Goal: Contribute content: Contribute content

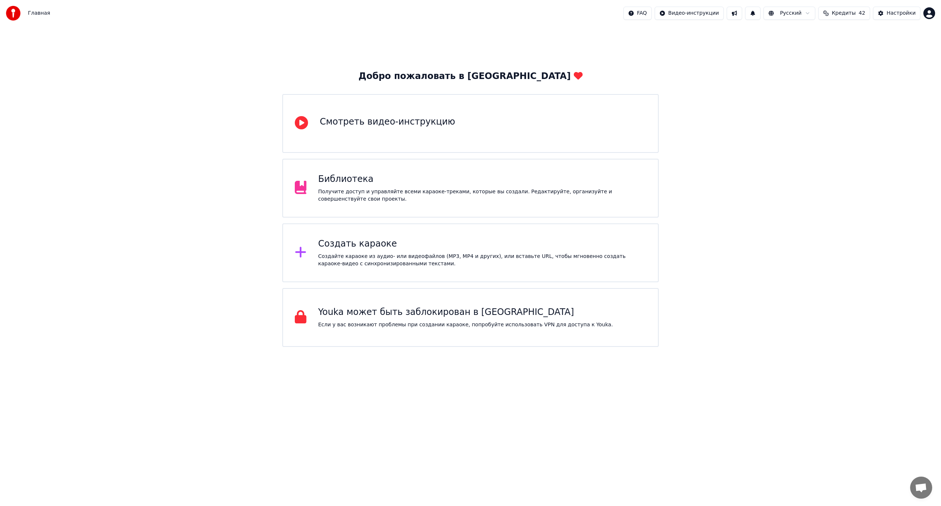
click at [458, 181] on div "Библиотека" at bounding box center [482, 179] width 328 height 12
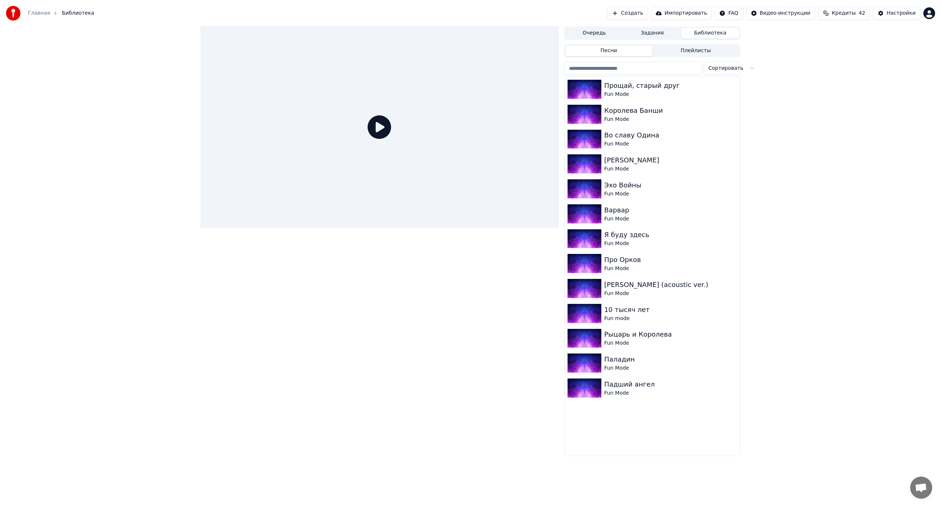
click at [647, 11] on button "Создать" at bounding box center [627, 13] width 40 height 13
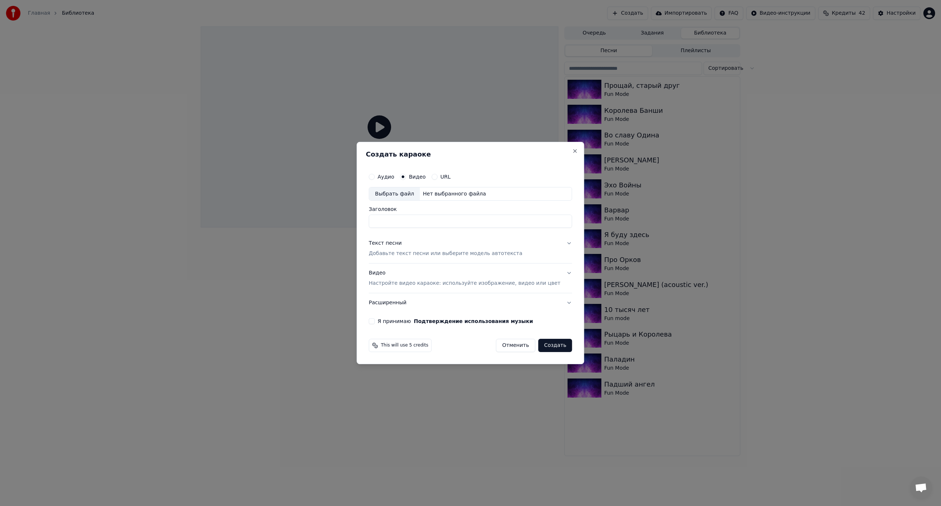
click at [411, 192] on div "Выбрать файл" at bounding box center [394, 193] width 51 height 13
drag, startPoint x: 429, startPoint y: 222, endPoint x: 518, endPoint y: 229, distance: 88.8
click at [518, 228] on div "**********" at bounding box center [470, 246] width 209 height 161
type input "**********"
click at [398, 241] on div "Текст песни" at bounding box center [385, 243] width 33 height 7
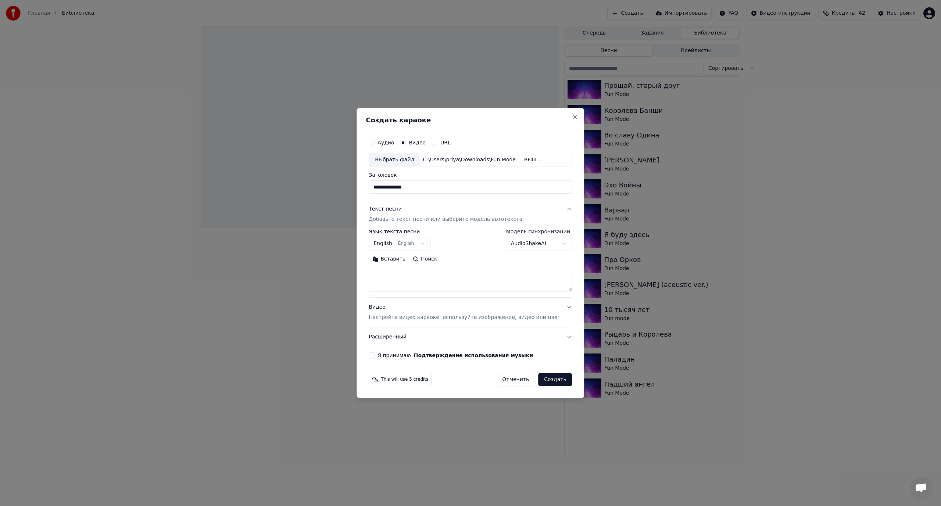
click at [397, 261] on button "Вставить" at bounding box center [389, 260] width 40 height 12
type textarea "**********"
click at [429, 242] on body "**********" at bounding box center [470, 253] width 941 height 506
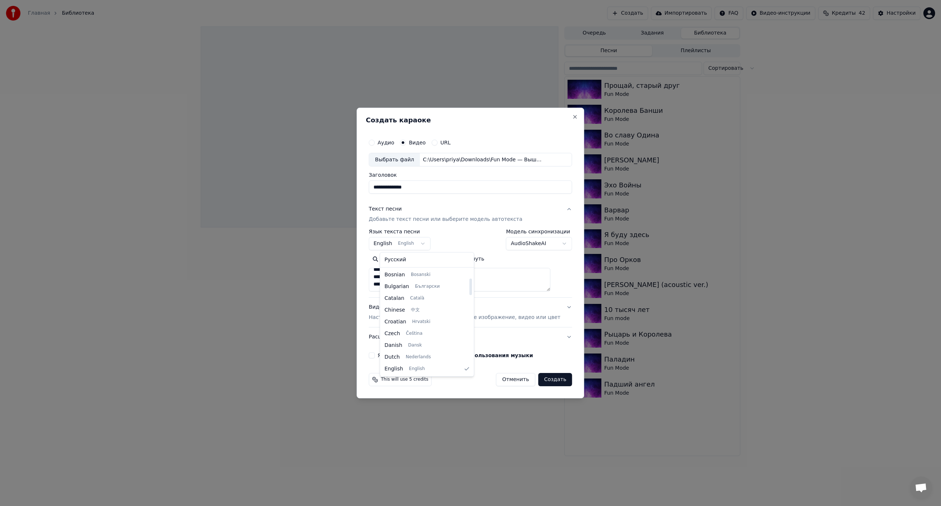
select select "**"
click at [386, 356] on div "Я принимаю Подтверждение использования музыки" at bounding box center [470, 355] width 203 height 6
click at [374, 356] on button "Я принимаю Подтверждение использования музыки" at bounding box center [372, 355] width 6 height 6
click at [559, 334] on button "Расширенный" at bounding box center [470, 336] width 203 height 19
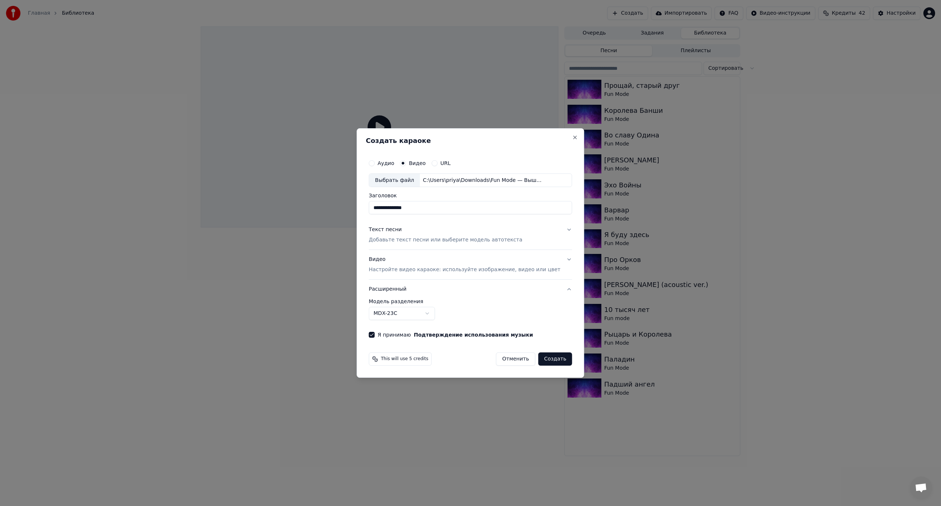
click at [557, 286] on button "Расширенный" at bounding box center [470, 289] width 203 height 19
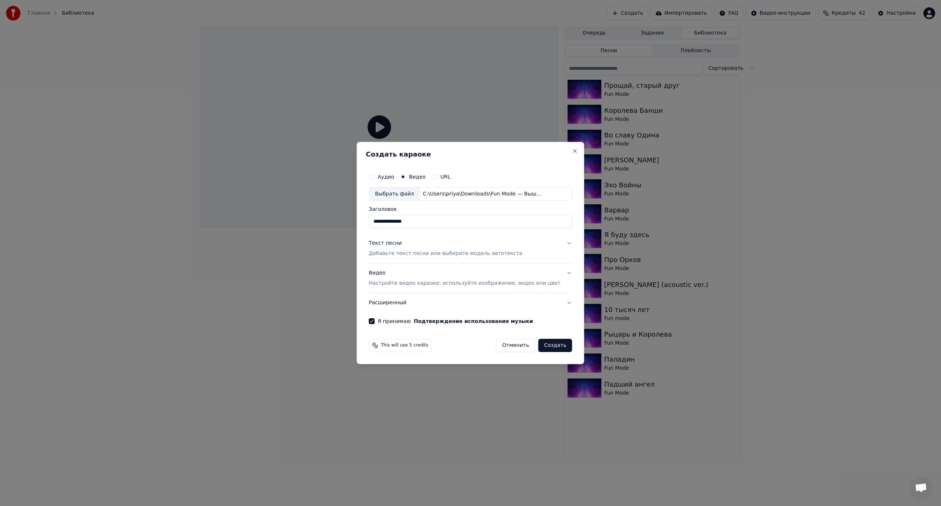
click at [551, 347] on button "Создать" at bounding box center [555, 345] width 34 height 13
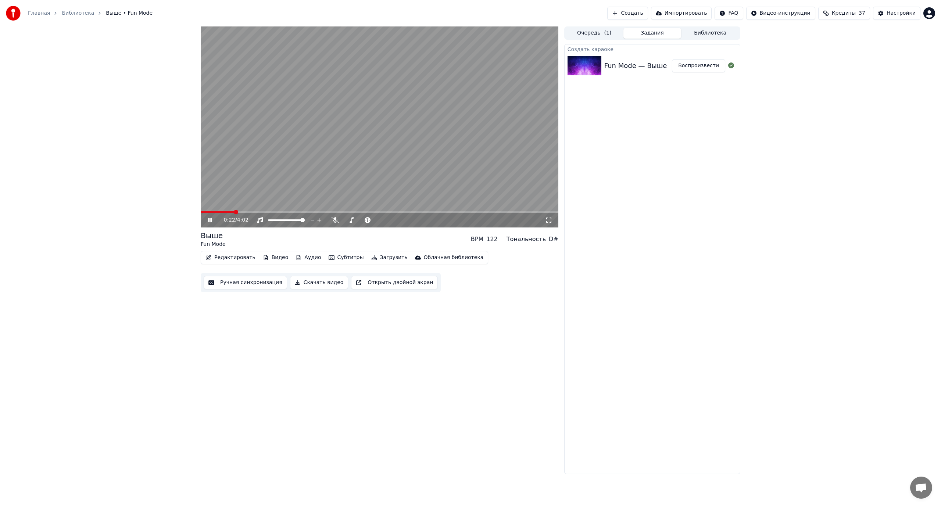
click at [141, 265] on div "0:22 / 4:02 Выше Fun Mode BPM 122 Тональность D# Редактировать Видео Аудио Субт…" at bounding box center [470, 249] width 941 height 447
click at [231, 281] on button "Ручная синхронизация" at bounding box center [245, 282] width 83 height 13
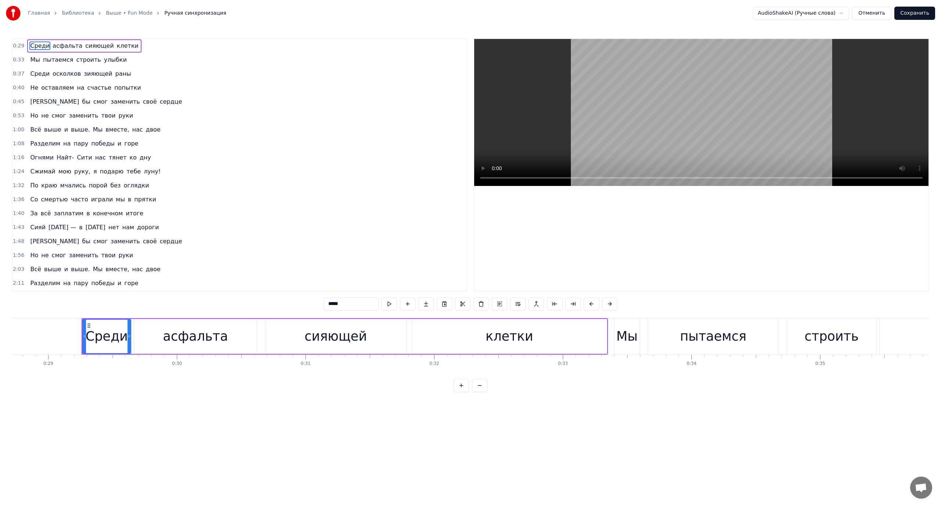
scroll to position [0, 3725]
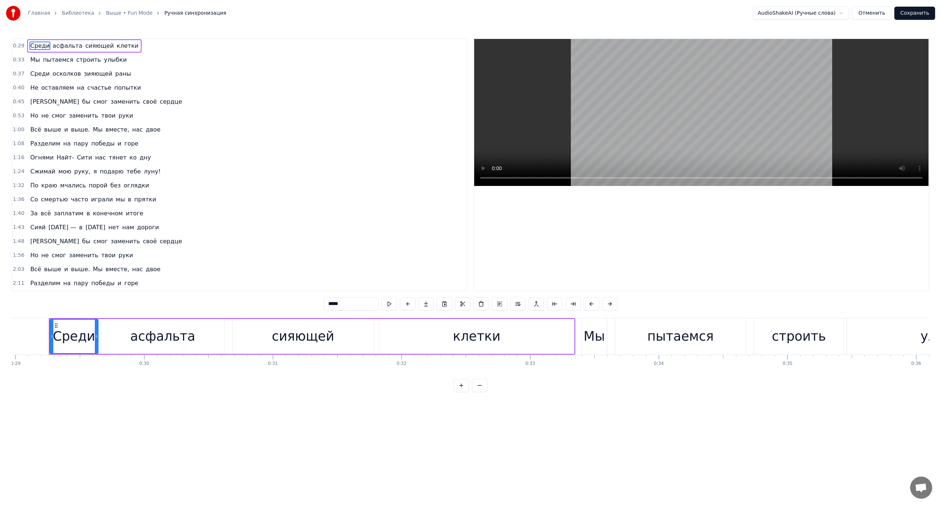
click at [29, 44] on span "Среди" at bounding box center [39, 46] width 21 height 8
click at [85, 46] on span "сияющей" at bounding box center [100, 46] width 30 height 8
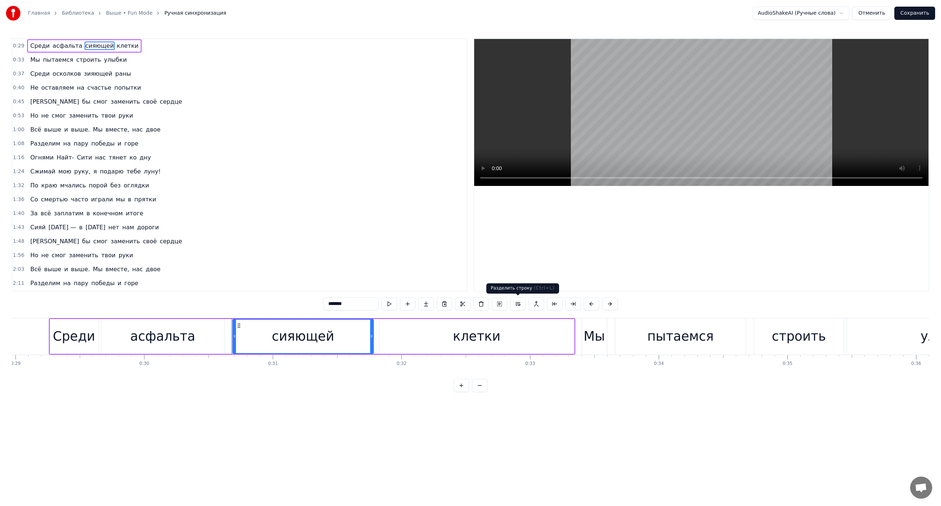
click at [518, 305] on button at bounding box center [517, 303] width 15 height 13
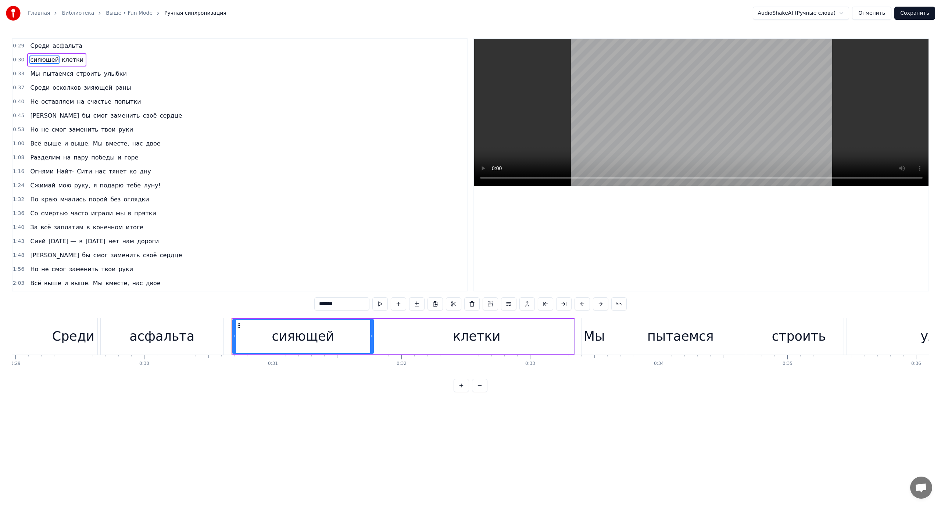
click at [66, 59] on span "клетки" at bounding box center [72, 59] width 23 height 8
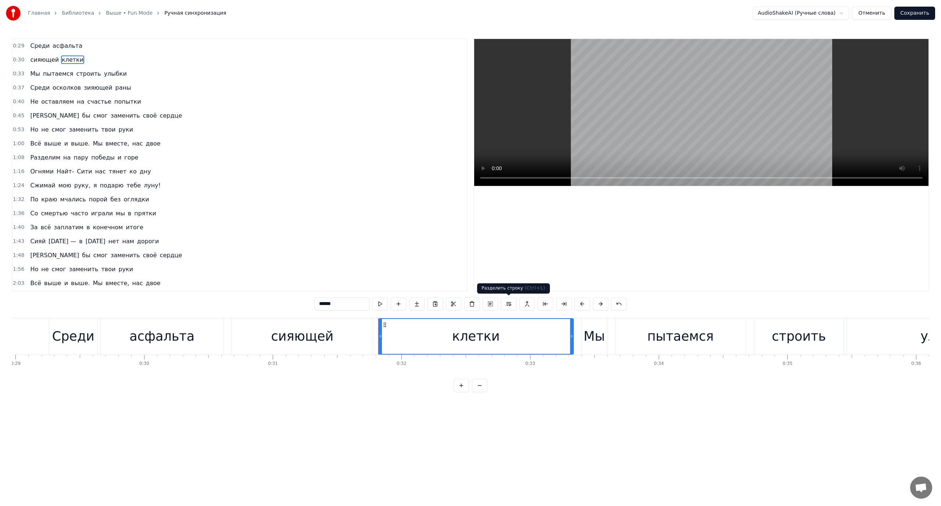
click at [509, 302] on button at bounding box center [508, 303] width 15 height 13
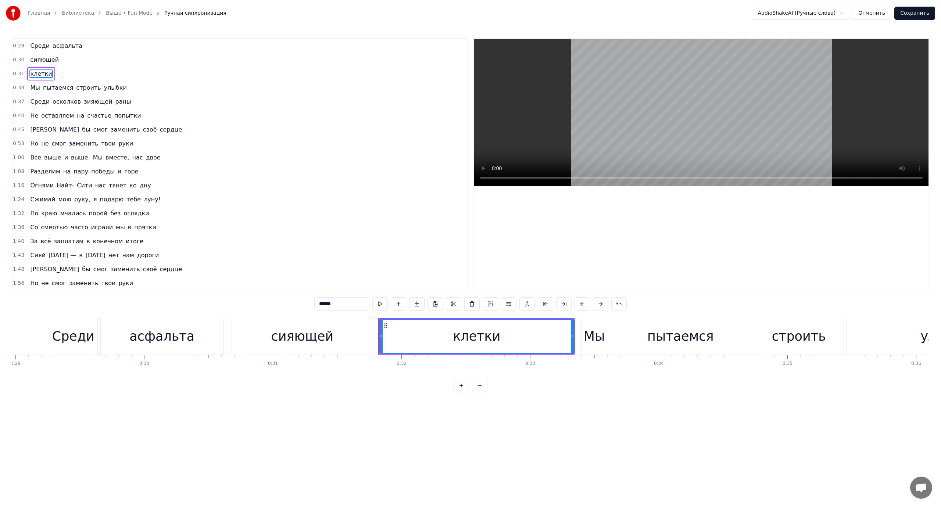
click at [39, 48] on span "Среди" at bounding box center [39, 46] width 21 height 8
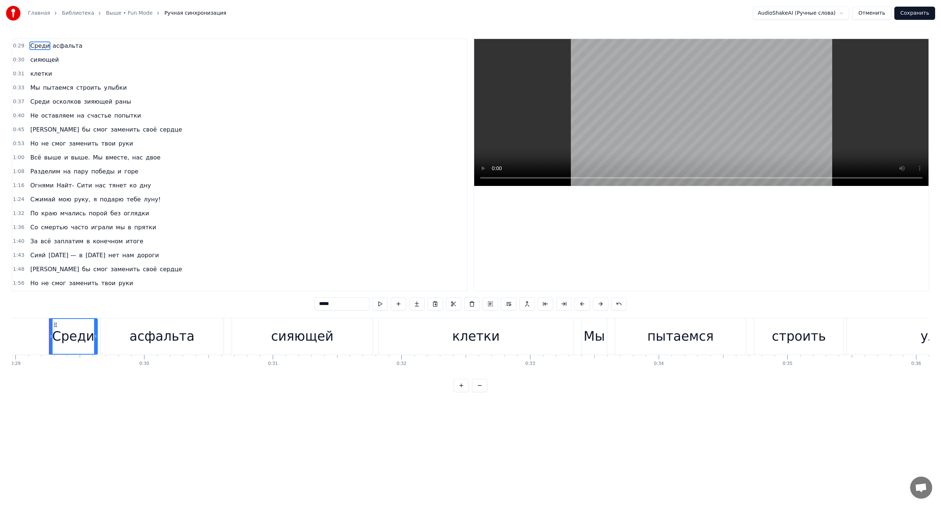
click at [31, 90] on span "Мы" at bounding box center [34, 87] width 11 height 8
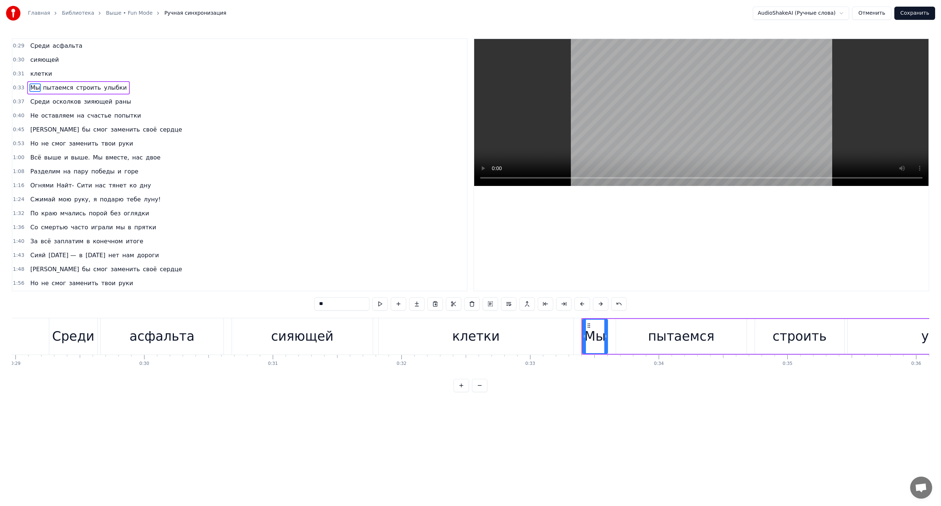
click at [36, 103] on span "Среди" at bounding box center [39, 101] width 21 height 8
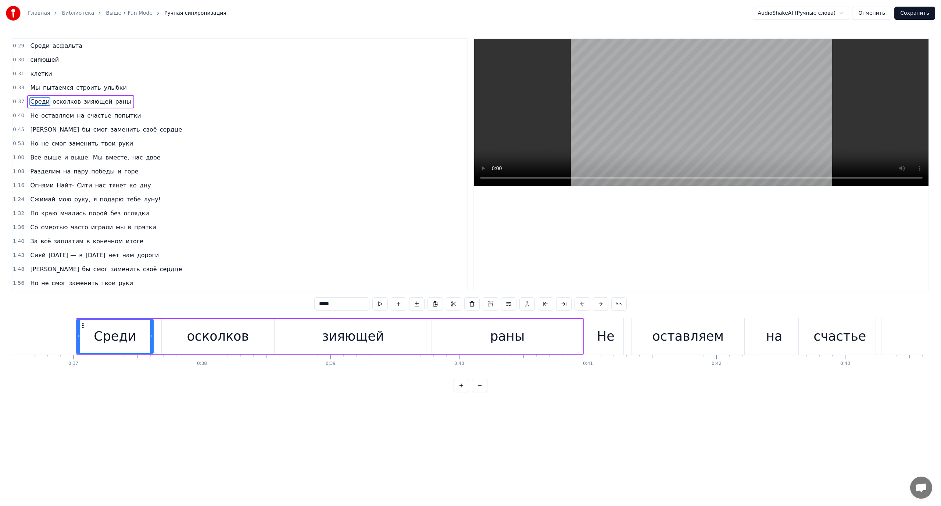
scroll to position [0, 4723]
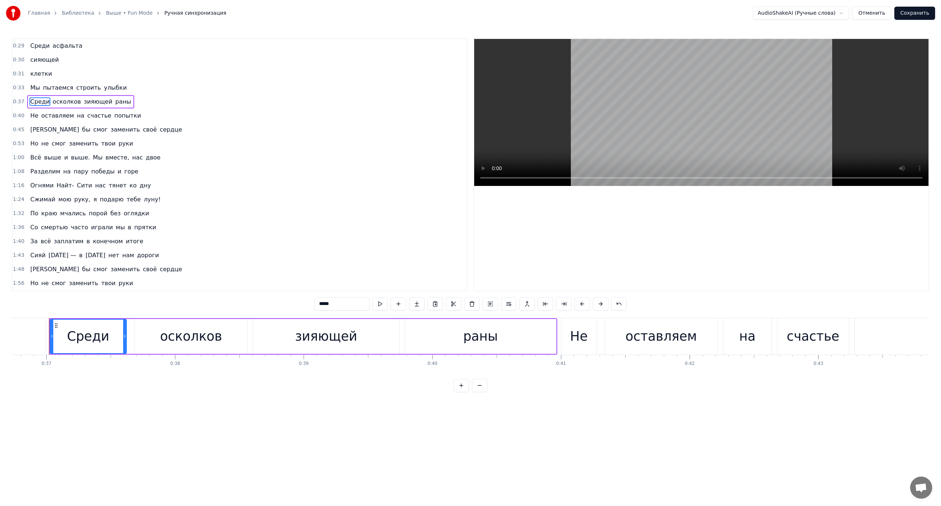
click at [33, 115] on span "Не" at bounding box center [34, 115] width 10 height 8
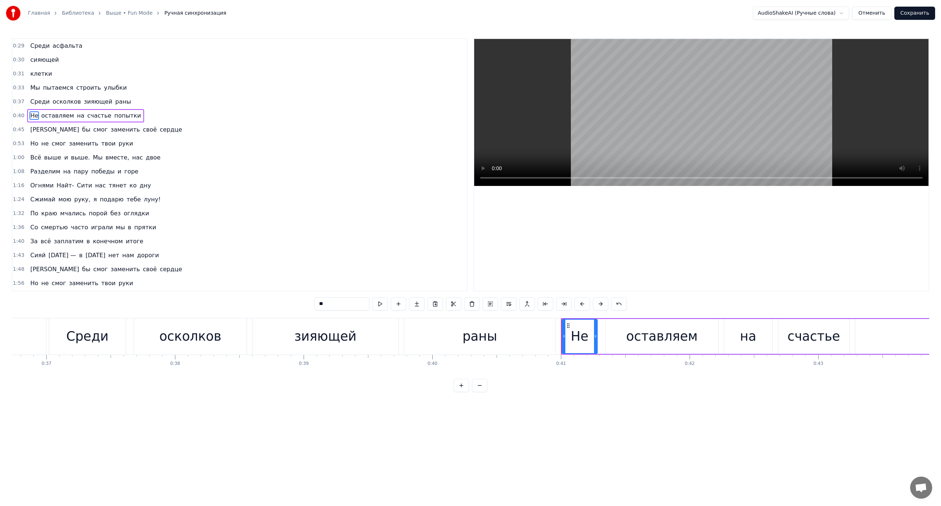
click at [88, 115] on span "счастье" at bounding box center [99, 115] width 25 height 8
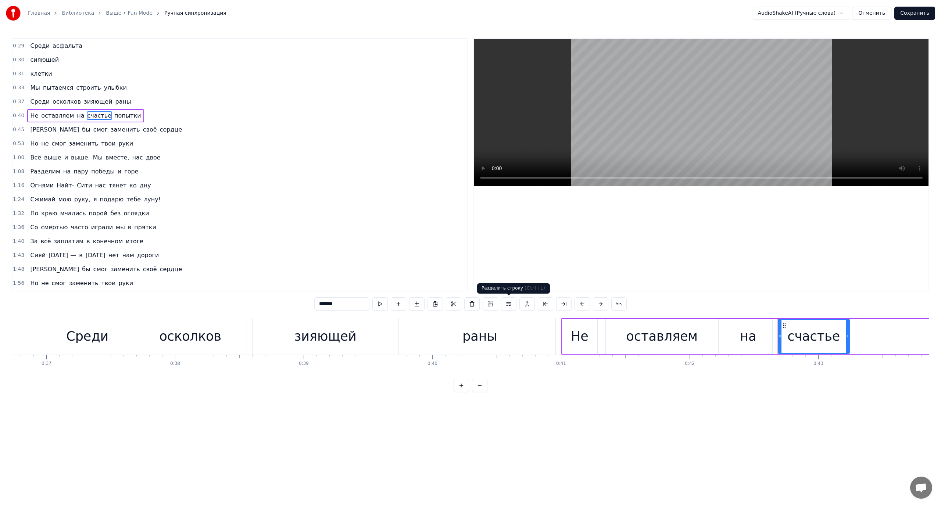
click at [508, 305] on button at bounding box center [508, 303] width 15 height 13
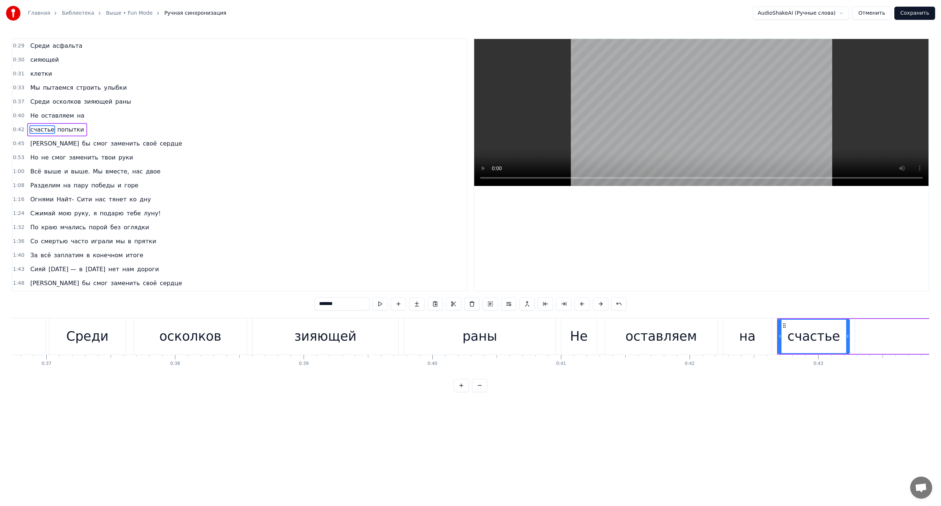
drag, startPoint x: 66, startPoint y: 130, endPoint x: 72, endPoint y: 133, distance: 6.4
click at [66, 130] on span "попытки" at bounding box center [71, 129] width 28 height 8
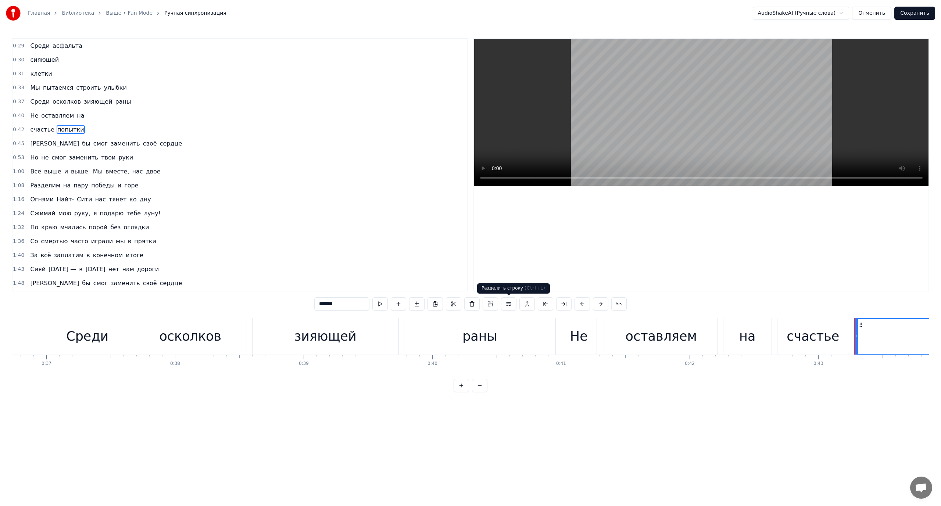
drag, startPoint x: 509, startPoint y: 303, endPoint x: 503, endPoint y: 303, distance: 6.6
click at [510, 303] on button at bounding box center [508, 303] width 15 height 13
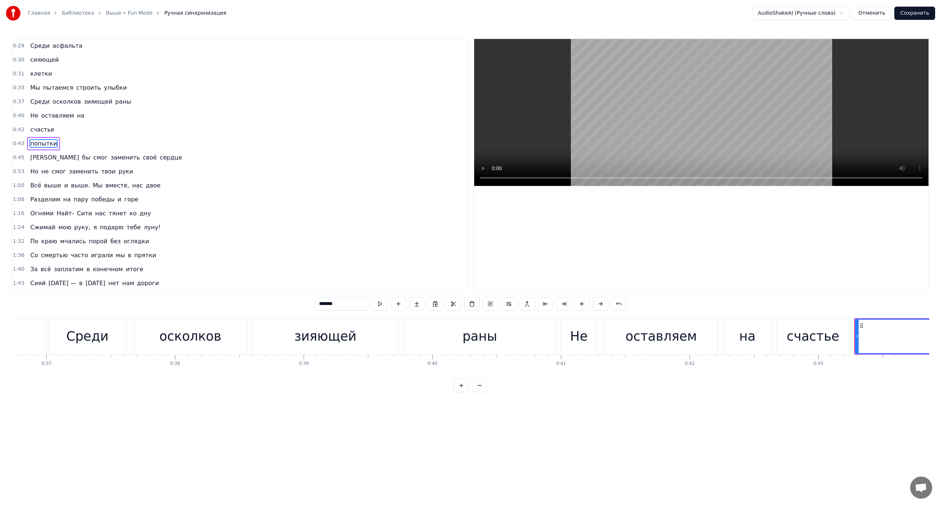
click at [33, 117] on span "Не" at bounding box center [34, 115] width 10 height 8
click at [30, 157] on span "[PERSON_NAME]" at bounding box center [54, 157] width 50 height 8
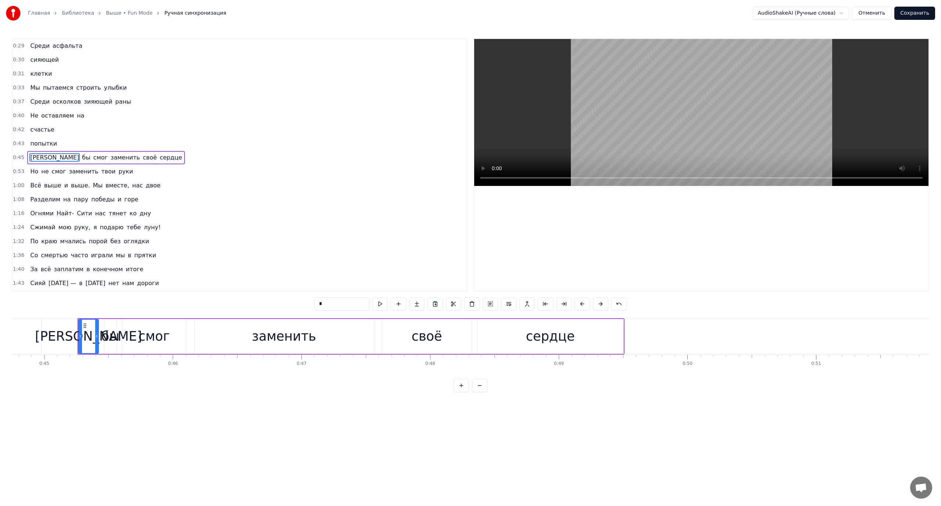
scroll to position [0, 5783]
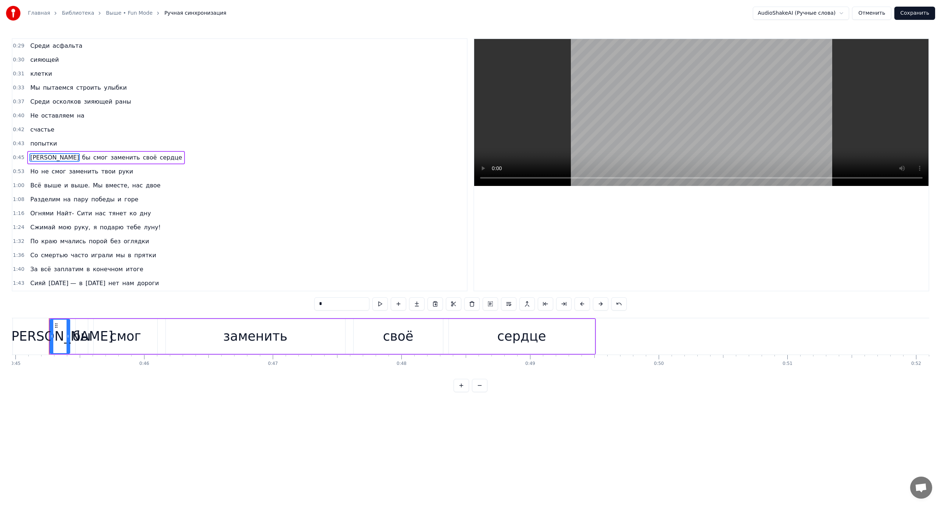
click at [32, 172] on span "Но" at bounding box center [34, 171] width 10 height 8
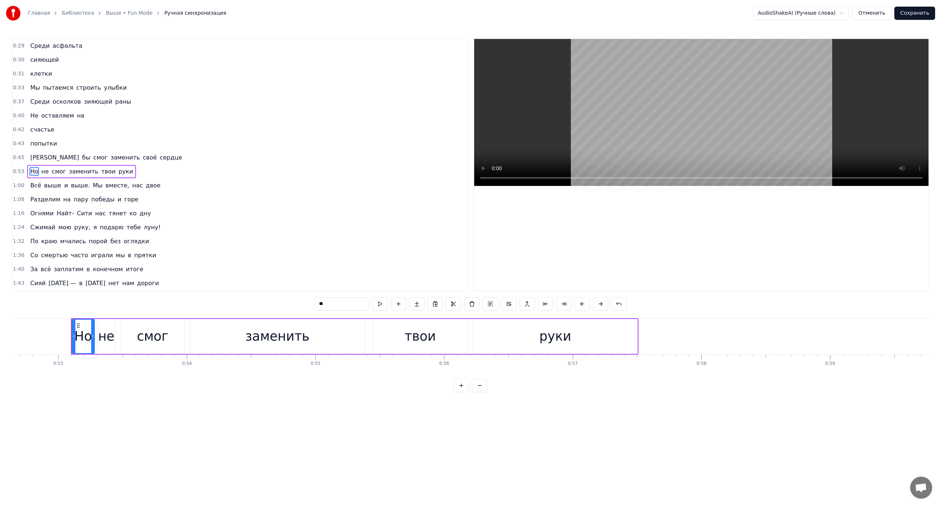
scroll to position [0, 6791]
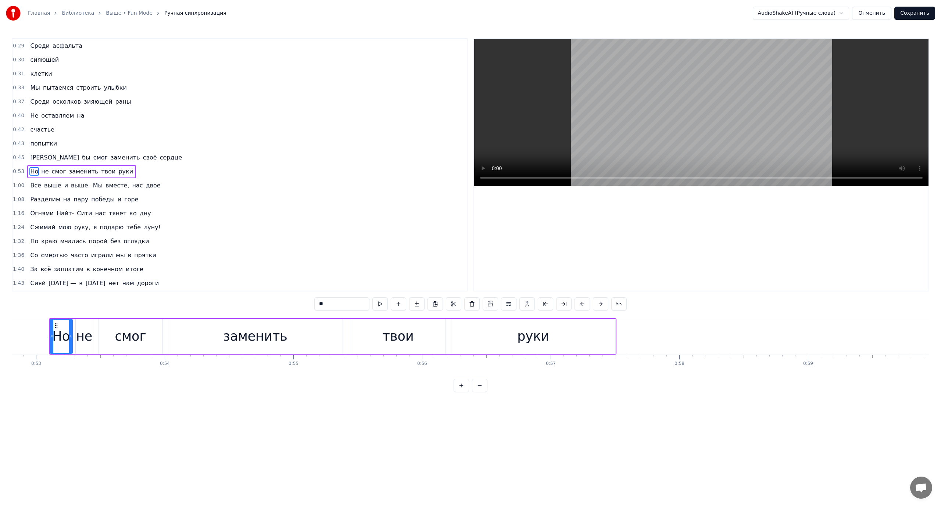
click at [33, 185] on span "Всё" at bounding box center [35, 185] width 12 height 8
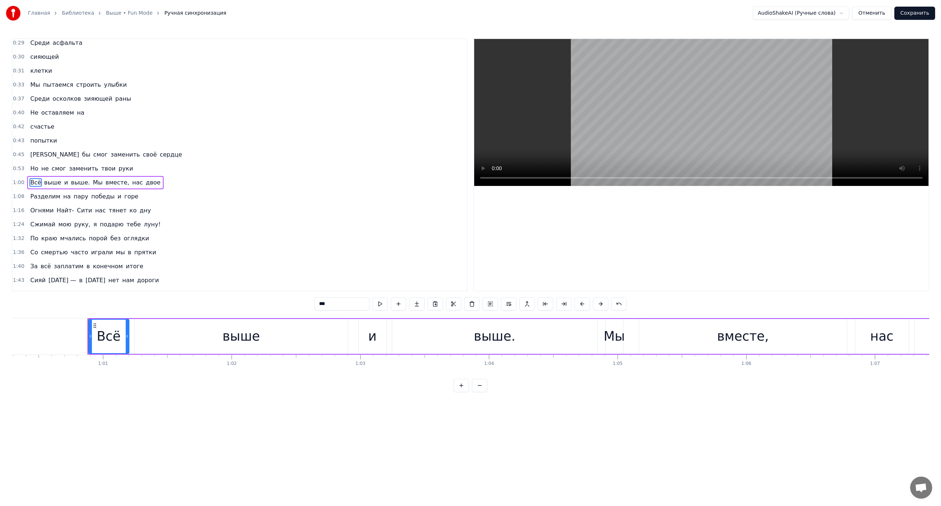
scroll to position [0, 7791]
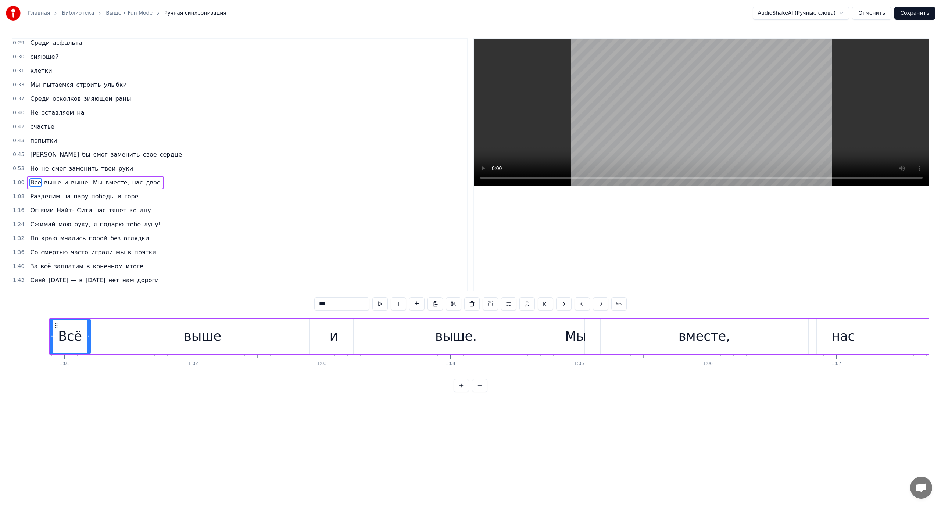
click at [92, 182] on span "Мы" at bounding box center [97, 182] width 11 height 8
type input "**"
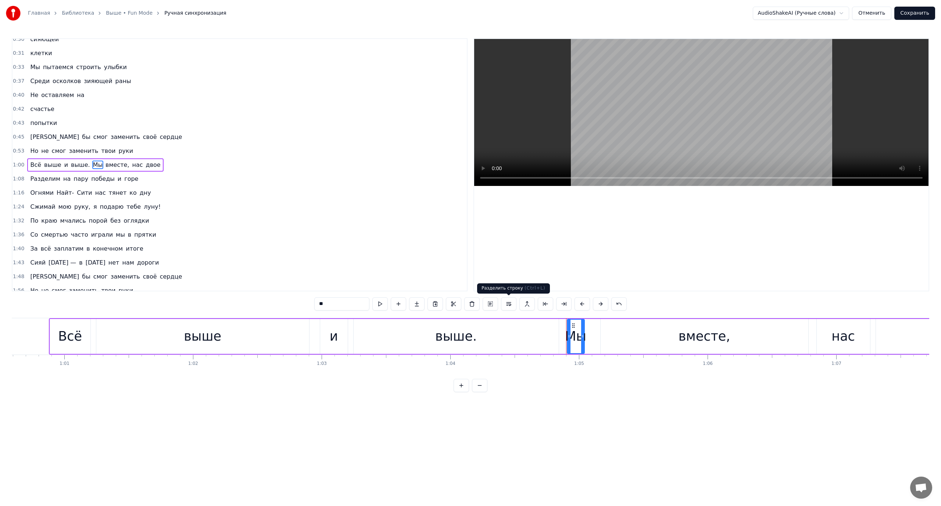
click at [510, 304] on button at bounding box center [508, 303] width 15 height 13
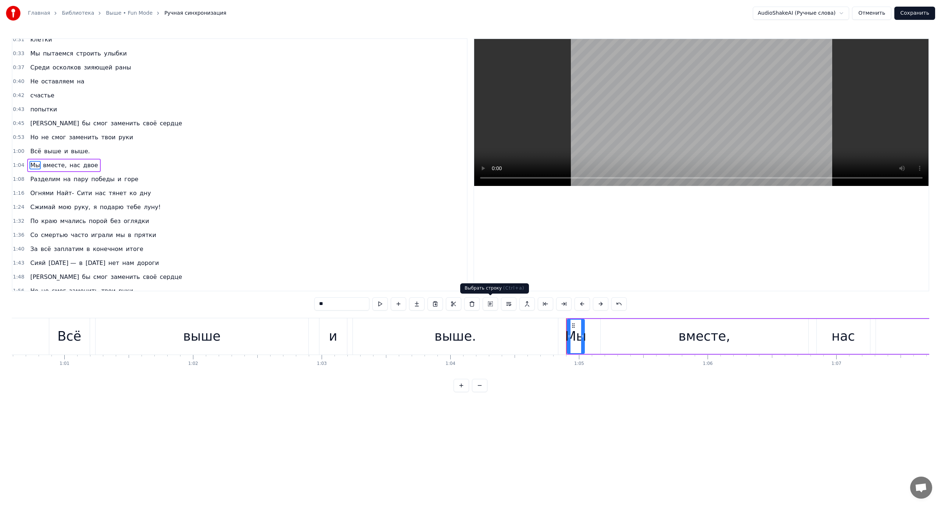
scroll to position [35, 0]
click at [501, 297] on button at bounding box center [508, 303] width 15 height 13
click at [34, 179] on span "Разделим" at bounding box center [45, 179] width 32 height 8
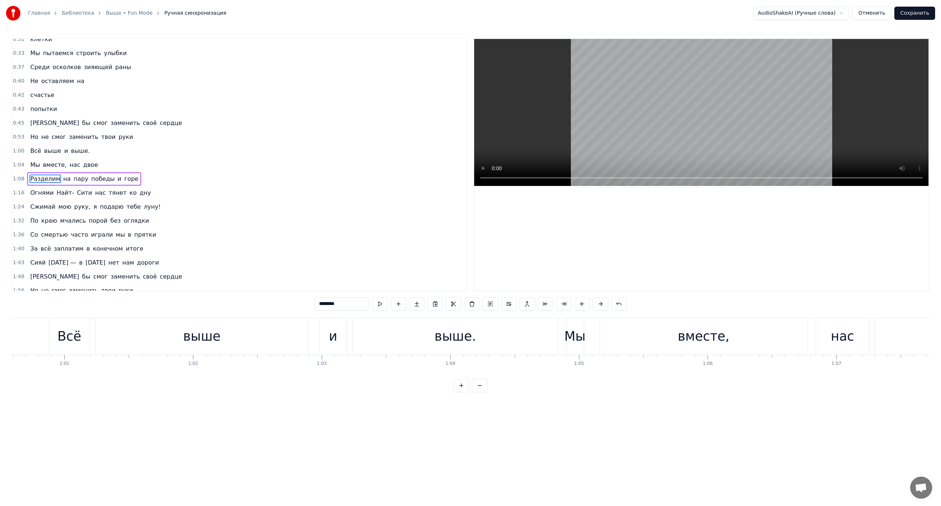
scroll to position [48, 0]
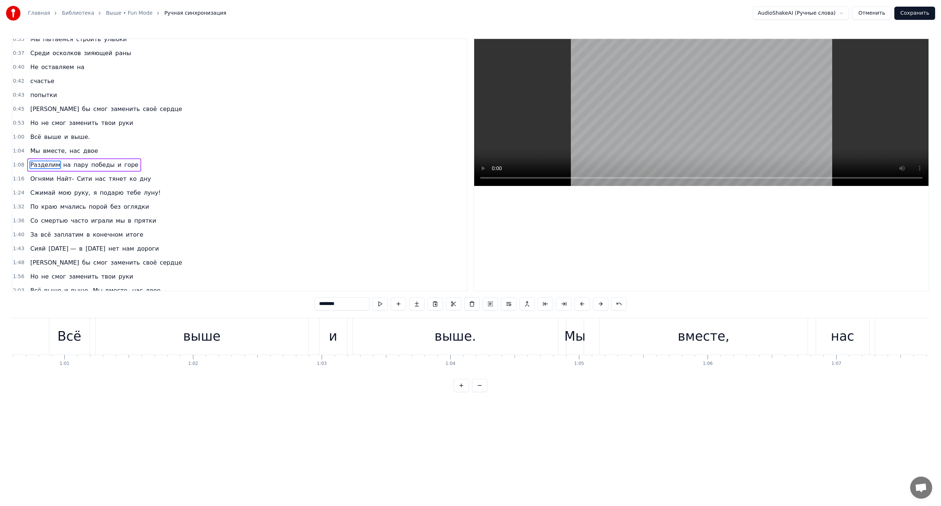
click at [39, 163] on span "Разделим" at bounding box center [45, 165] width 32 height 8
click at [62, 165] on span "на" at bounding box center [66, 165] width 9 height 8
click at [73, 165] on span "пару" at bounding box center [81, 165] width 16 height 8
type input "****"
click at [93, 336] on div "Всё выше и выше." at bounding box center [304, 336] width 511 height 36
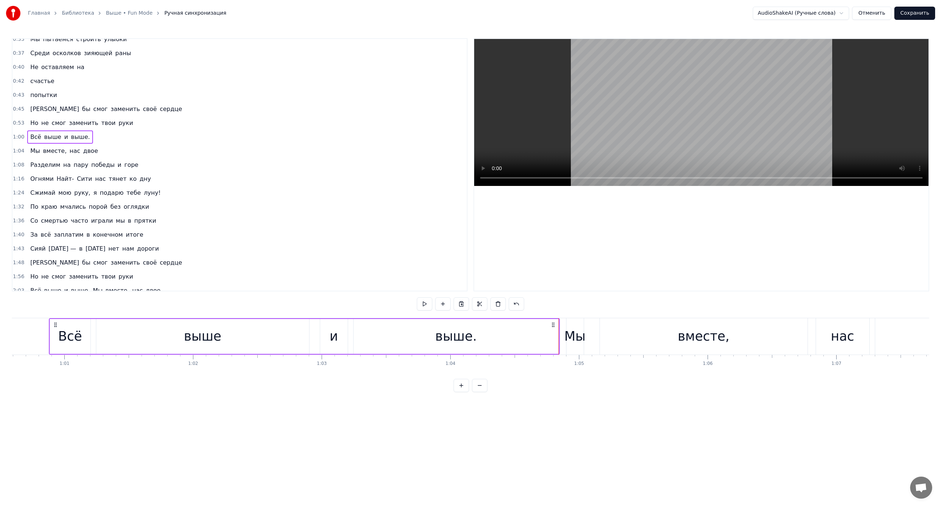
click at [35, 150] on span "Мы" at bounding box center [34, 151] width 11 height 8
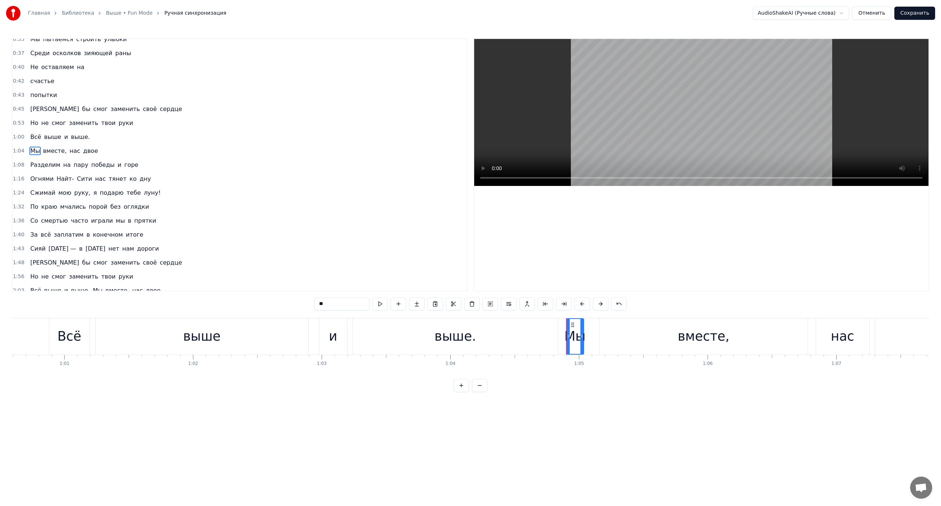
scroll to position [35, 0]
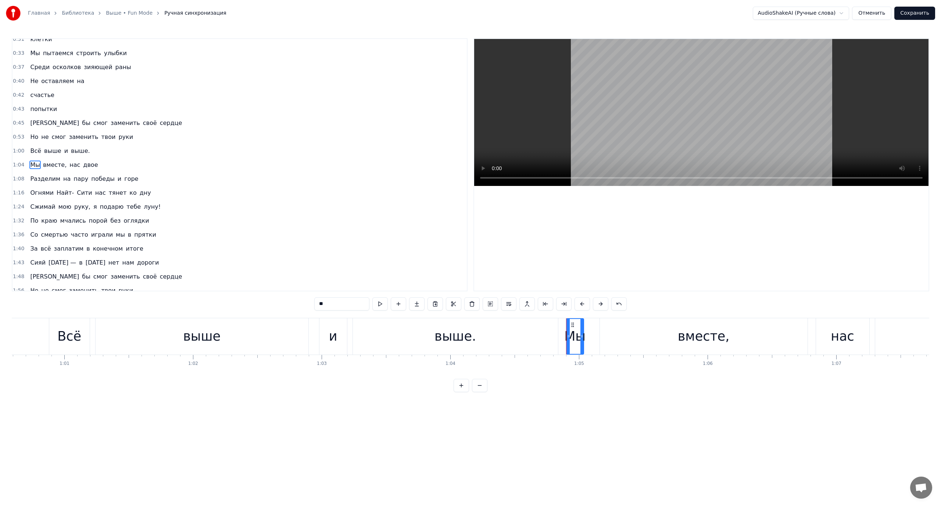
click at [37, 179] on span "Разделим" at bounding box center [45, 179] width 32 height 8
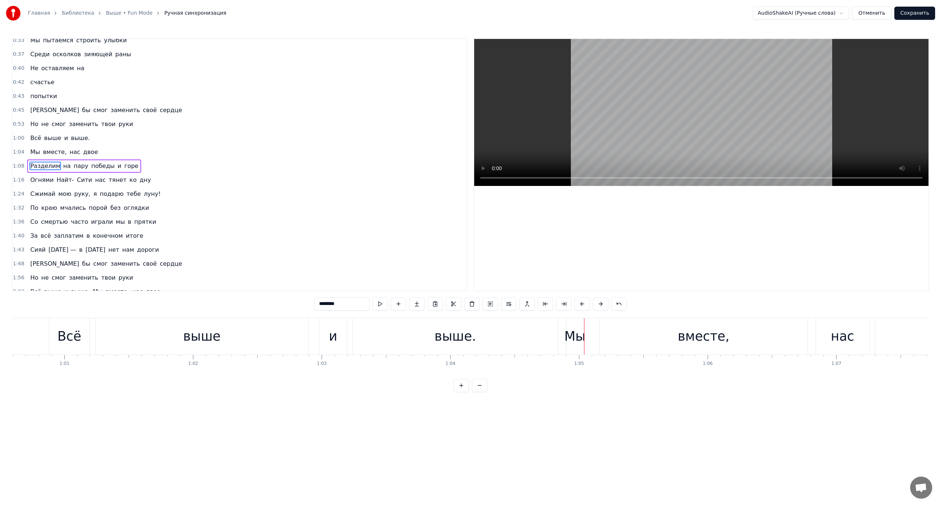
scroll to position [48, 0]
click at [37, 179] on span "Огнями" at bounding box center [41, 179] width 25 height 8
type input "******"
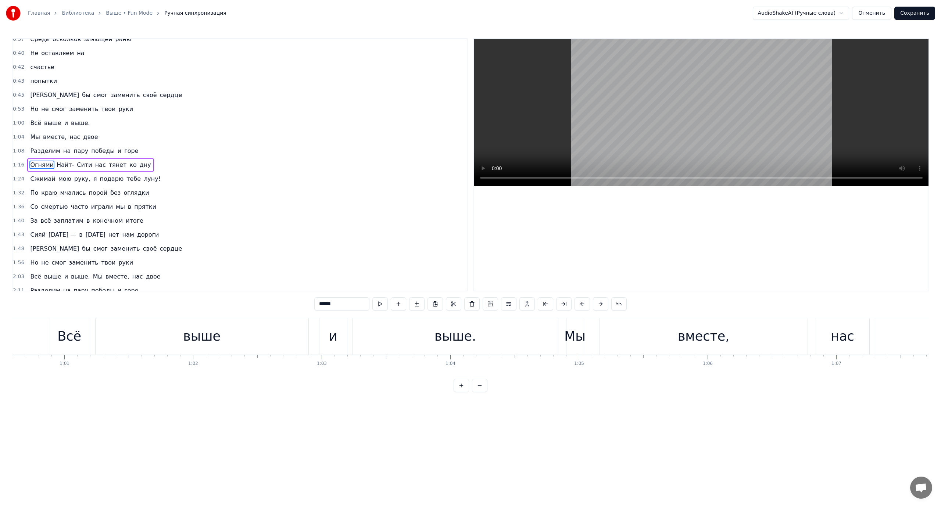
click at [62, 174] on div "Сжимай мою руку, я подарю тебе луну!" at bounding box center [95, 178] width 136 height 13
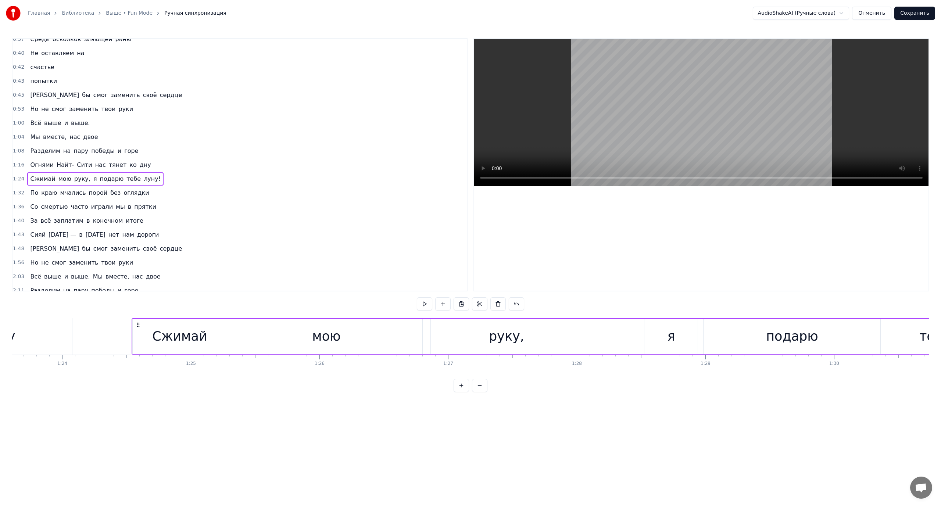
scroll to position [0, 10834]
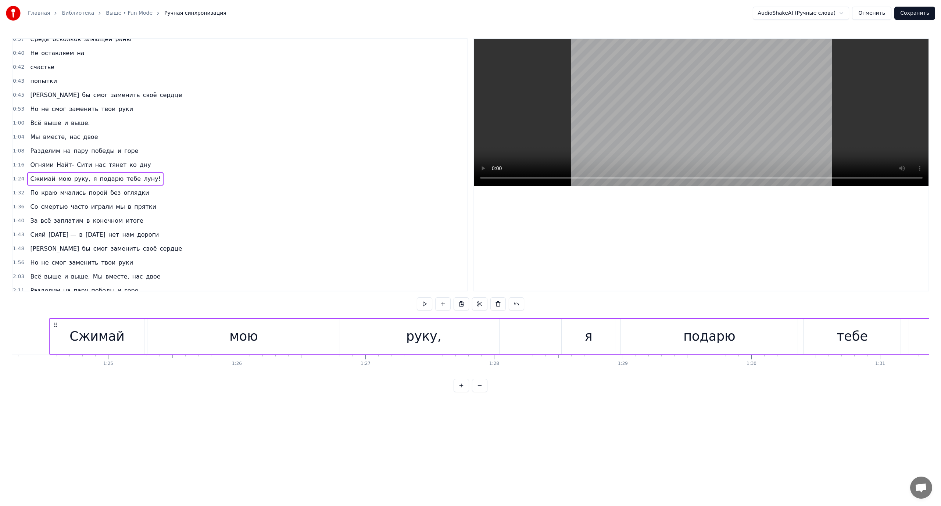
click at [38, 179] on span "Сжимай" at bounding box center [42, 179] width 26 height 8
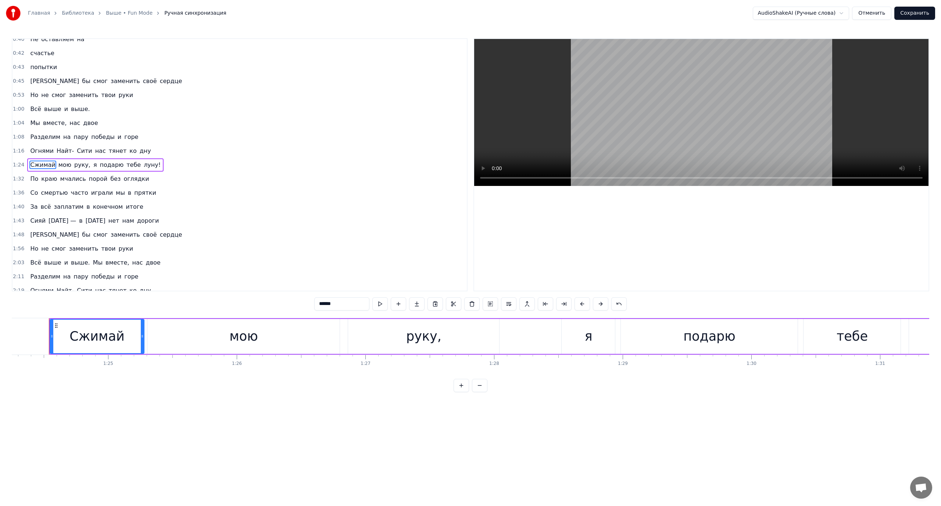
click at [34, 149] on span "Огнями" at bounding box center [41, 151] width 25 height 8
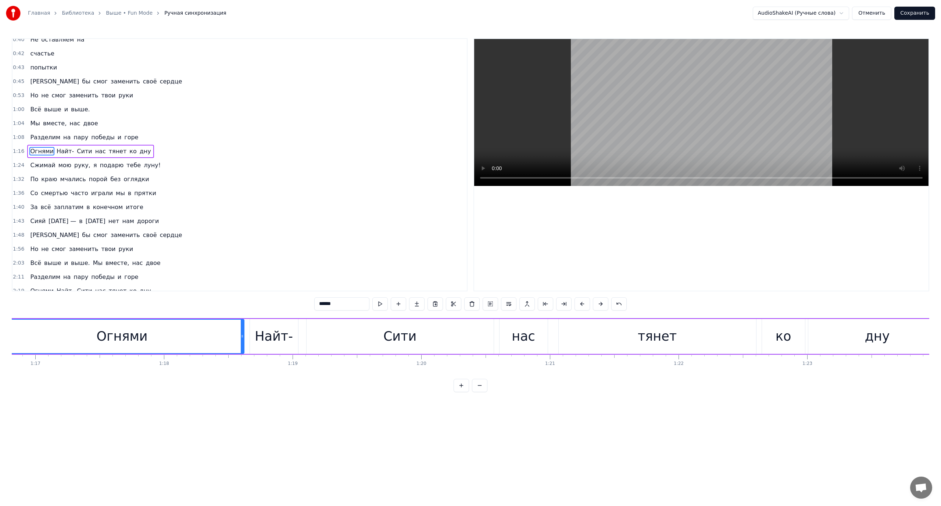
scroll to position [0, 9828]
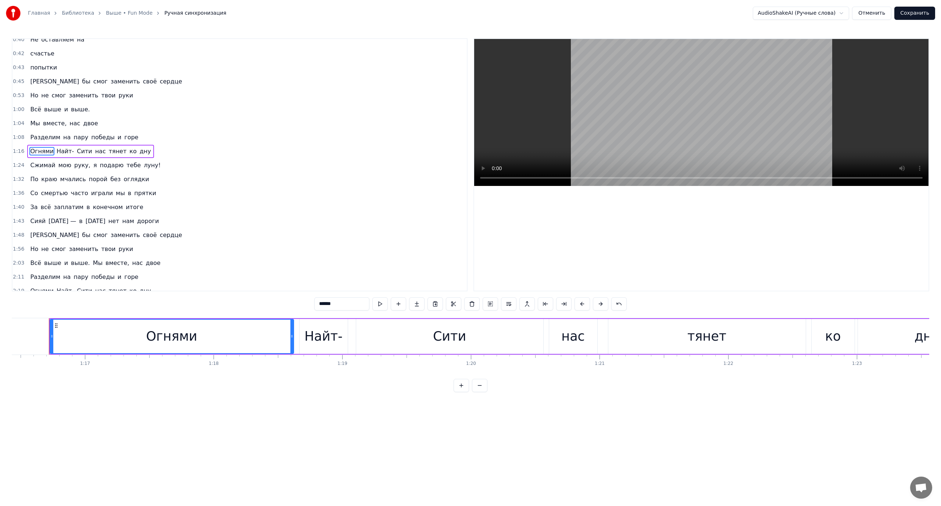
click at [33, 136] on span "Разделим" at bounding box center [45, 137] width 32 height 8
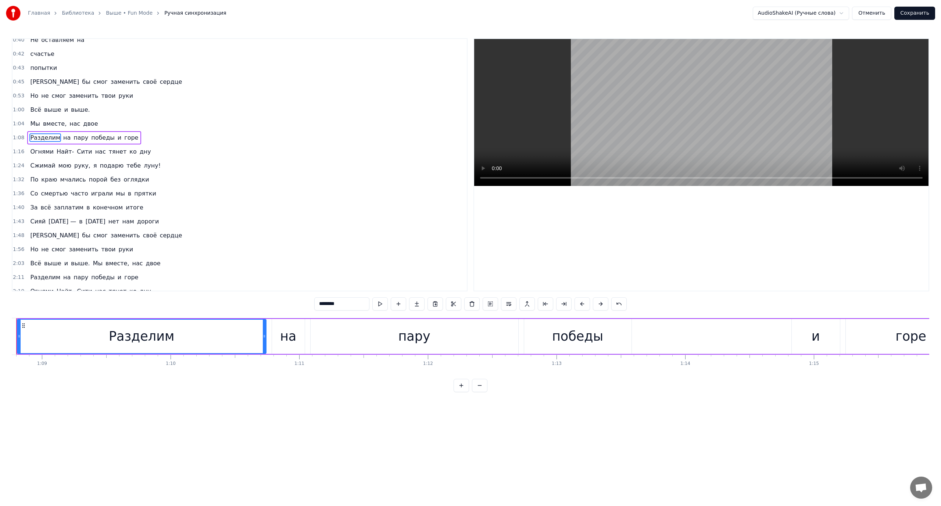
scroll to position [0, 8810]
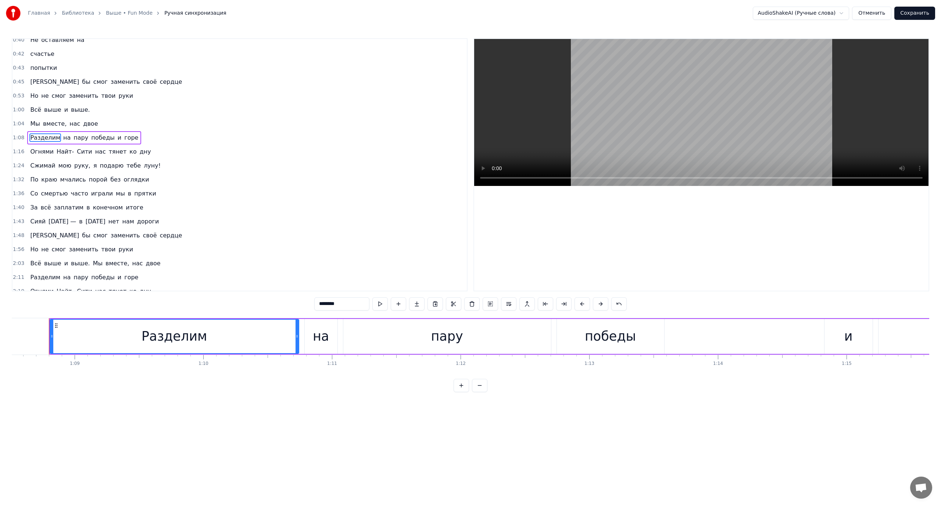
click at [117, 140] on span "и" at bounding box center [119, 137] width 5 height 8
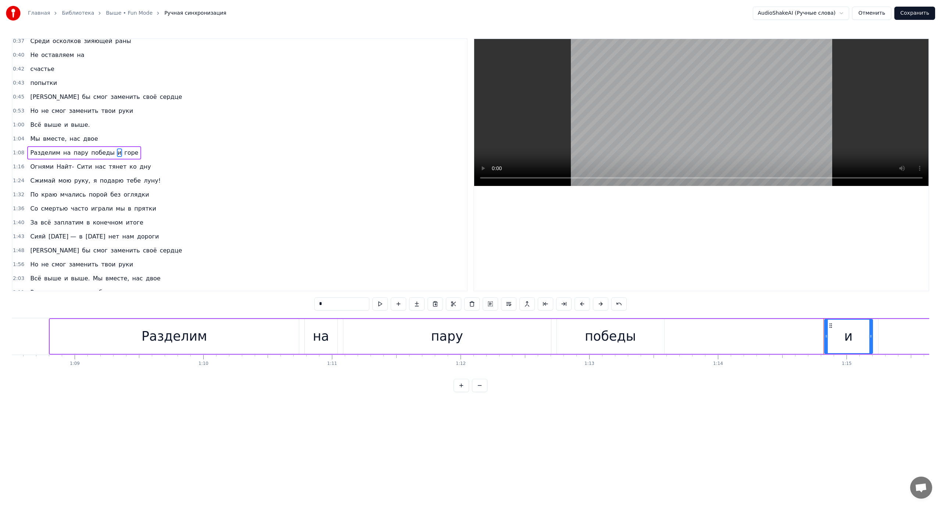
scroll to position [48, 0]
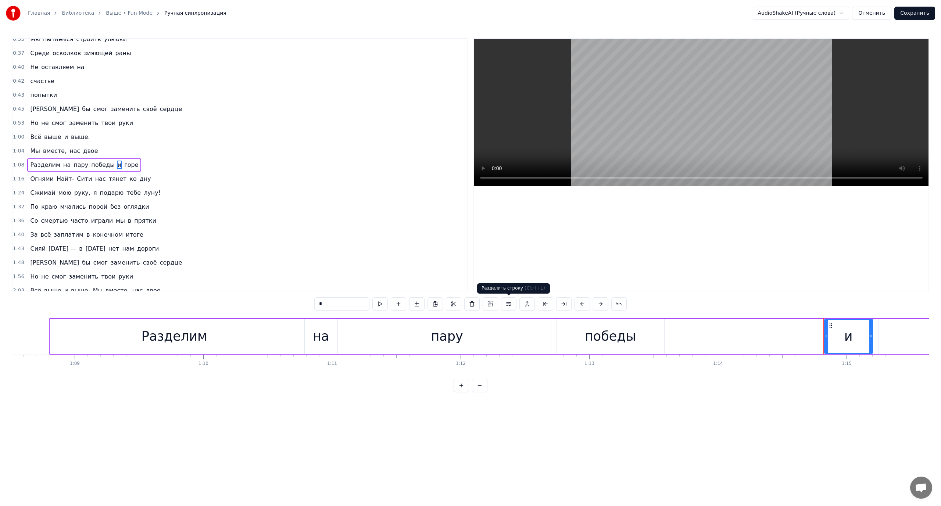
click at [507, 304] on button at bounding box center [508, 303] width 15 height 13
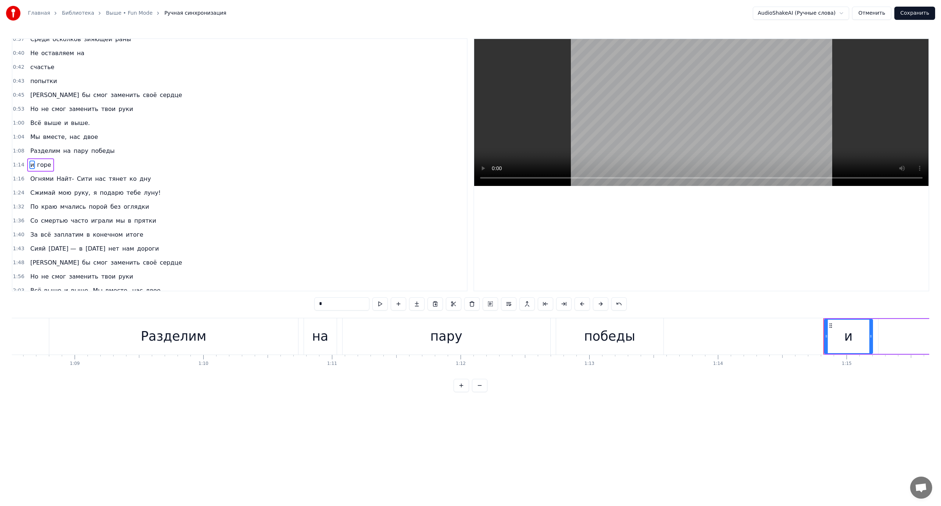
click at [43, 163] on span "горе" at bounding box center [43, 165] width 15 height 8
click at [508, 304] on button at bounding box center [508, 303] width 15 height 13
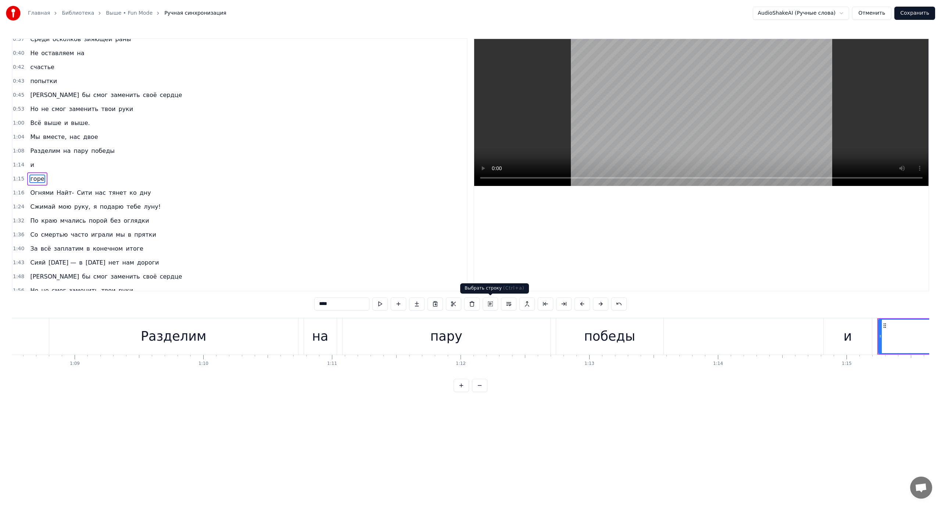
scroll to position [76, 0]
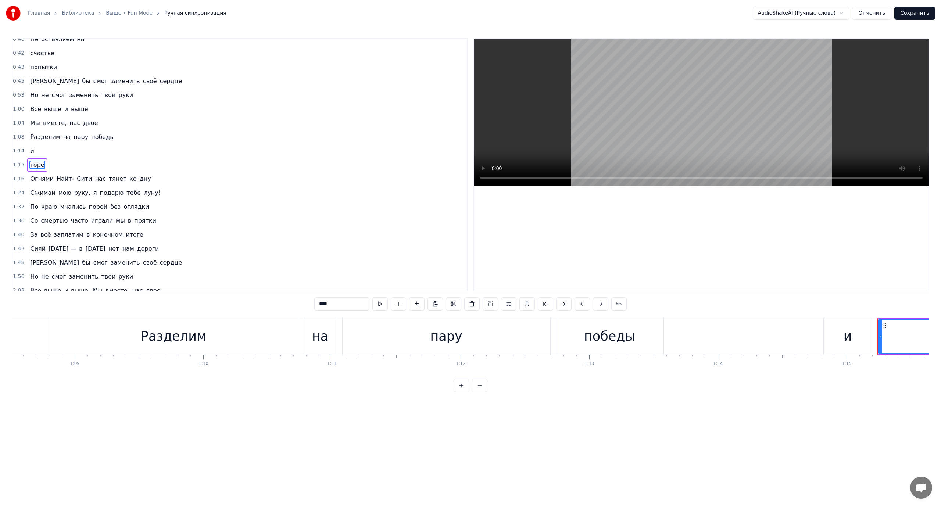
click at [38, 181] on span "Огнями" at bounding box center [41, 179] width 25 height 8
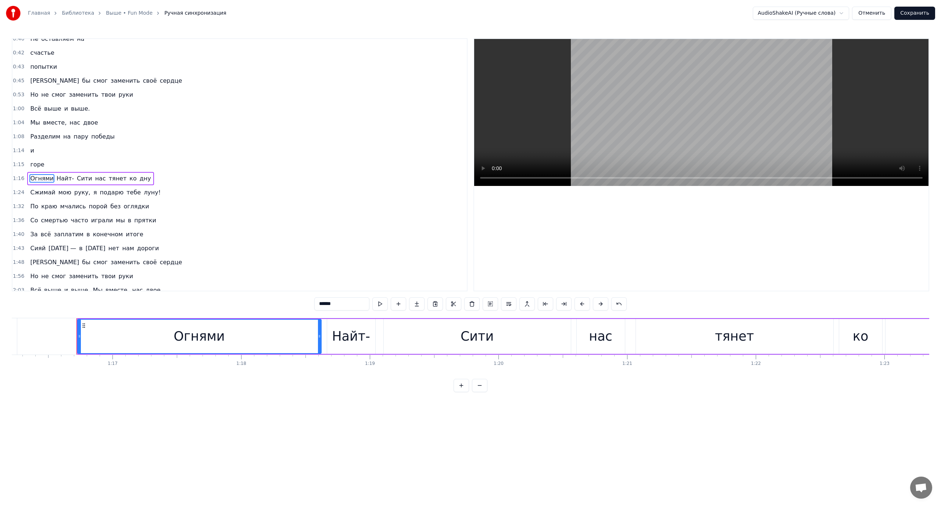
scroll to position [0, 9828]
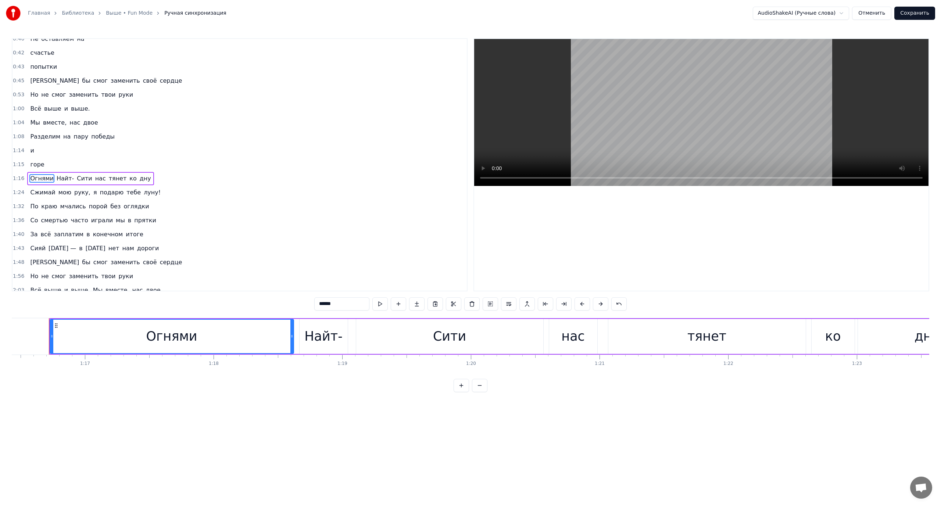
click at [94, 178] on span "нас" at bounding box center [100, 178] width 12 height 8
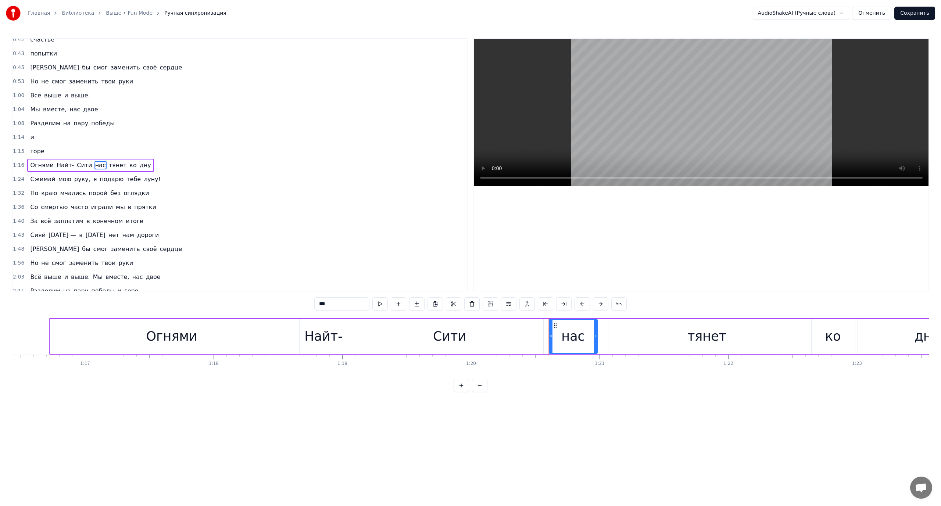
scroll to position [90, 0]
click at [508, 304] on button at bounding box center [508, 303] width 15 height 13
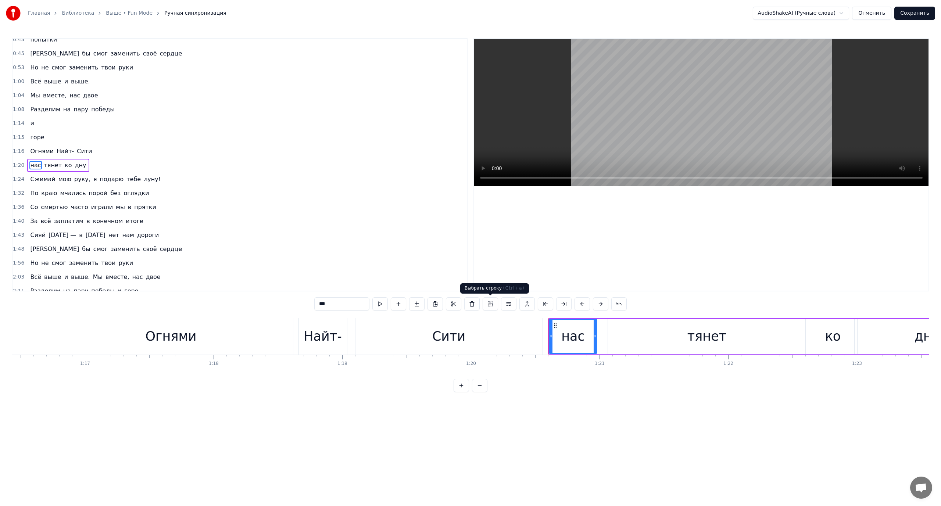
scroll to position [104, 0]
click at [46, 164] on span "тянет" at bounding box center [52, 165] width 19 height 8
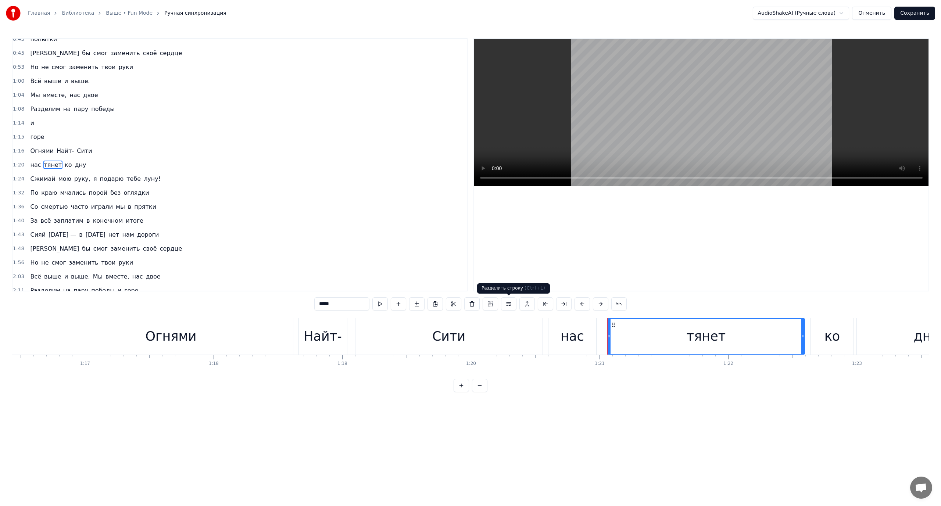
drag, startPoint x: 506, startPoint y: 303, endPoint x: 427, endPoint y: 287, distance: 81.4
click at [506, 303] on button at bounding box center [508, 303] width 15 height 13
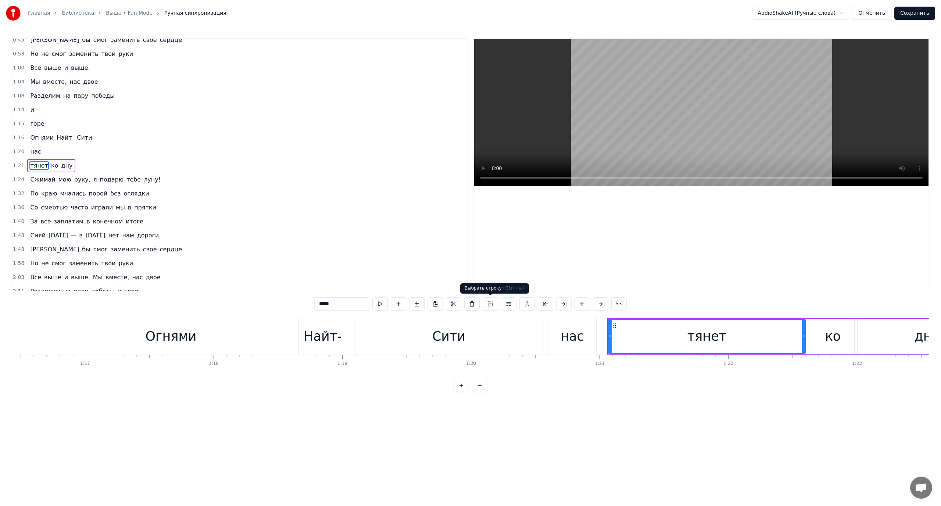
scroll to position [118, 0]
click at [50, 165] on span "ко" at bounding box center [54, 165] width 8 height 8
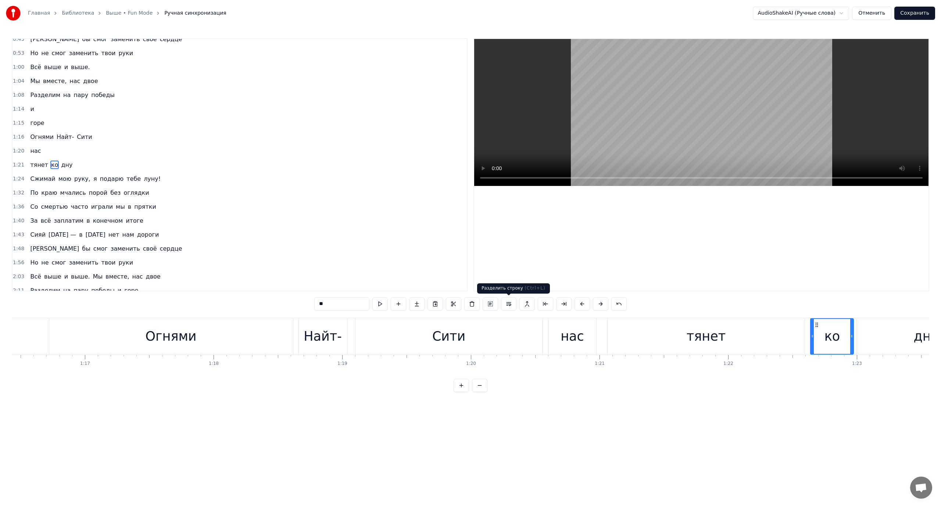
drag, startPoint x: 512, startPoint y: 305, endPoint x: 504, endPoint y: 305, distance: 8.1
click at [513, 305] on button at bounding box center [508, 303] width 15 height 13
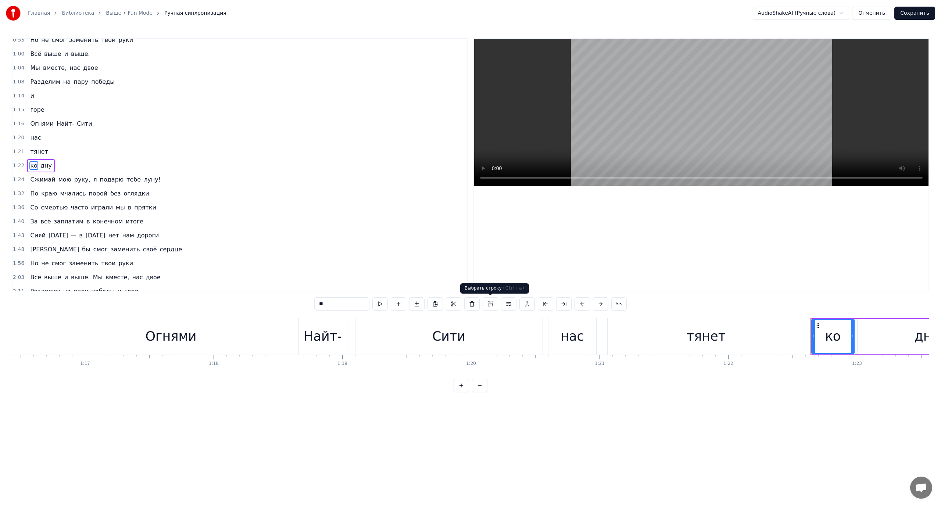
scroll to position [132, 0]
click at [43, 167] on span "дну" at bounding box center [46, 165] width 13 height 8
click at [508, 305] on button at bounding box center [508, 303] width 15 height 13
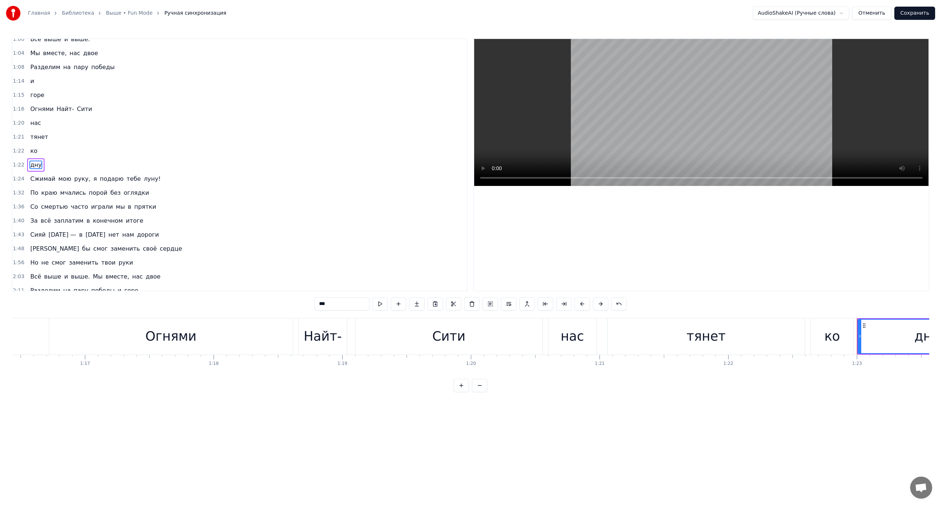
click at [33, 108] on span "Огнями" at bounding box center [41, 109] width 25 height 8
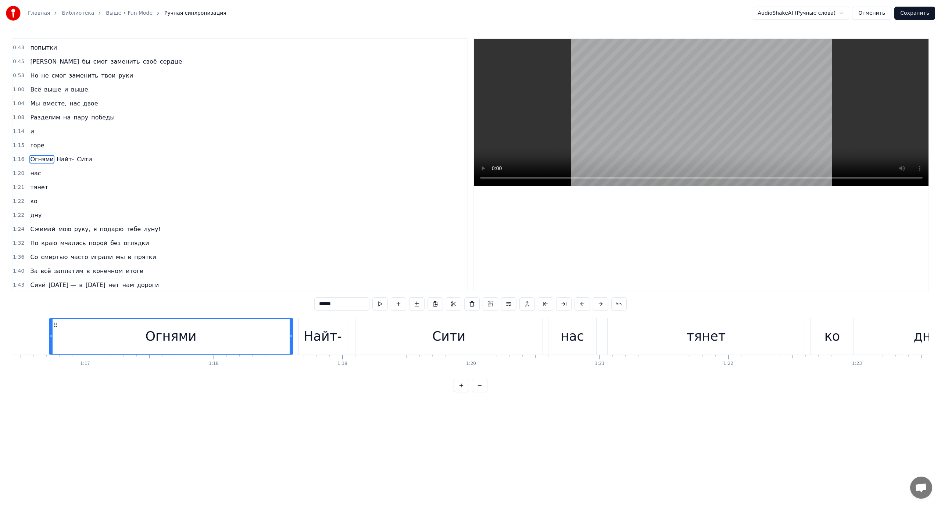
scroll to position [90, 0]
click at [36, 151] on span "горе" at bounding box center [36, 151] width 15 height 8
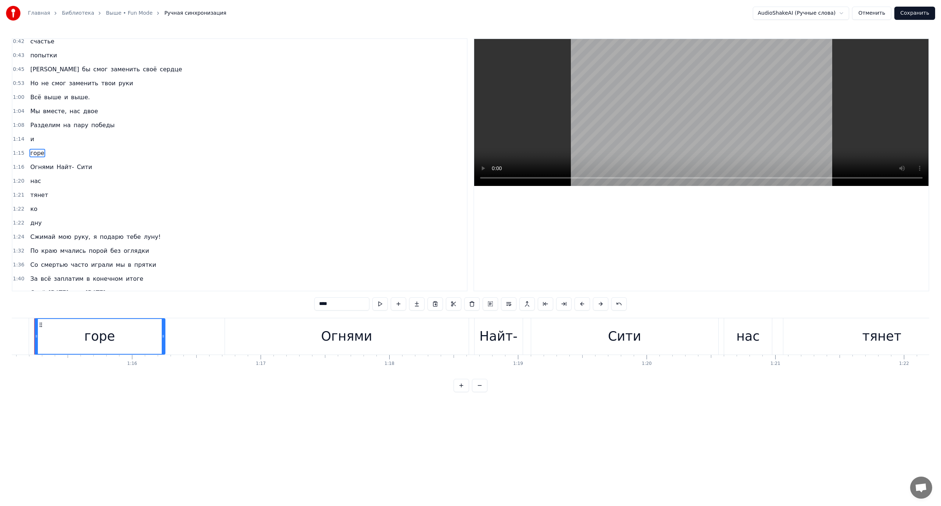
scroll to position [0, 9638]
click at [30, 140] on span "и" at bounding box center [31, 139] width 5 height 8
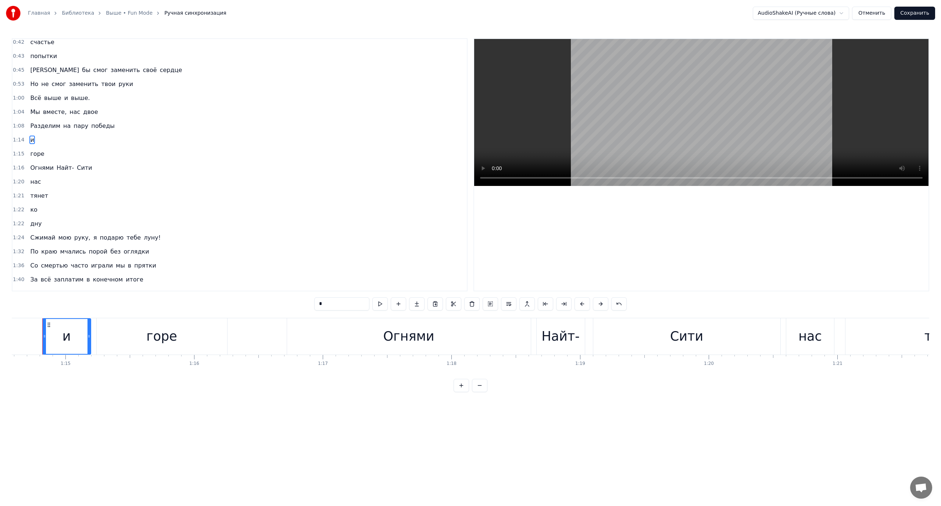
scroll to position [0, 9584]
click at [34, 123] on span "Разделим" at bounding box center [45, 126] width 32 height 8
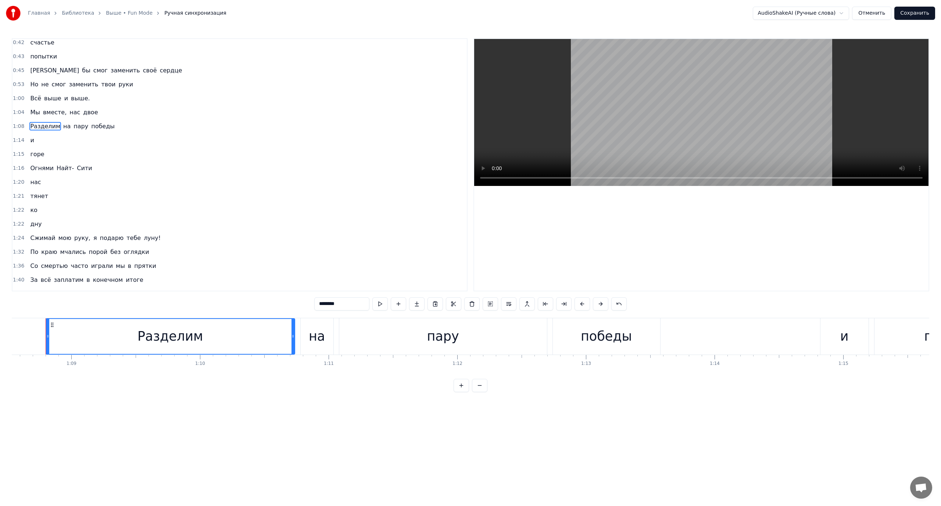
scroll to position [0, 8810]
click at [92, 127] on span "победы" at bounding box center [102, 126] width 25 height 8
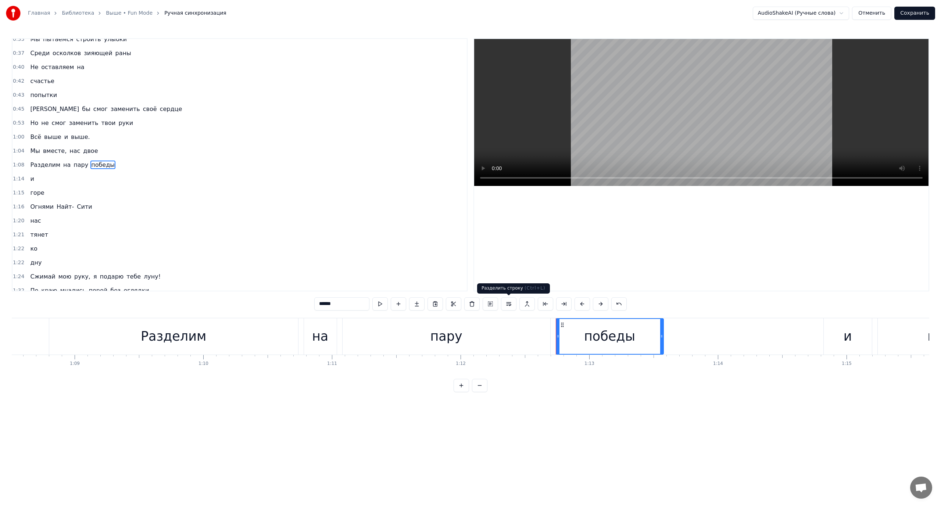
click at [511, 304] on button at bounding box center [508, 303] width 15 height 13
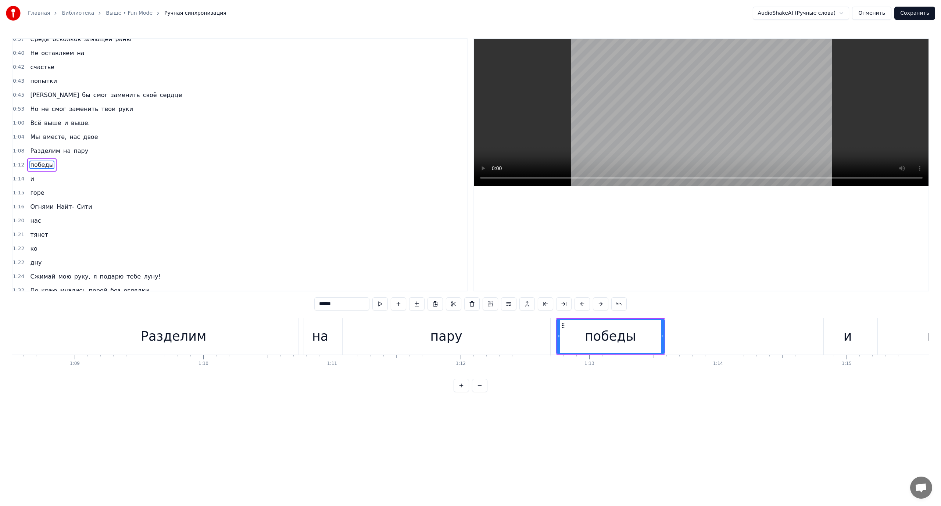
click at [35, 152] on span "Разделим" at bounding box center [45, 151] width 32 height 8
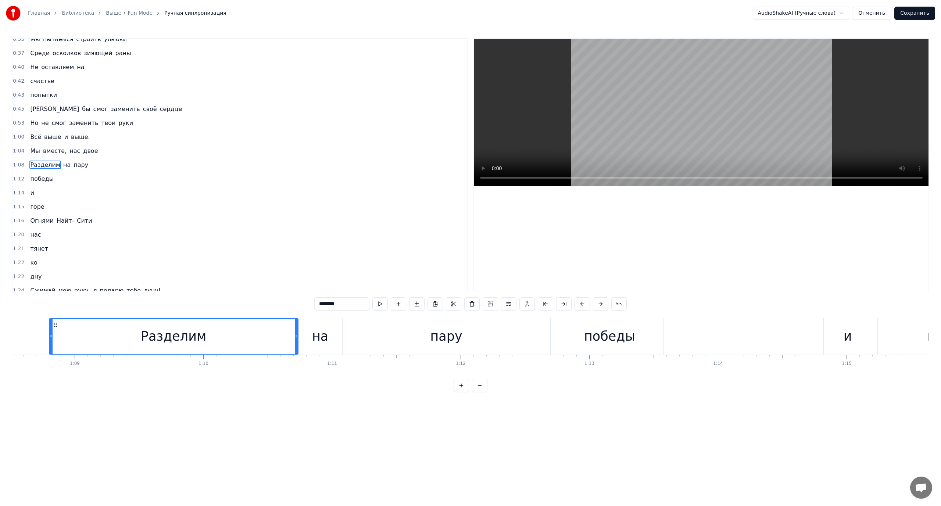
click at [33, 178] on span "победы" at bounding box center [41, 179] width 25 height 8
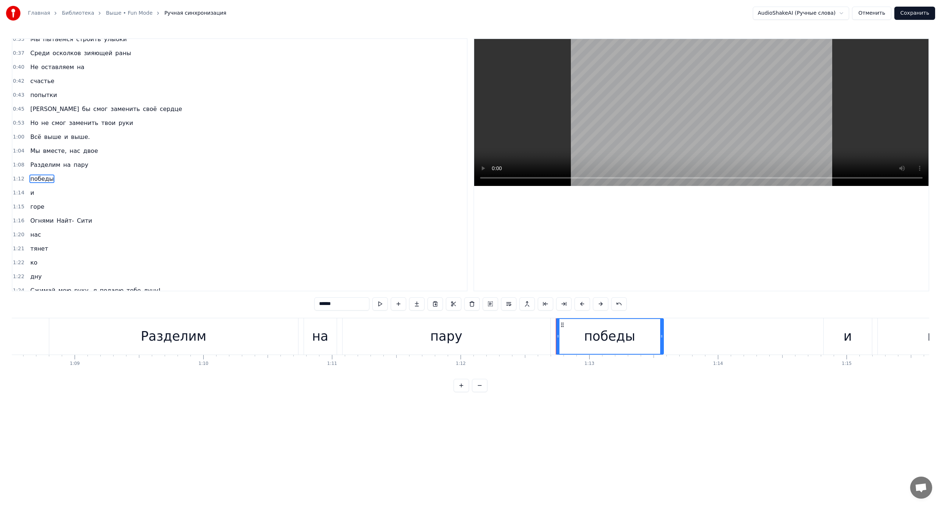
scroll to position [62, 0]
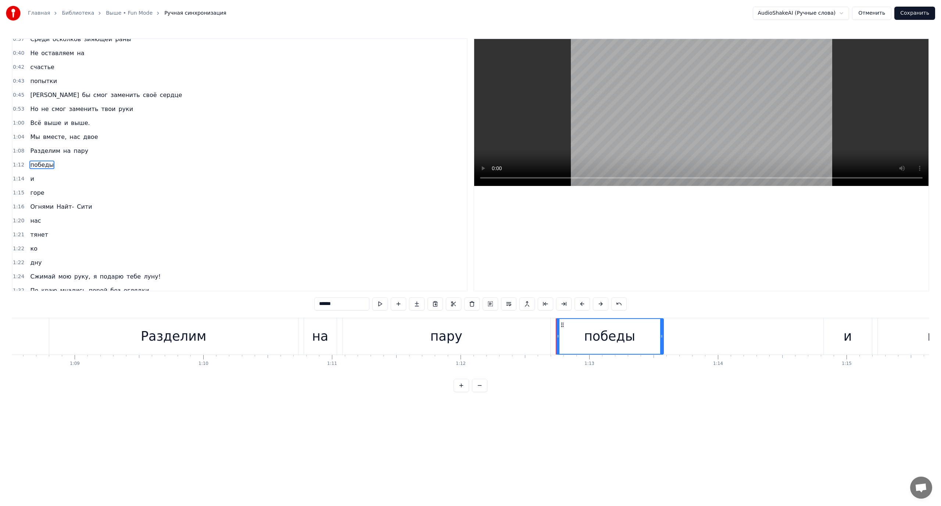
click at [29, 179] on span "и" at bounding box center [31, 179] width 5 height 8
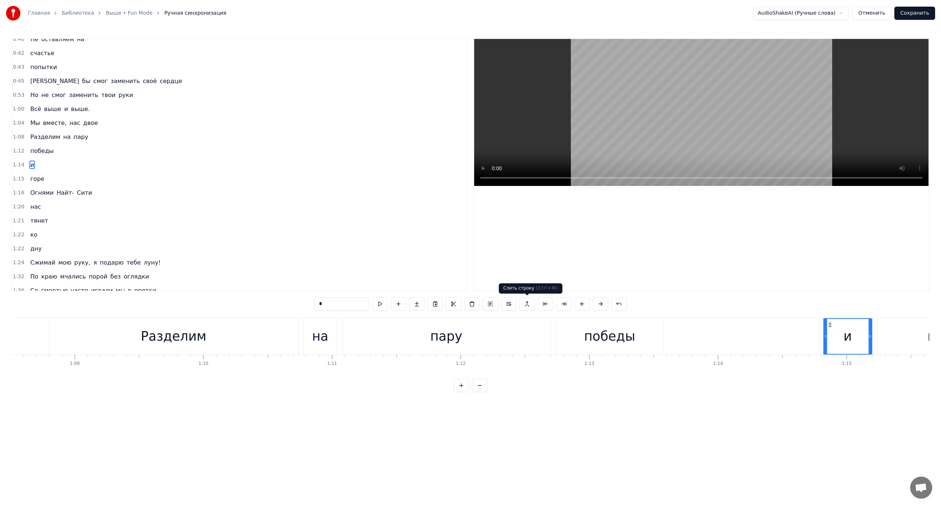
click at [525, 303] on button at bounding box center [526, 303] width 15 height 13
click at [37, 149] on span "победы" at bounding box center [41, 151] width 25 height 8
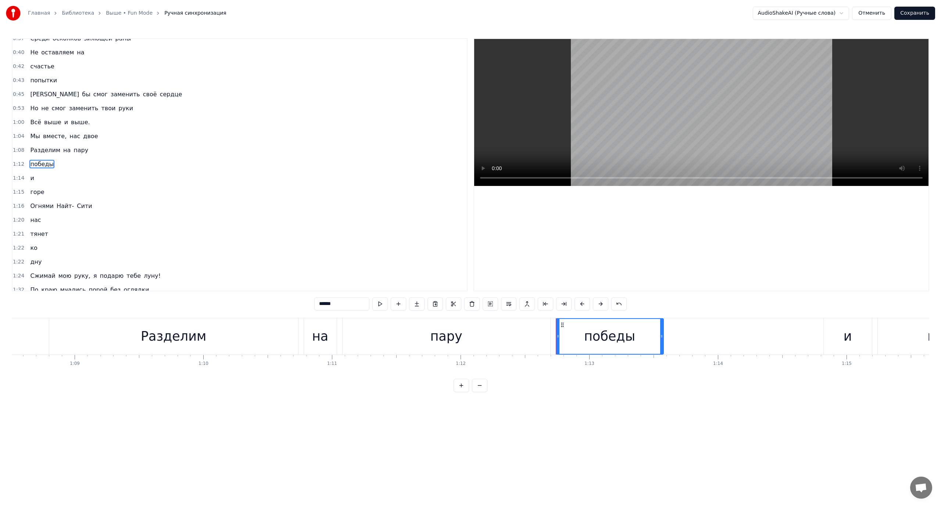
scroll to position [62, 0]
click at [30, 180] on span "и" at bounding box center [31, 179] width 5 height 8
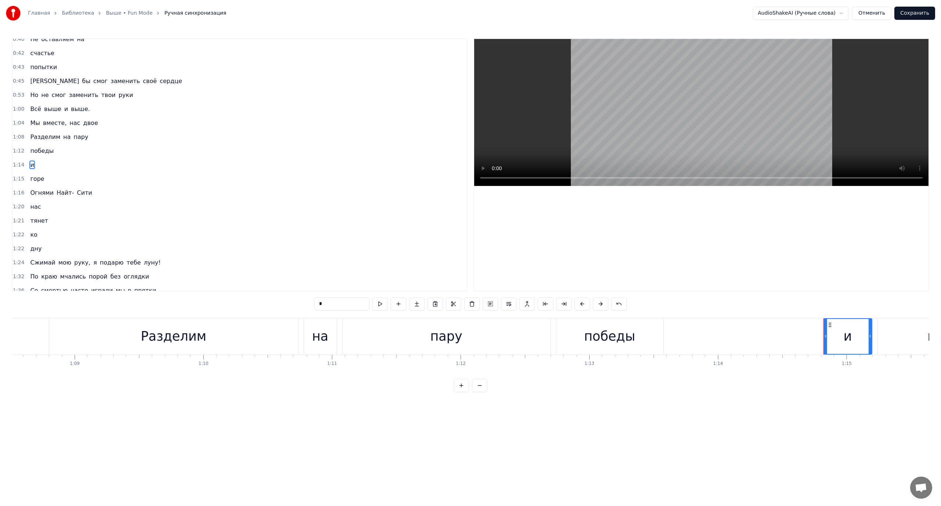
drag, startPoint x: 29, startPoint y: 165, endPoint x: 60, endPoint y: 153, distance: 33.3
click at [60, 153] on div "0:29 Среди асфальта 0:30 сияющей 0:31 клетки 0:33 Мы пытаемся строить улыбки 0:…" at bounding box center [240, 164] width 456 height 253
click at [43, 152] on span "победы" at bounding box center [41, 151] width 25 height 8
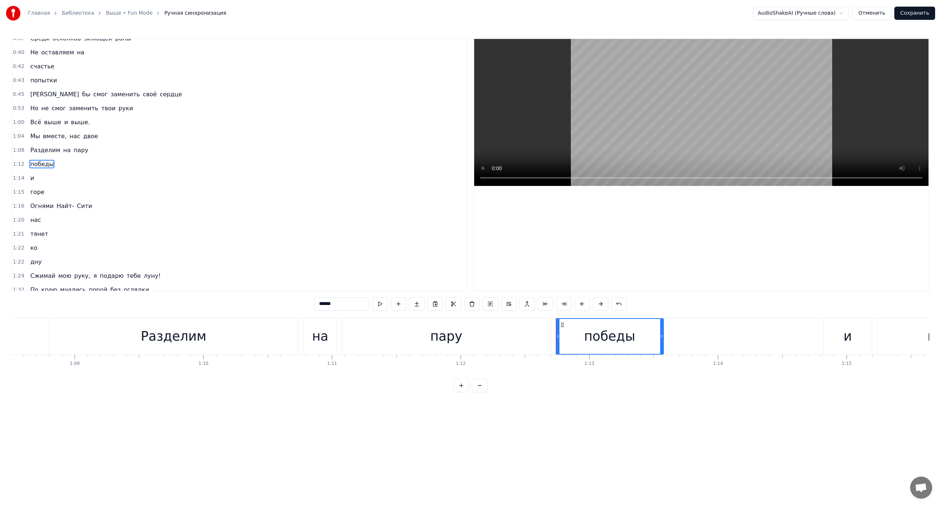
scroll to position [62, 0]
click at [30, 176] on span "и" at bounding box center [31, 179] width 5 height 8
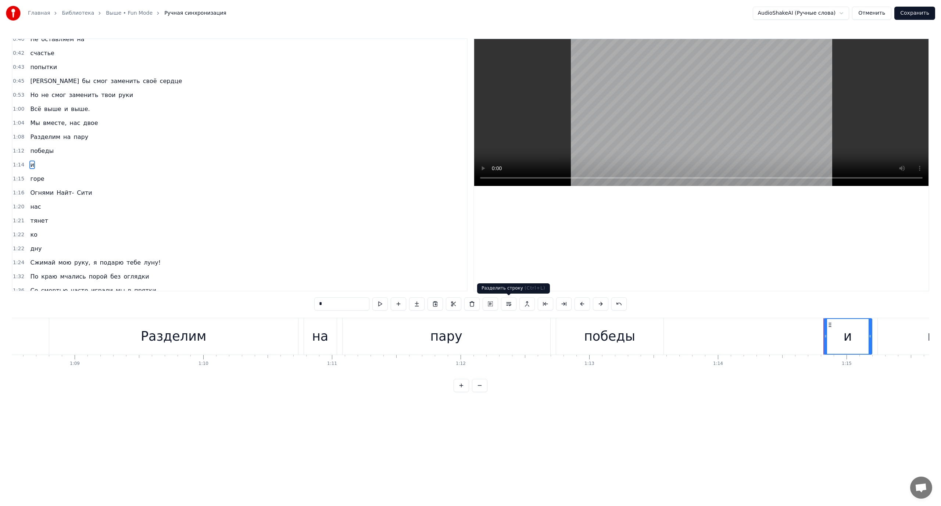
click at [509, 305] on button at bounding box center [508, 303] width 15 height 13
click at [33, 177] on span "горе" at bounding box center [36, 179] width 15 height 8
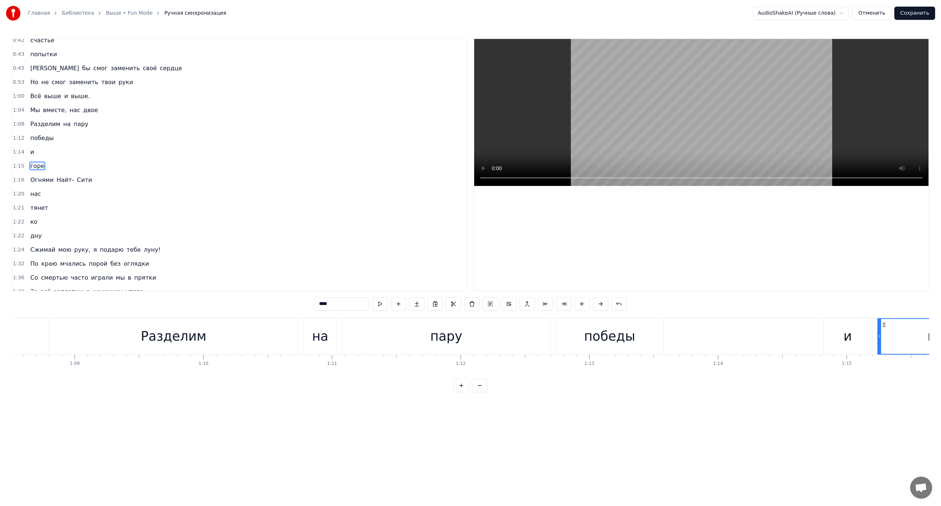
scroll to position [90, 0]
click at [29, 122] on span "Разделим" at bounding box center [45, 123] width 32 height 8
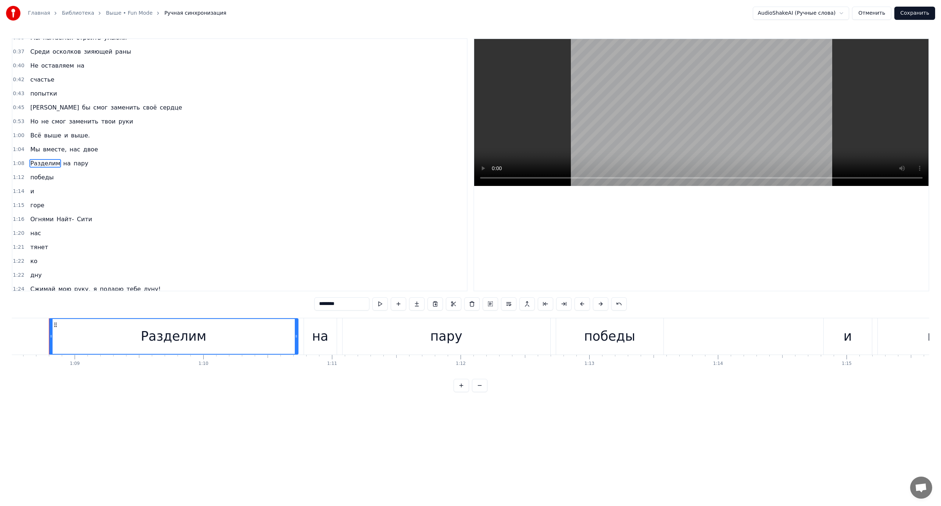
scroll to position [48, 0]
click at [43, 179] on span "победы" at bounding box center [41, 179] width 25 height 8
type input "******"
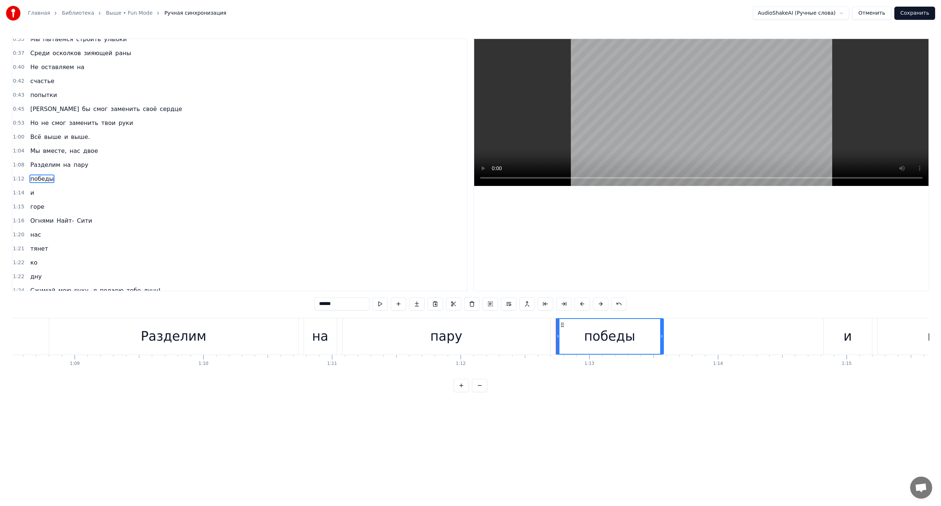
scroll to position [62, 0]
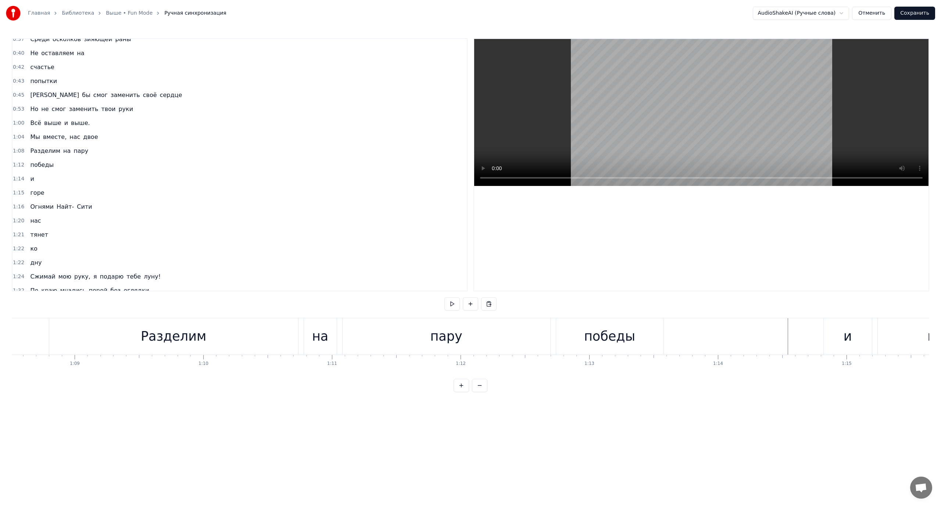
click at [613, 336] on div "победы" at bounding box center [609, 336] width 51 height 19
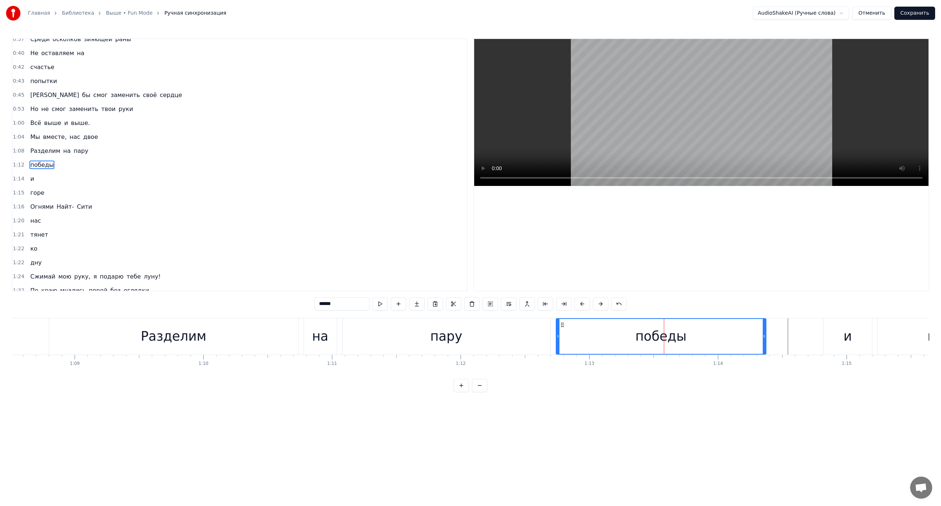
drag, startPoint x: 661, startPoint y: 334, endPoint x: 768, endPoint y: 336, distance: 106.9
click at [765, 336] on icon at bounding box center [763, 336] width 3 height 6
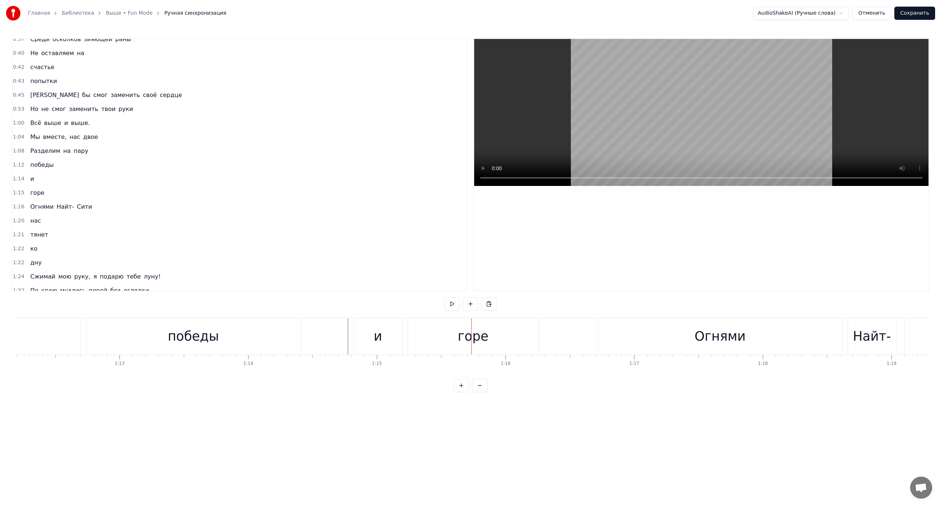
scroll to position [0, 9292]
click at [407, 336] on div "горе" at bounding box center [461, 336] width 130 height 36
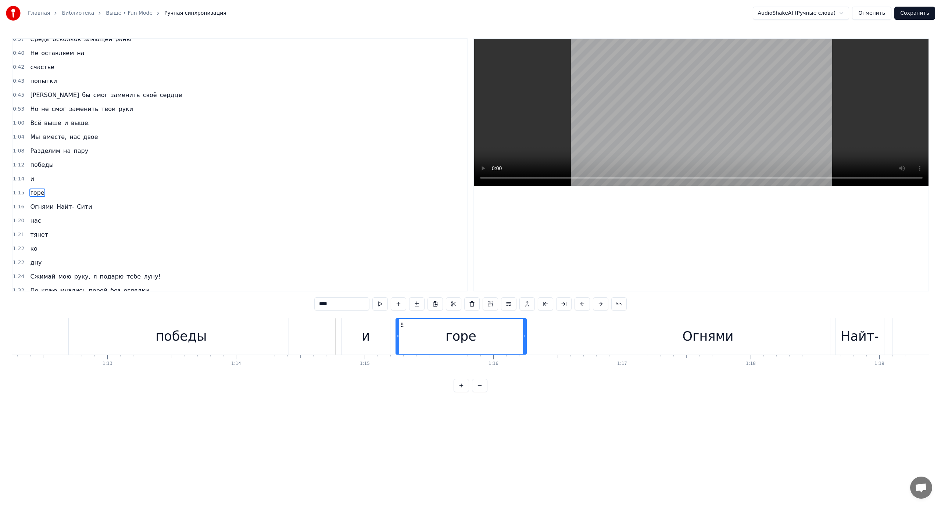
scroll to position [90, 0]
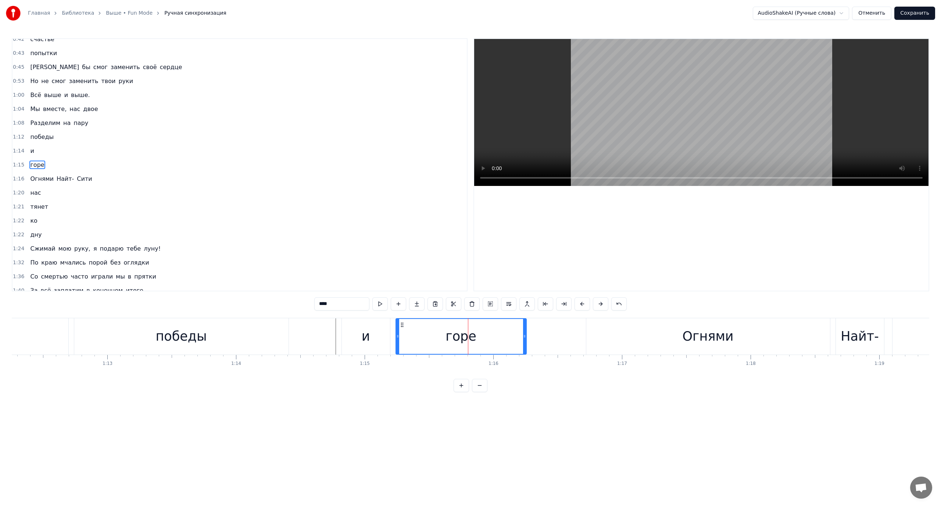
click at [361, 334] on div "и" at bounding box center [366, 336] width 48 height 36
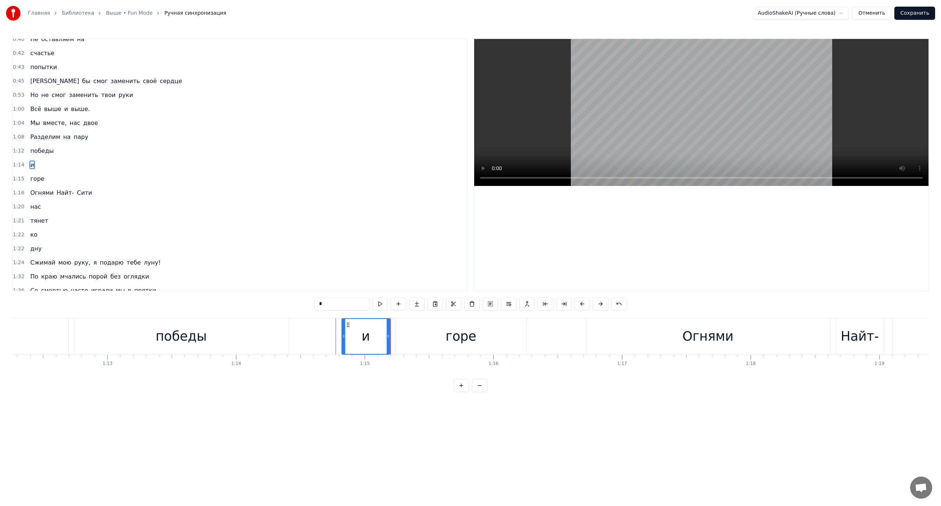
drag, startPoint x: 435, startPoint y: 339, endPoint x: 425, endPoint y: 339, distance: 9.6
click at [425, 339] on div "горе" at bounding box center [461, 336] width 130 height 36
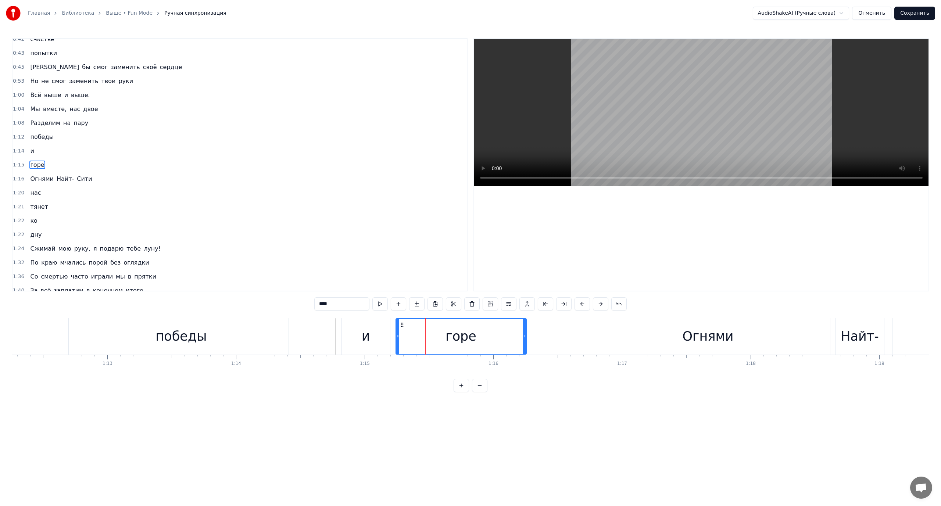
drag, startPoint x: 403, startPoint y: 333, endPoint x: 396, endPoint y: 333, distance: 7.0
click at [396, 333] on div "горе" at bounding box center [461, 336] width 130 height 35
drag, startPoint x: 397, startPoint y: 333, endPoint x: 393, endPoint y: 333, distance: 4.0
click at [393, 333] on icon at bounding box center [393, 336] width 3 height 6
click at [342, 332] on div "и" at bounding box center [366, 336] width 48 height 36
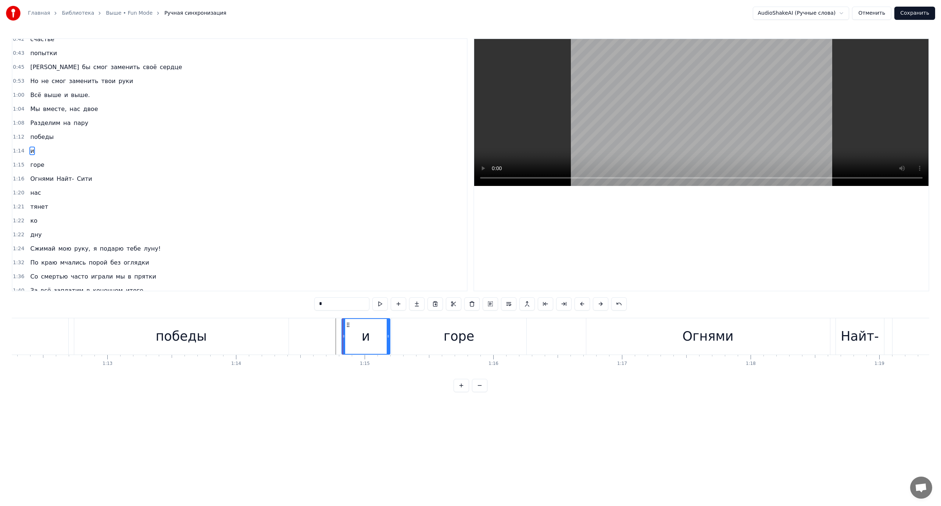
scroll to position [76, 0]
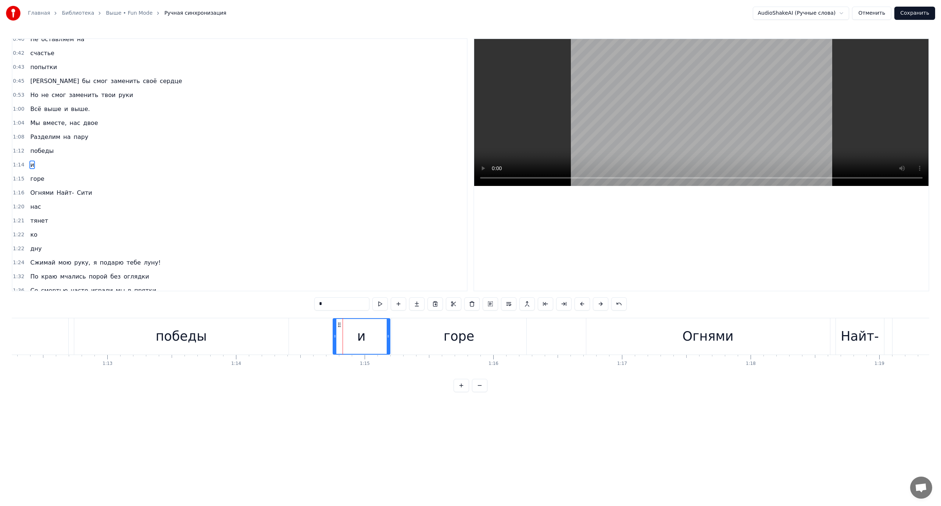
drag, startPoint x: 344, startPoint y: 333, endPoint x: 335, endPoint y: 333, distance: 8.8
click at [335, 333] on div at bounding box center [334, 336] width 3 height 35
click at [208, 332] on div "победы" at bounding box center [181, 336] width 214 height 36
type input "******"
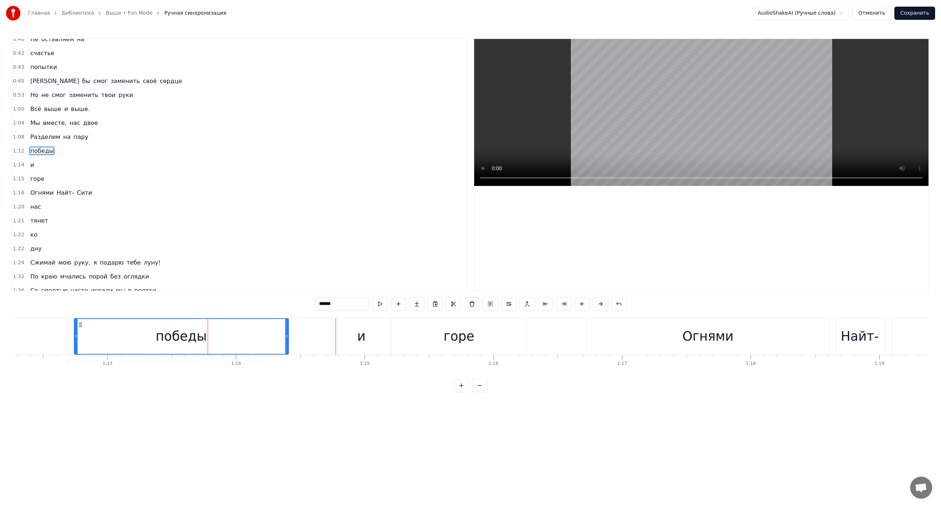
scroll to position [62, 0]
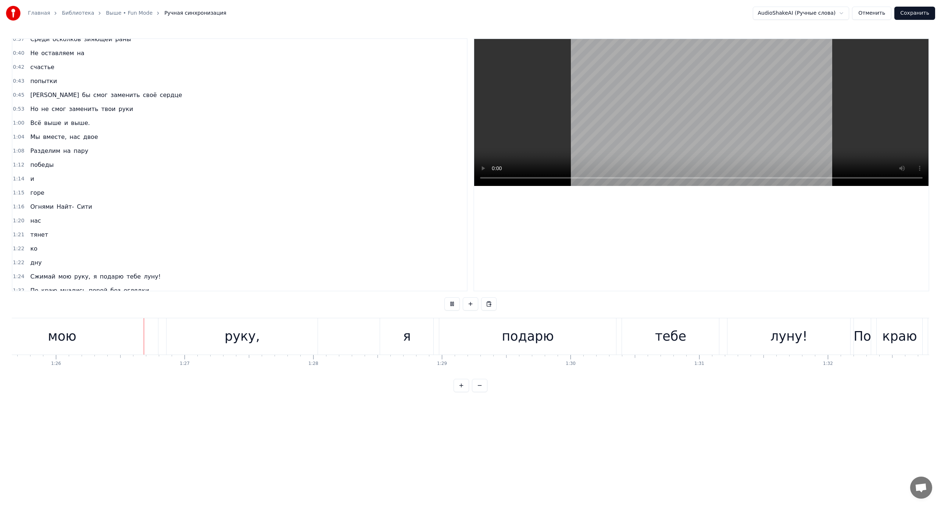
scroll to position [0, 11015]
click at [99, 276] on span "подарю" at bounding box center [111, 276] width 25 height 8
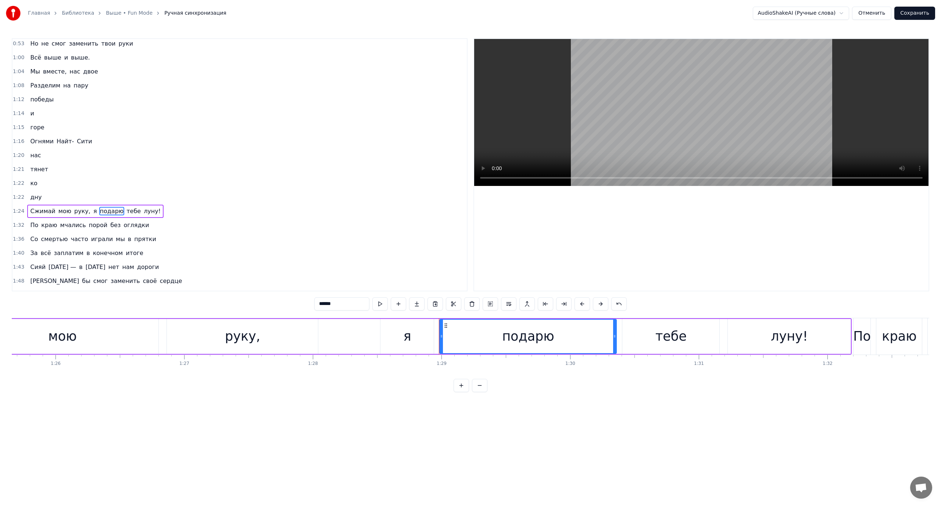
scroll to position [174, 0]
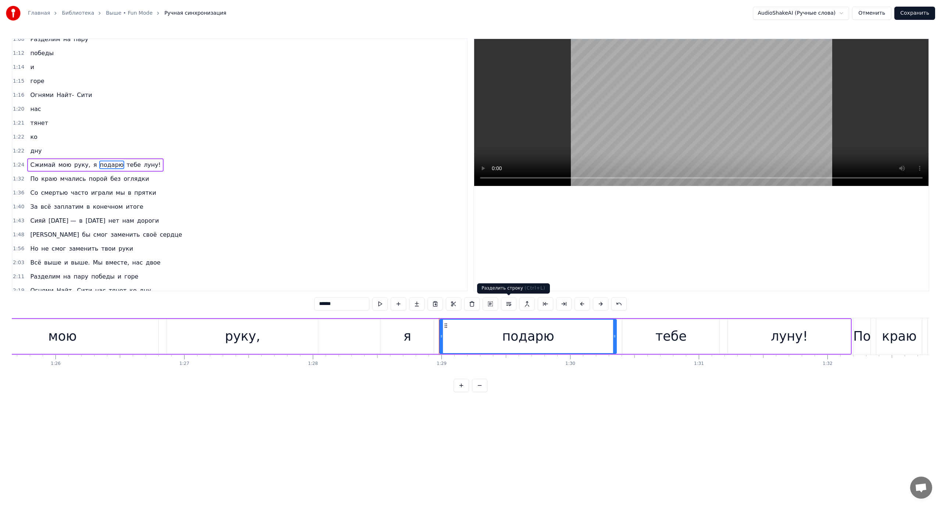
click at [510, 303] on button at bounding box center [508, 303] width 15 height 13
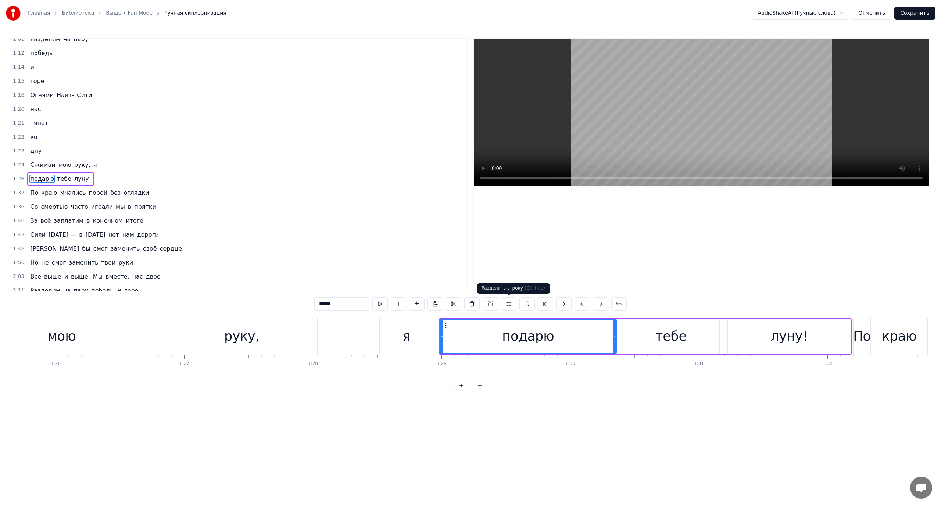
scroll to position [188, 0]
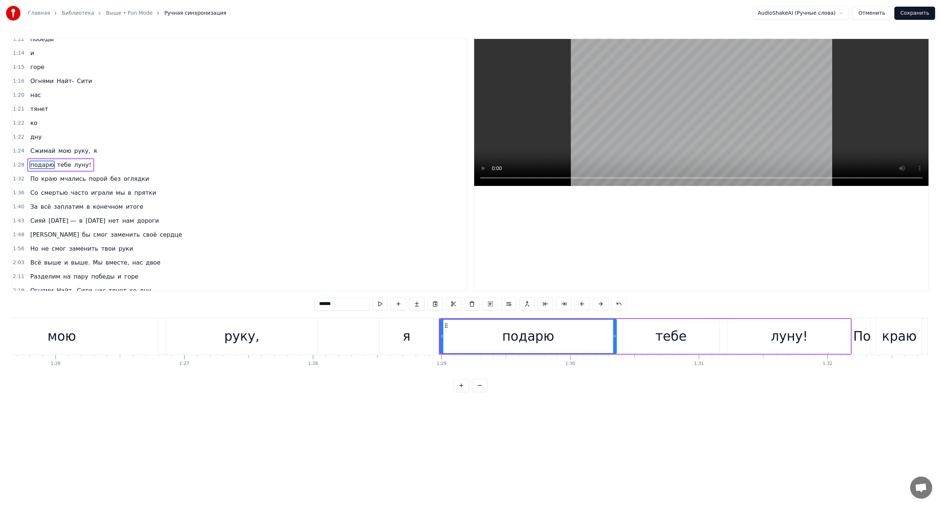
click at [34, 150] on span "Сжимай" at bounding box center [42, 151] width 26 height 8
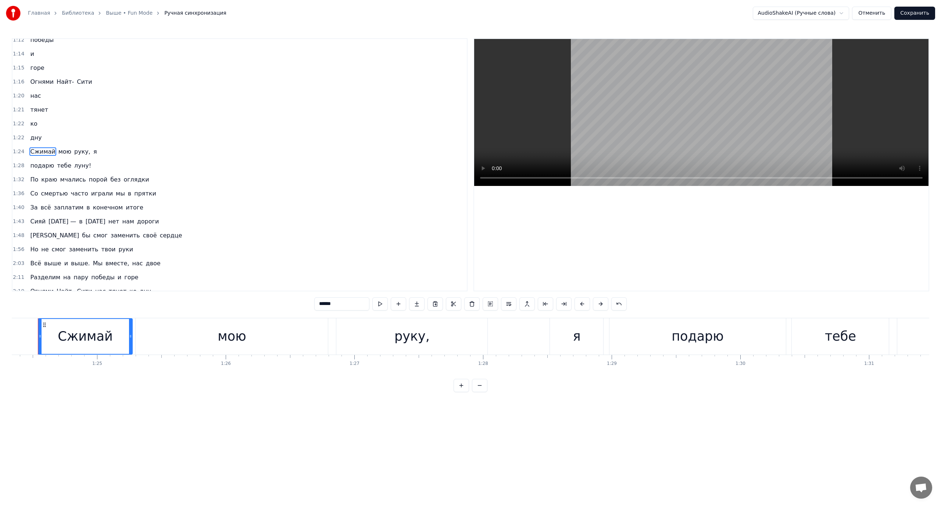
scroll to position [0, 10834]
click at [60, 165] on span "тебе" at bounding box center [64, 165] width 16 height 8
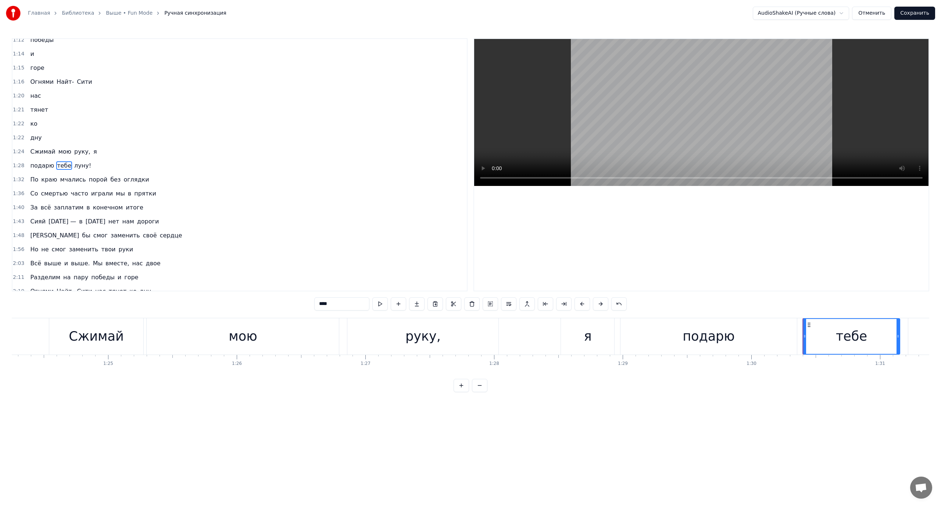
scroll to position [188, 0]
drag, startPoint x: 508, startPoint y: 304, endPoint x: 422, endPoint y: 284, distance: 88.3
click at [508, 305] on button at bounding box center [508, 303] width 15 height 13
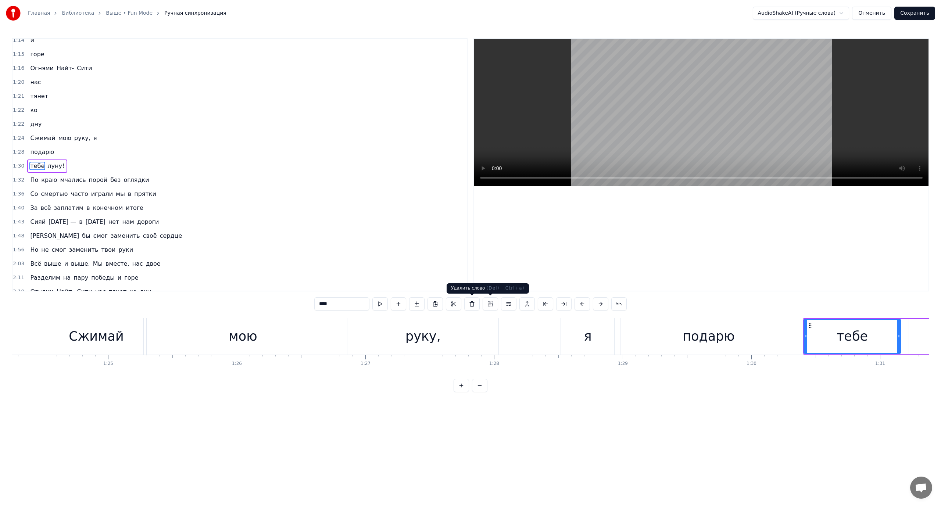
scroll to position [202, 0]
drag, startPoint x: 49, startPoint y: 165, endPoint x: 78, endPoint y: 170, distance: 29.4
click at [49, 166] on span "луну!" at bounding box center [56, 165] width 18 height 8
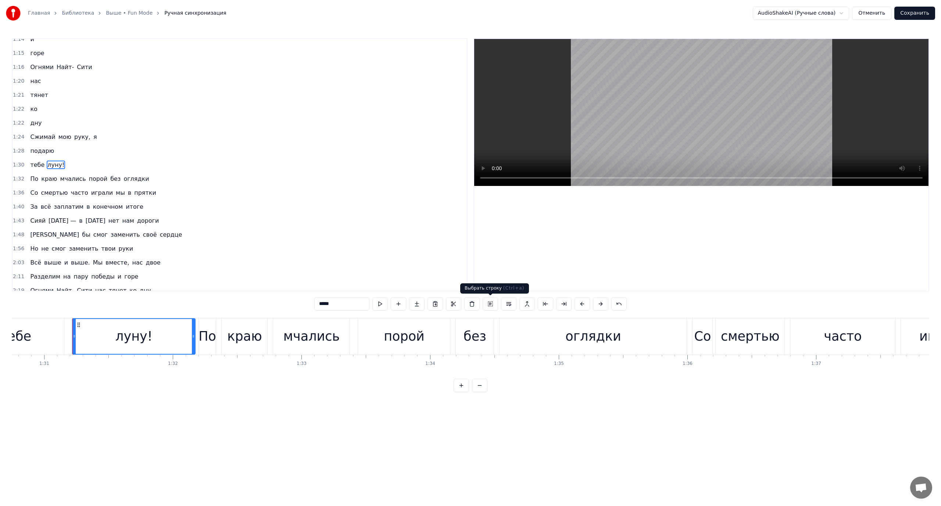
scroll to position [0, 11693]
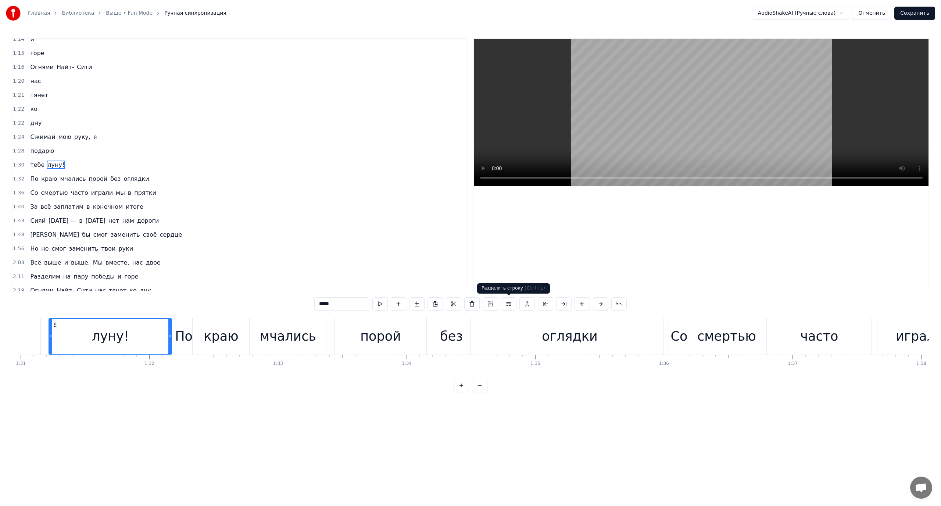
click at [510, 302] on button at bounding box center [508, 303] width 15 height 13
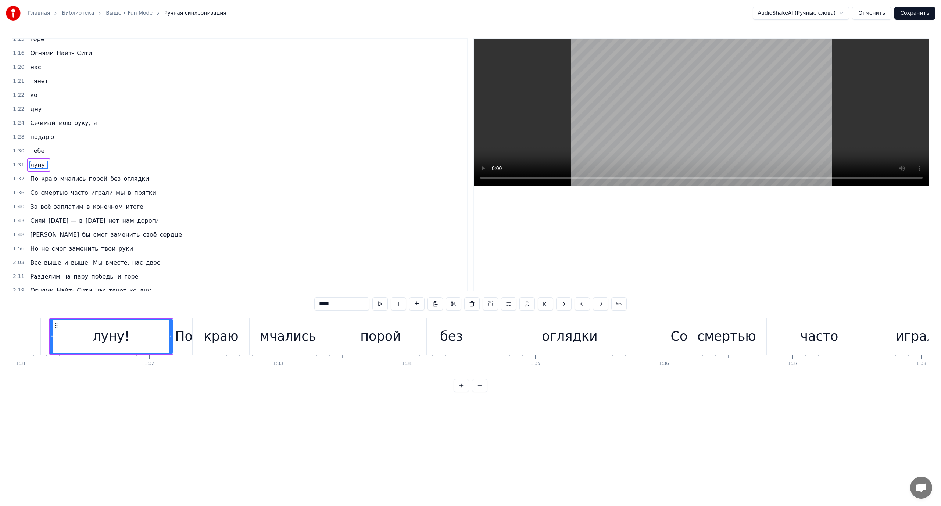
click at [35, 123] on span "Сжимай" at bounding box center [42, 123] width 26 height 8
type input "******"
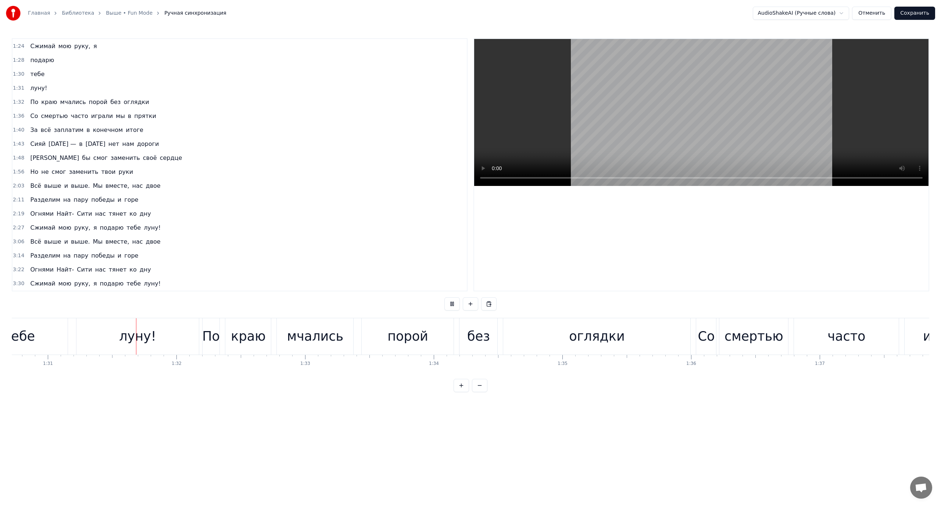
scroll to position [0, 11667]
click at [91, 103] on span "порой" at bounding box center [98, 102] width 20 height 8
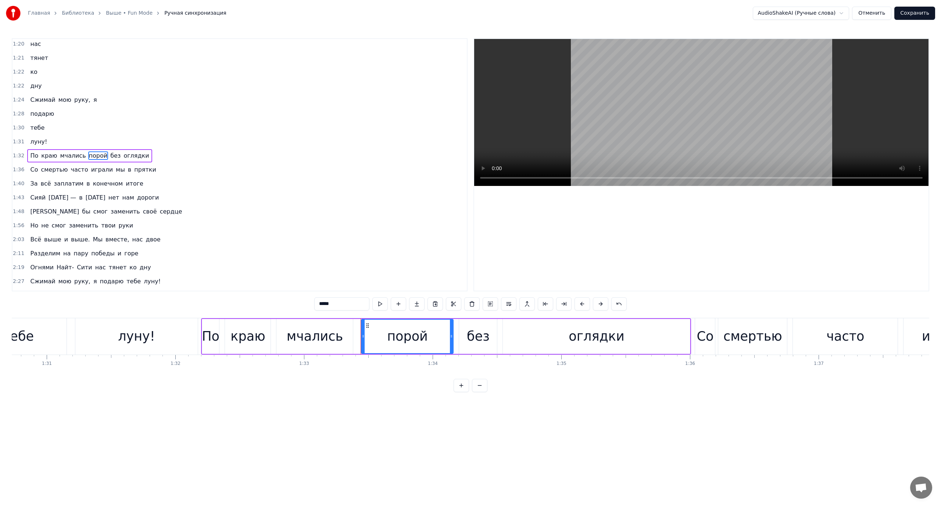
scroll to position [230, 0]
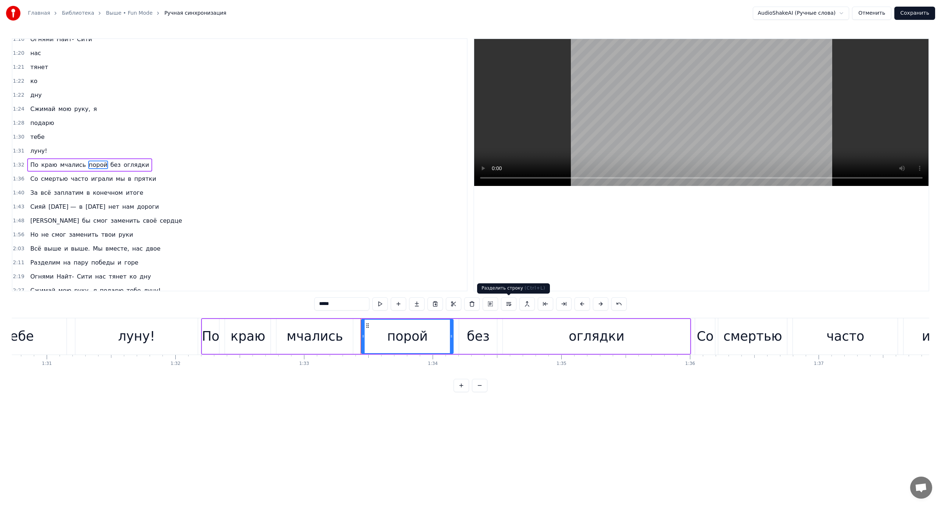
click at [509, 303] on button at bounding box center [508, 303] width 15 height 13
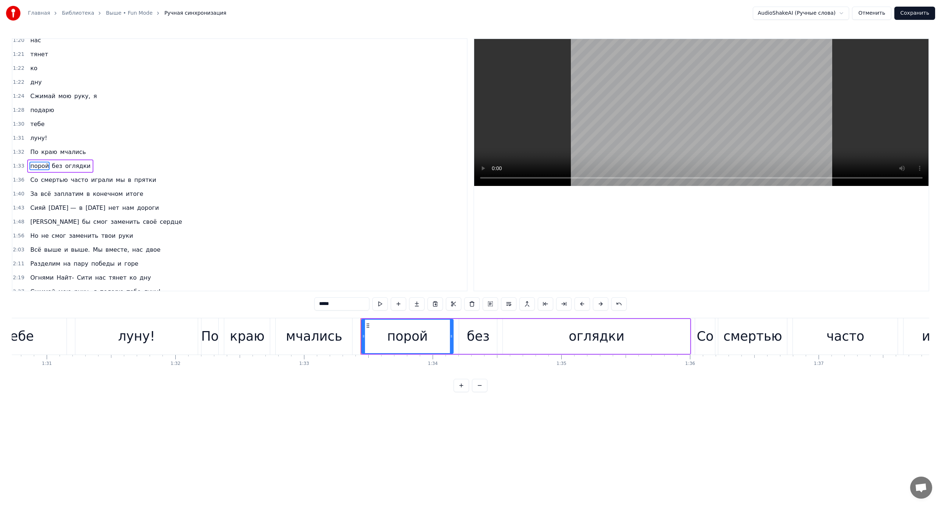
scroll to position [244, 0]
click at [53, 163] on span "без" at bounding box center [57, 165] width 12 height 8
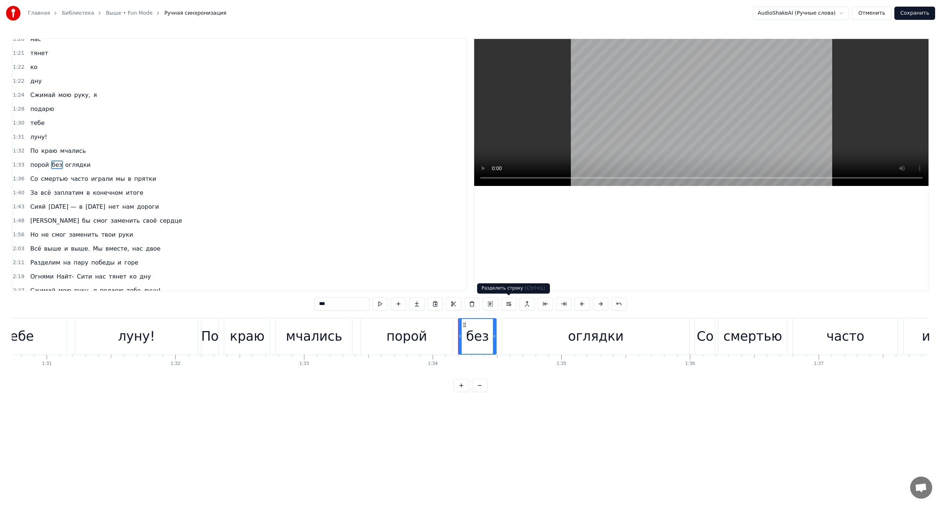
click at [507, 306] on button at bounding box center [508, 303] width 15 height 13
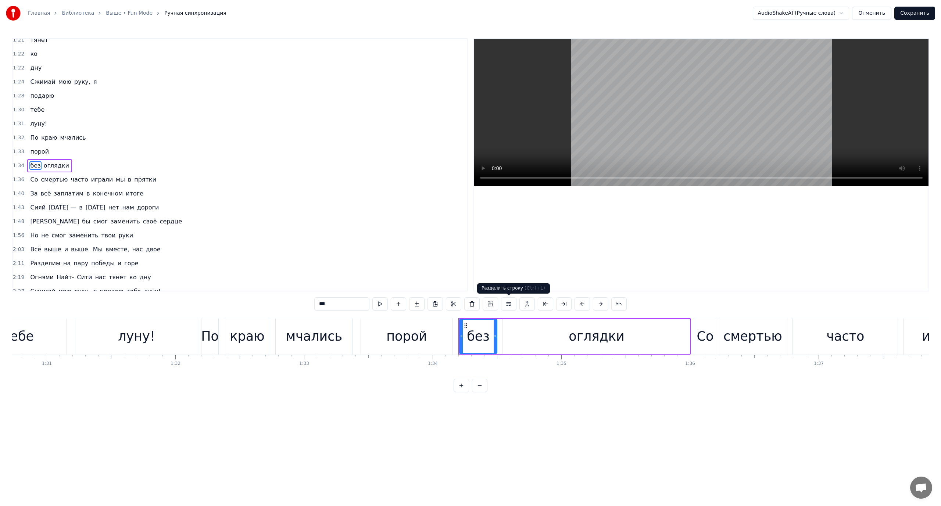
scroll to position [258, 0]
click at [51, 165] on span "оглядки" at bounding box center [56, 165] width 27 height 8
click at [508, 304] on button at bounding box center [508, 303] width 15 height 13
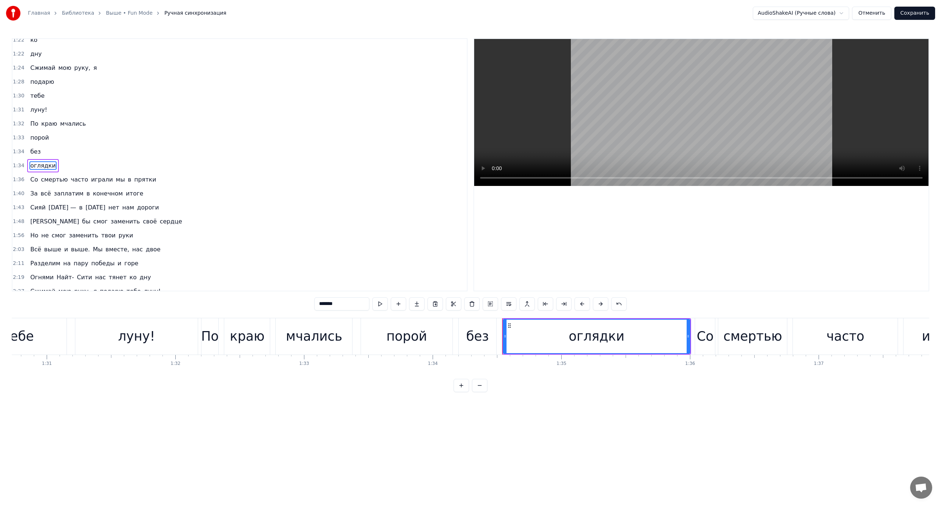
scroll to position [272, 0]
click at [32, 123] on span "По" at bounding box center [34, 123] width 10 height 8
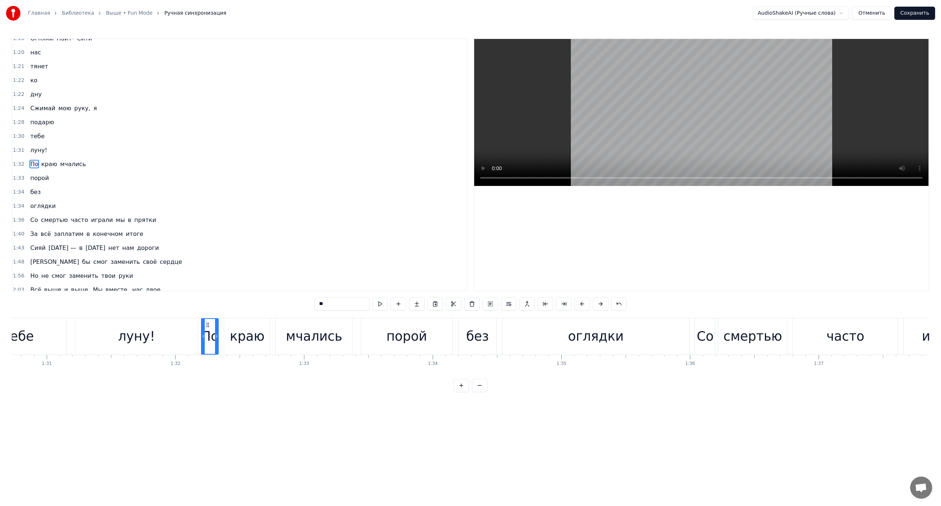
scroll to position [230, 0]
click at [35, 220] on span "Со" at bounding box center [33, 220] width 9 height 8
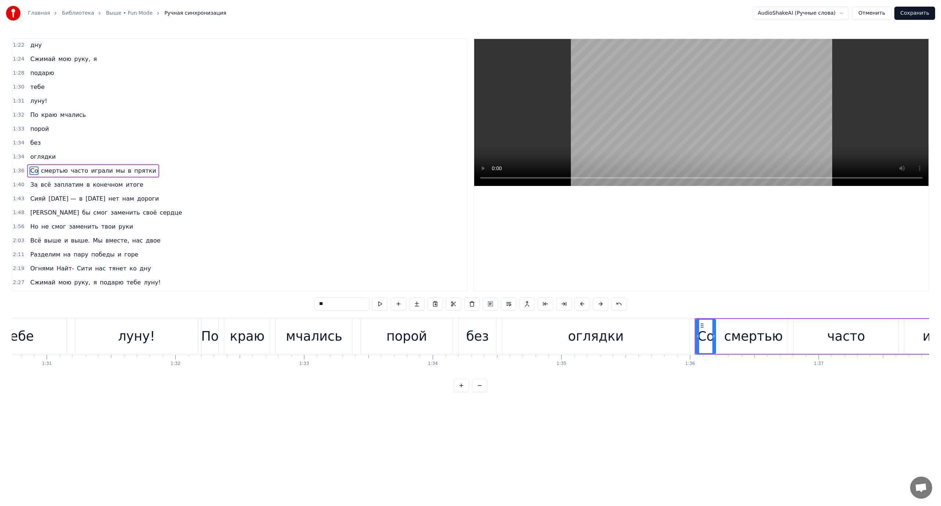
scroll to position [286, 0]
click at [90, 163] on span "играли" at bounding box center [101, 165] width 23 height 8
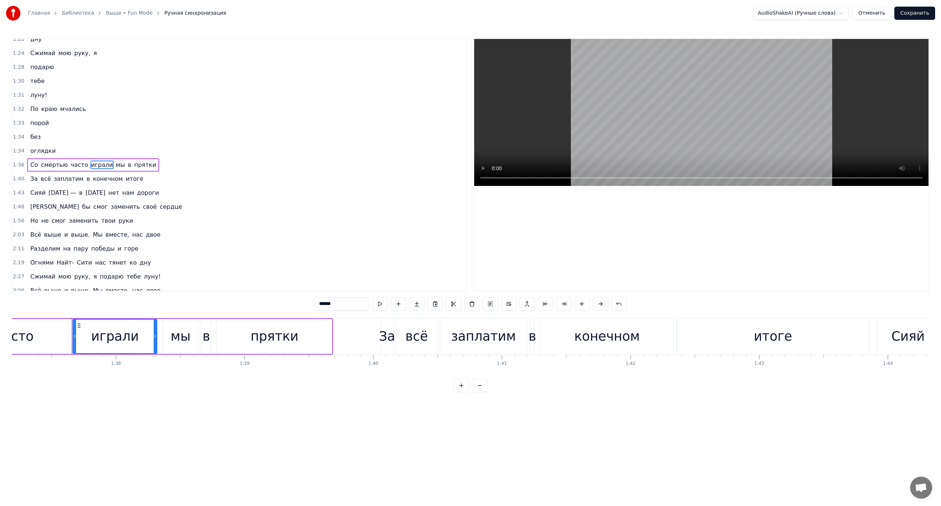
scroll to position [0, 12521]
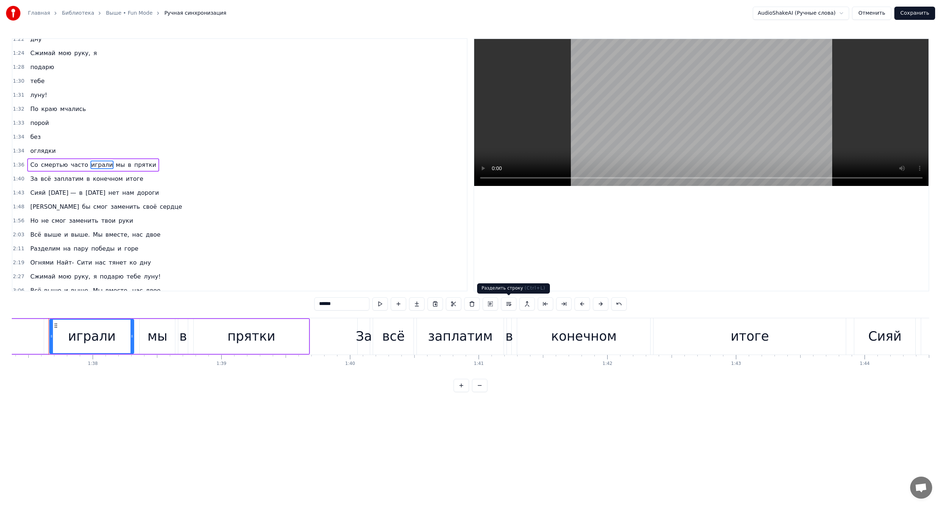
click at [509, 302] on button at bounding box center [508, 303] width 15 height 13
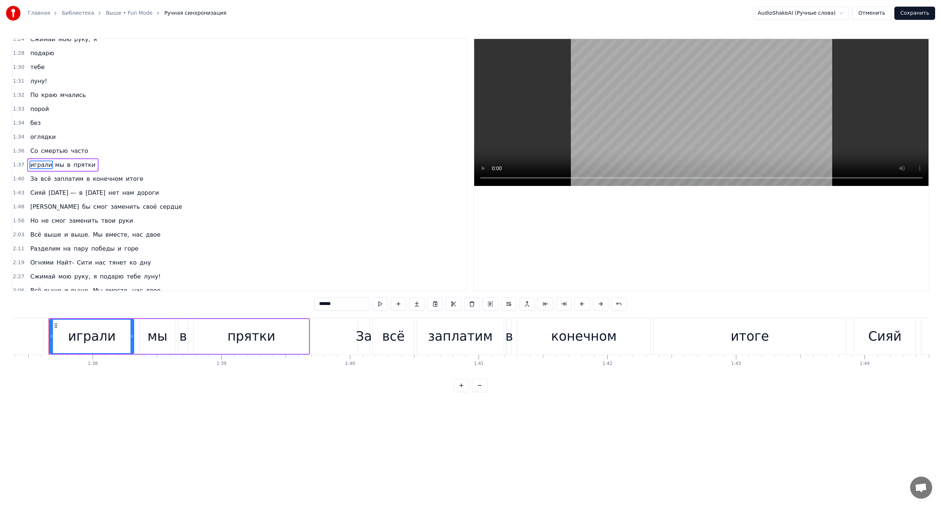
click at [54, 166] on span "мы" at bounding box center [59, 165] width 11 height 8
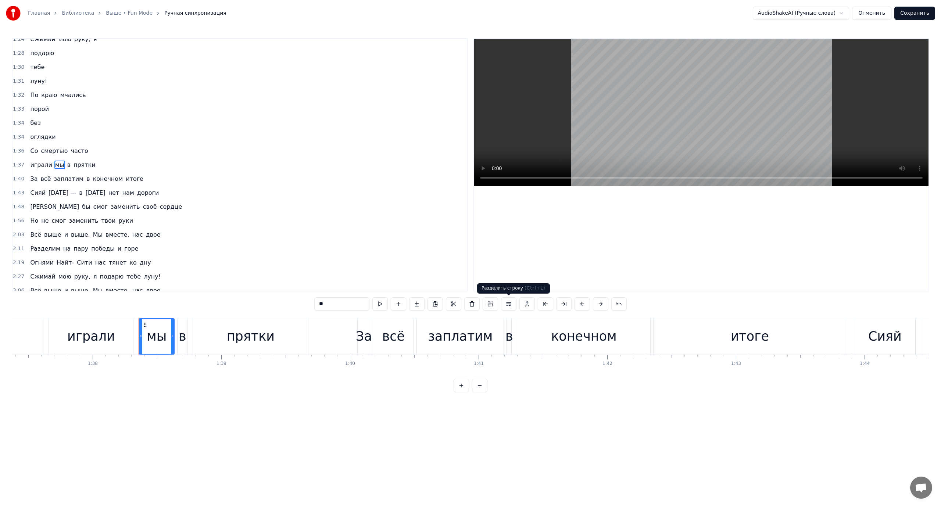
click at [509, 304] on button at bounding box center [508, 303] width 15 height 13
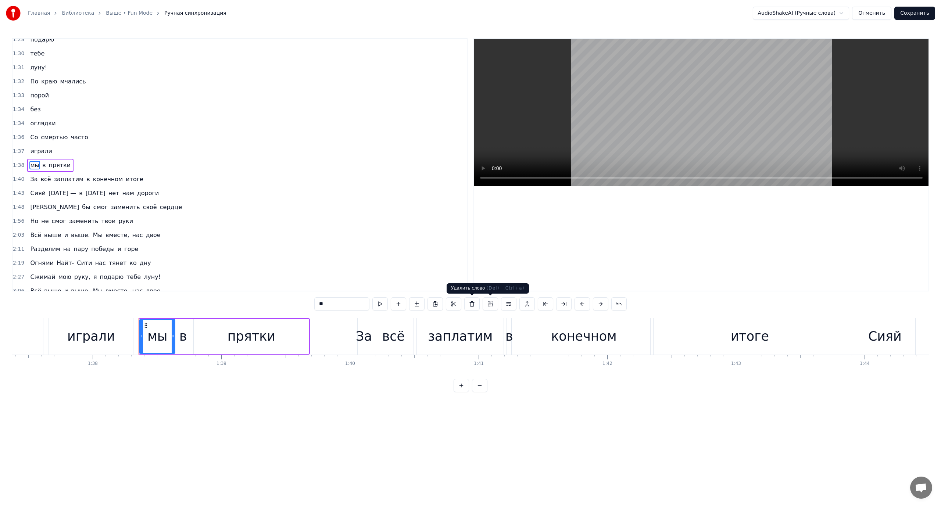
scroll to position [314, 0]
click at [42, 167] on span "в" at bounding box center [44, 165] width 5 height 8
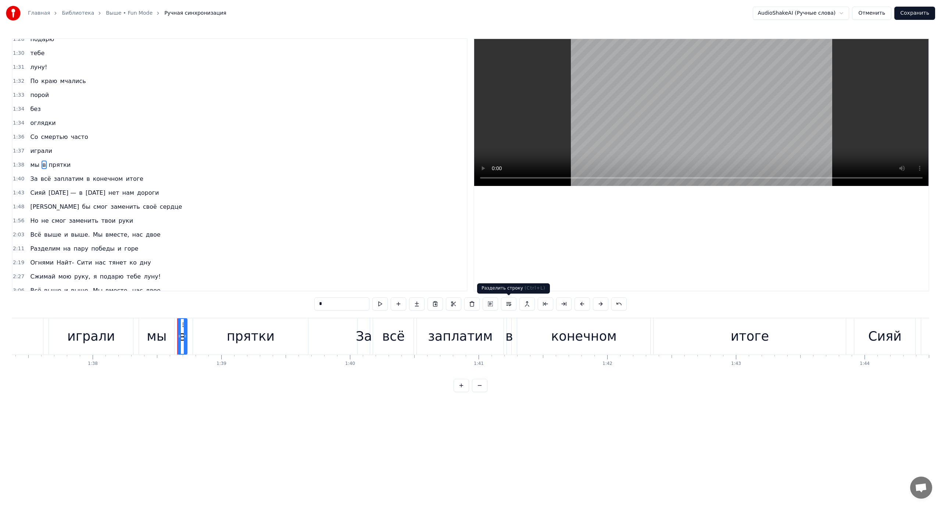
drag, startPoint x: 510, startPoint y: 304, endPoint x: 422, endPoint y: 286, distance: 90.4
click at [510, 304] on button at bounding box center [508, 303] width 15 height 13
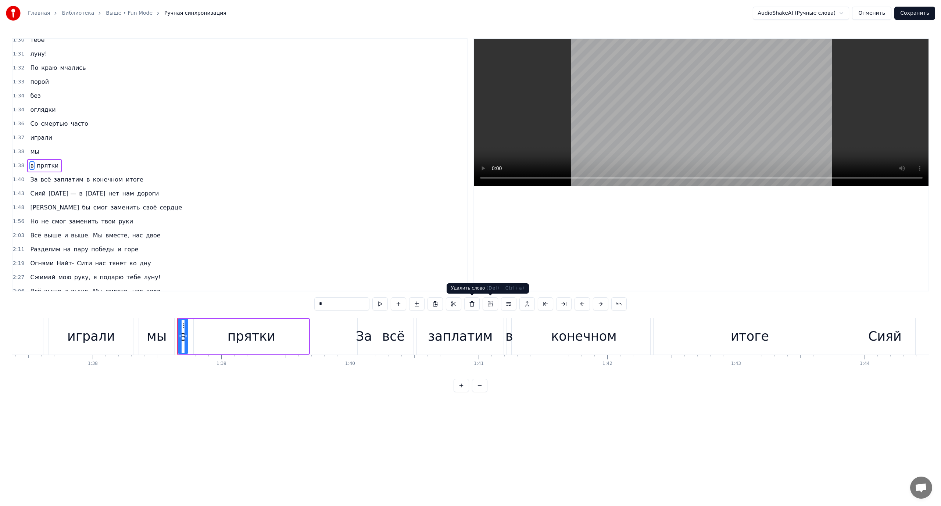
scroll to position [328, 0]
click at [46, 162] on span "прятки" at bounding box center [48, 165] width 24 height 8
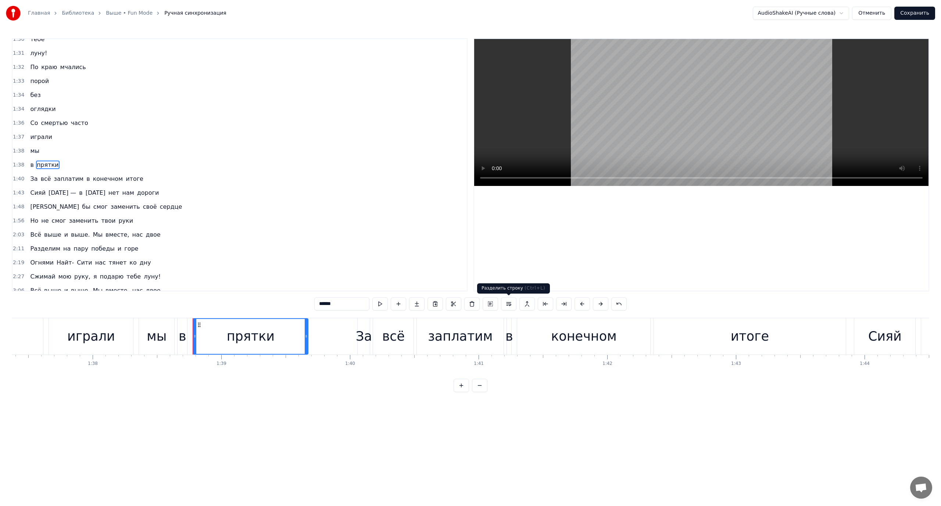
drag, startPoint x: 509, startPoint y: 302, endPoint x: 504, endPoint y: 302, distance: 5.2
click at [509, 302] on button at bounding box center [508, 303] width 15 height 13
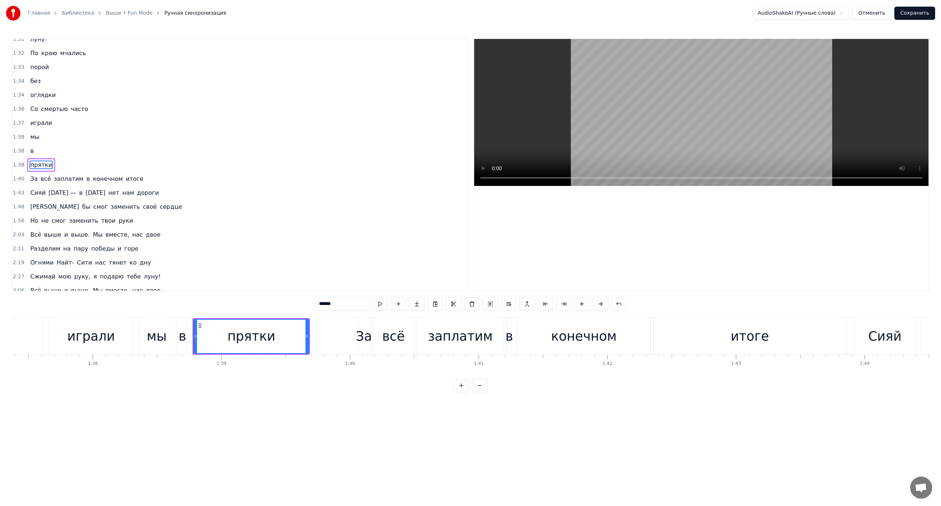
click at [31, 109] on span "Со" at bounding box center [33, 109] width 9 height 8
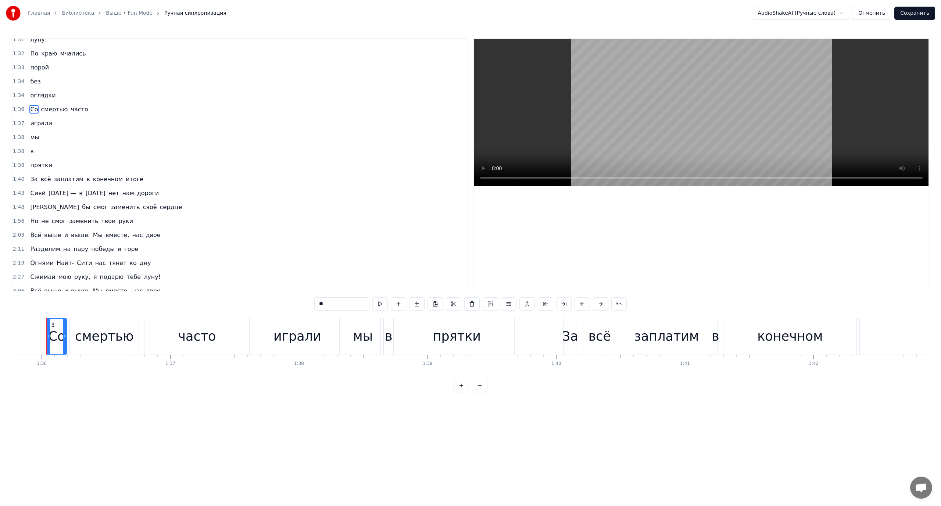
scroll to position [0, 12313]
click at [31, 180] on span "За" at bounding box center [33, 179] width 9 height 8
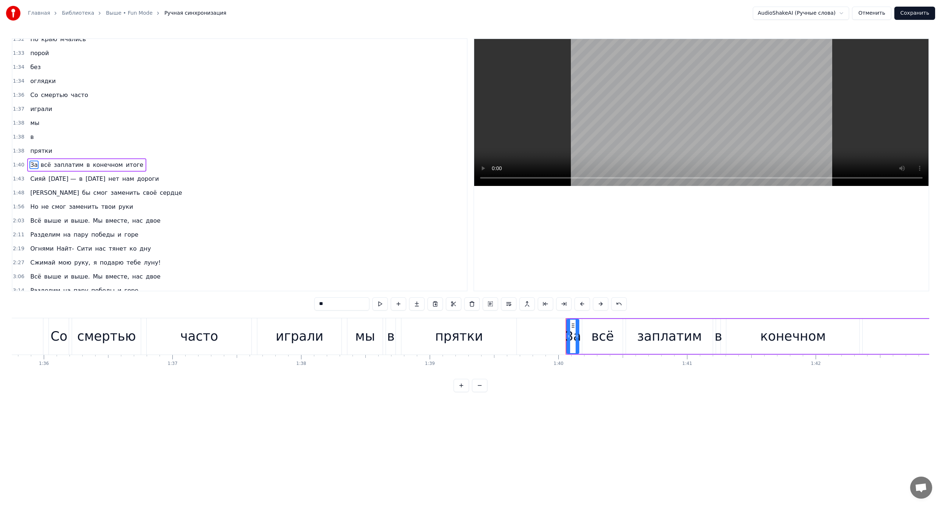
click at [94, 166] on span "конечном" at bounding box center [108, 165] width 32 height 8
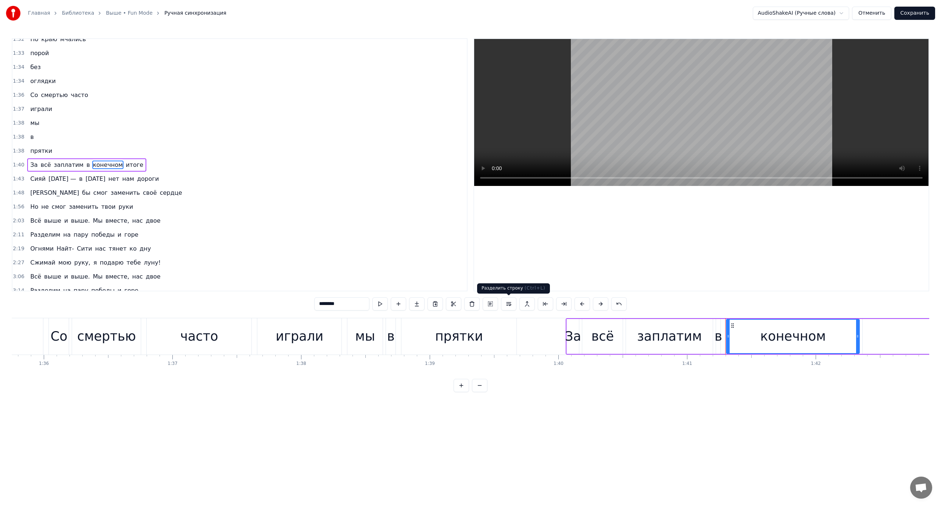
click at [508, 304] on button at bounding box center [508, 303] width 15 height 13
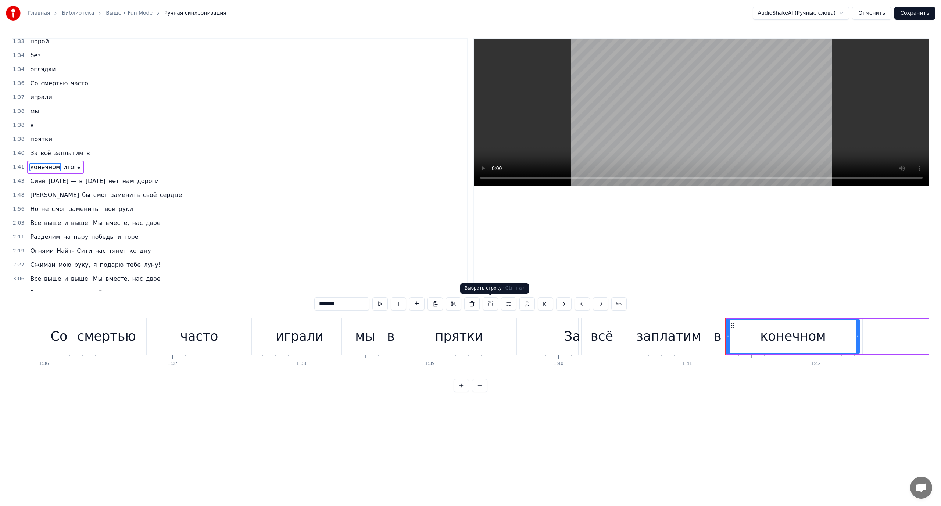
scroll to position [370, 0]
click at [66, 164] on span "итоге" at bounding box center [71, 165] width 19 height 8
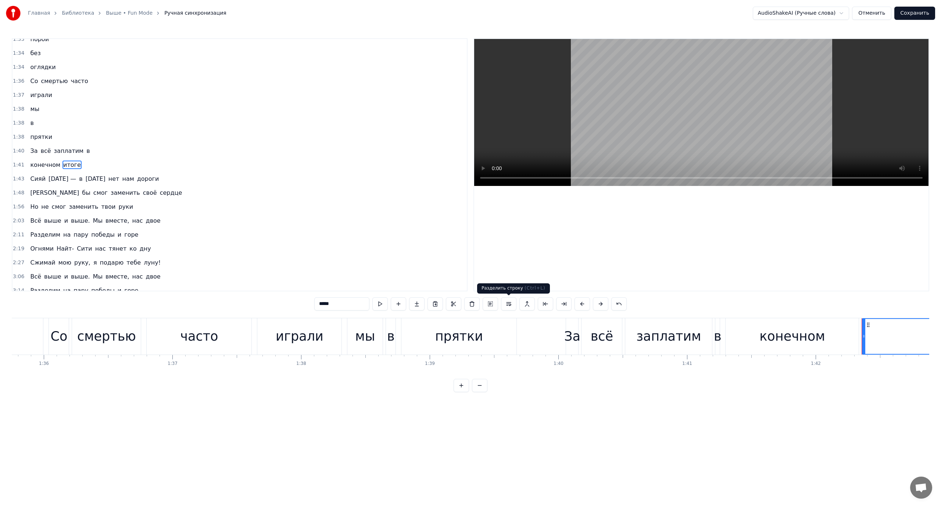
click at [510, 304] on button at bounding box center [508, 303] width 15 height 13
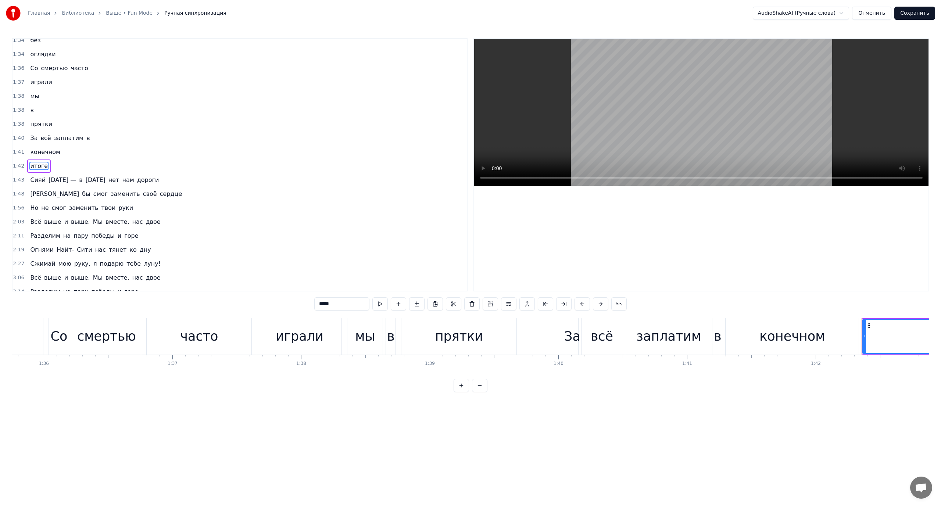
scroll to position [384, 0]
click at [41, 179] on span "Сияй" at bounding box center [37, 179] width 17 height 8
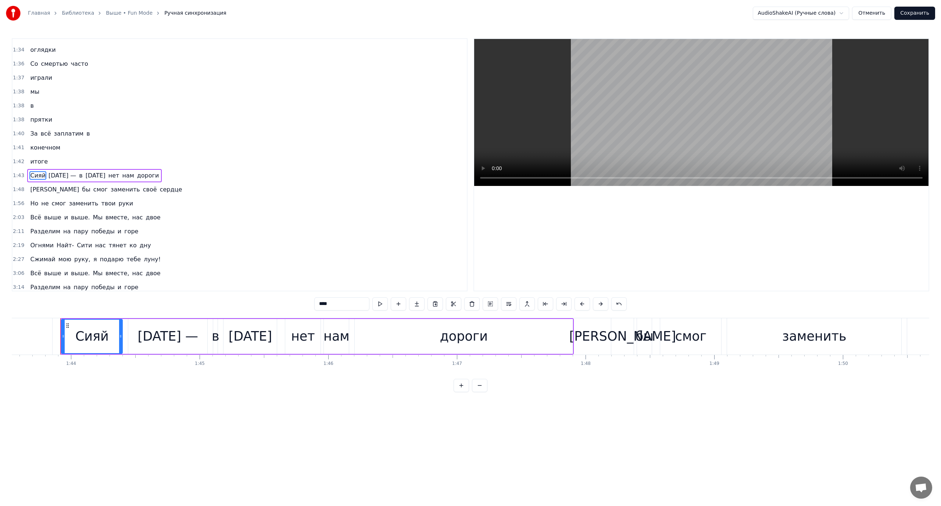
scroll to position [0, 13326]
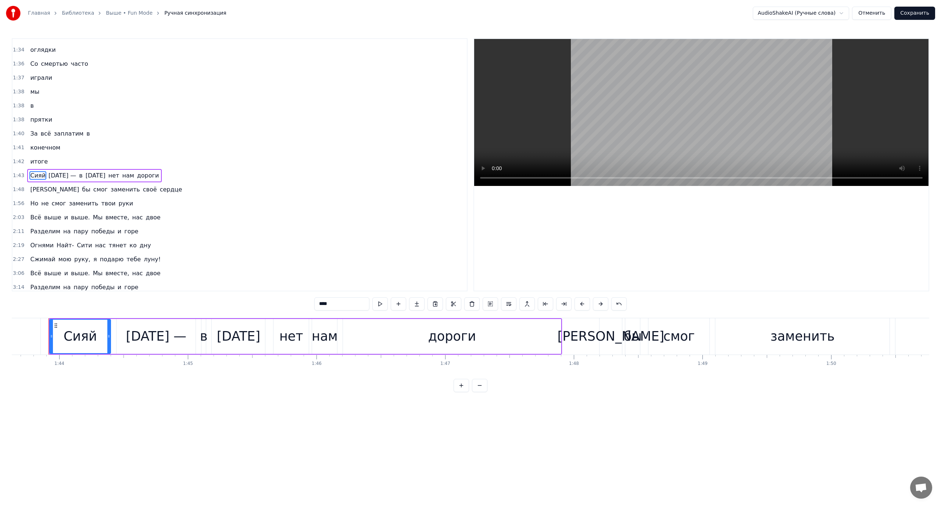
click at [90, 177] on span "[DATE]" at bounding box center [95, 175] width 21 height 8
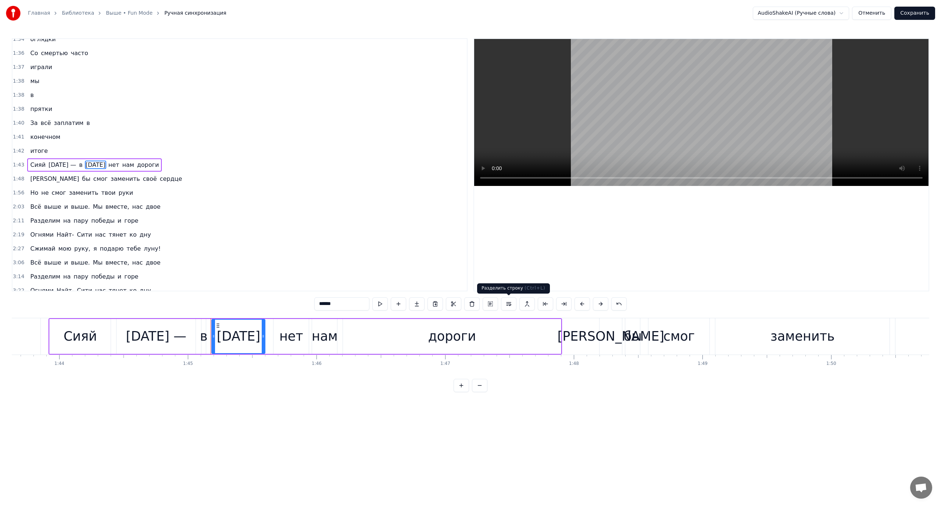
drag, startPoint x: 508, startPoint y: 302, endPoint x: 340, endPoint y: 231, distance: 182.7
click at [508, 302] on button at bounding box center [508, 303] width 15 height 13
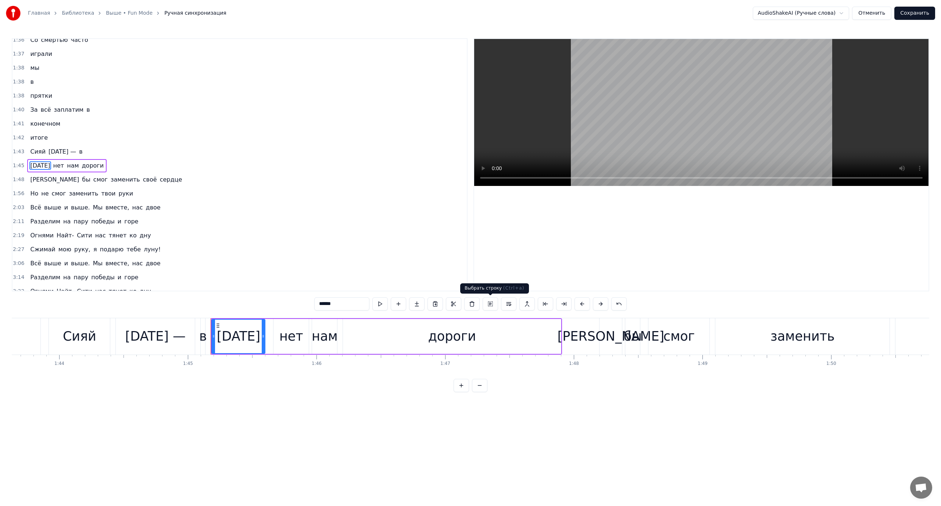
scroll to position [411, 0]
click at [55, 165] on span "нет" at bounding box center [59, 165] width 12 height 8
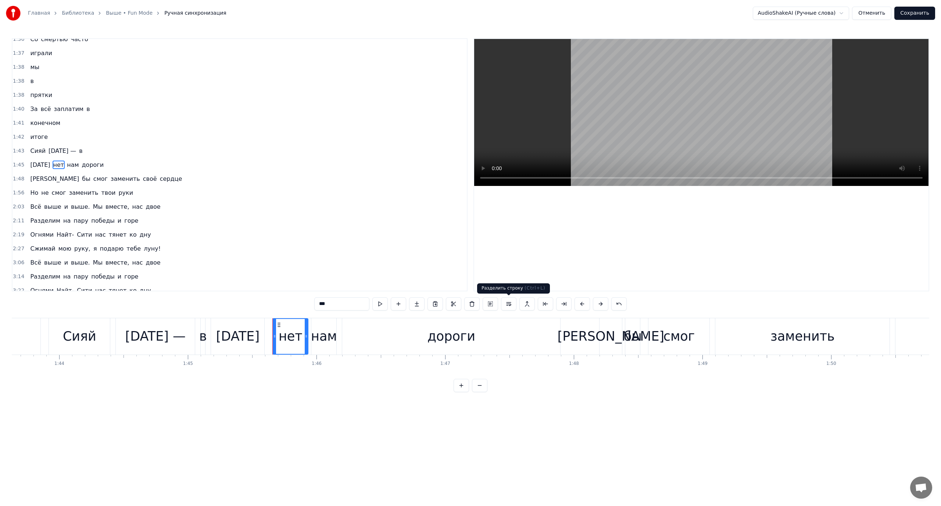
drag, startPoint x: 508, startPoint y: 302, endPoint x: 348, endPoint y: 260, distance: 166.3
click at [508, 302] on button at bounding box center [508, 303] width 15 height 13
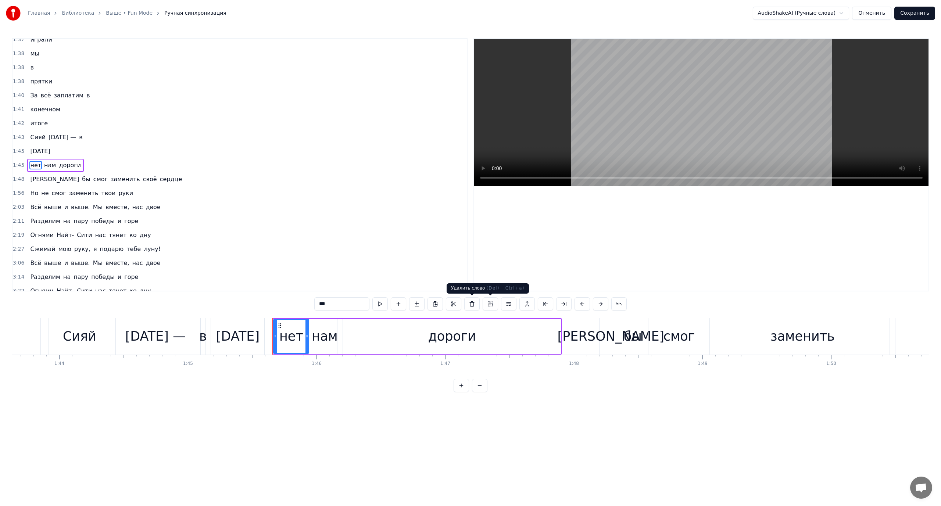
scroll to position [425, 0]
click at [47, 164] on span "нам" at bounding box center [49, 165] width 13 height 8
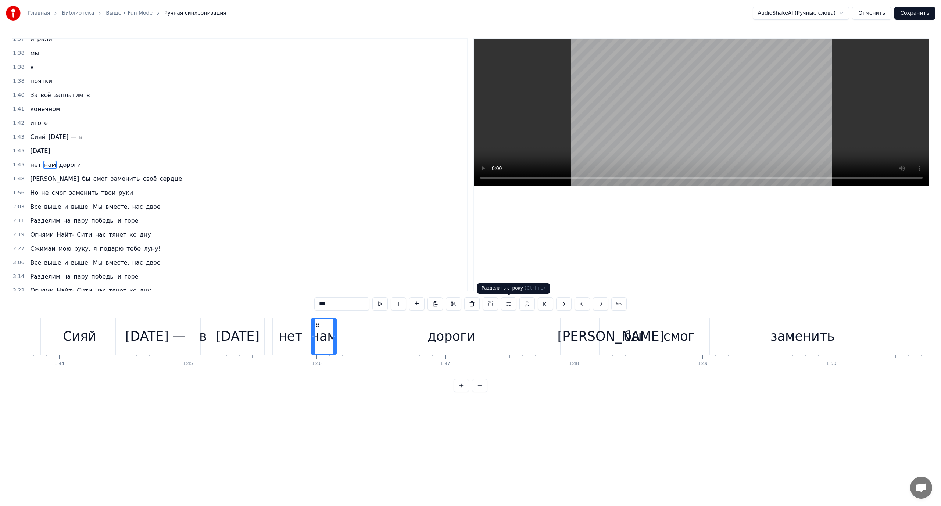
drag, startPoint x: 510, startPoint y: 303, endPoint x: 505, endPoint y: 303, distance: 5.2
click at [510, 303] on button at bounding box center [508, 303] width 15 height 13
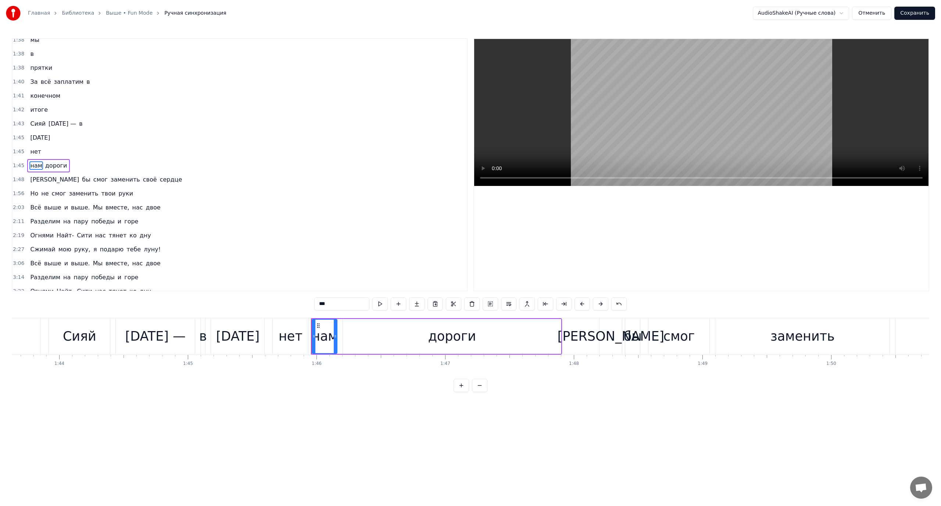
scroll to position [439, 0]
click at [54, 165] on span "дороги" at bounding box center [56, 165] width 24 height 8
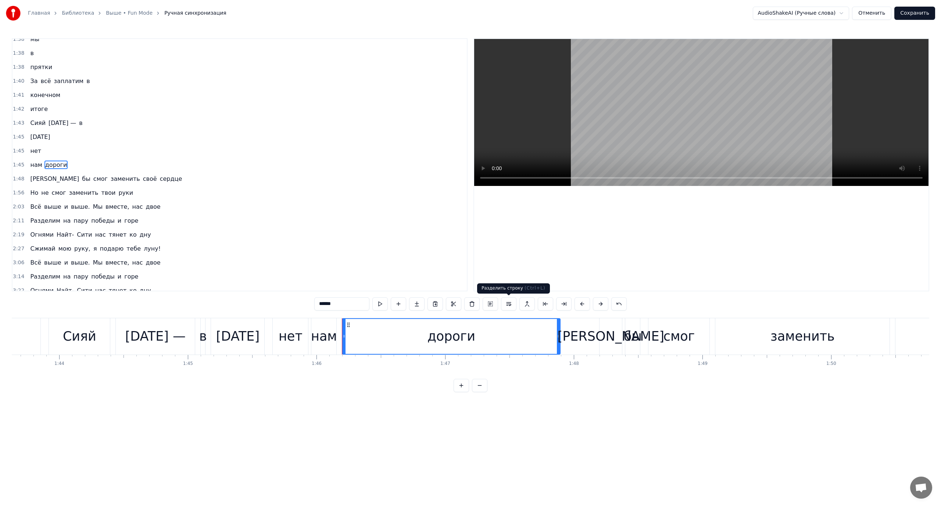
click at [506, 303] on button at bounding box center [508, 303] width 15 height 13
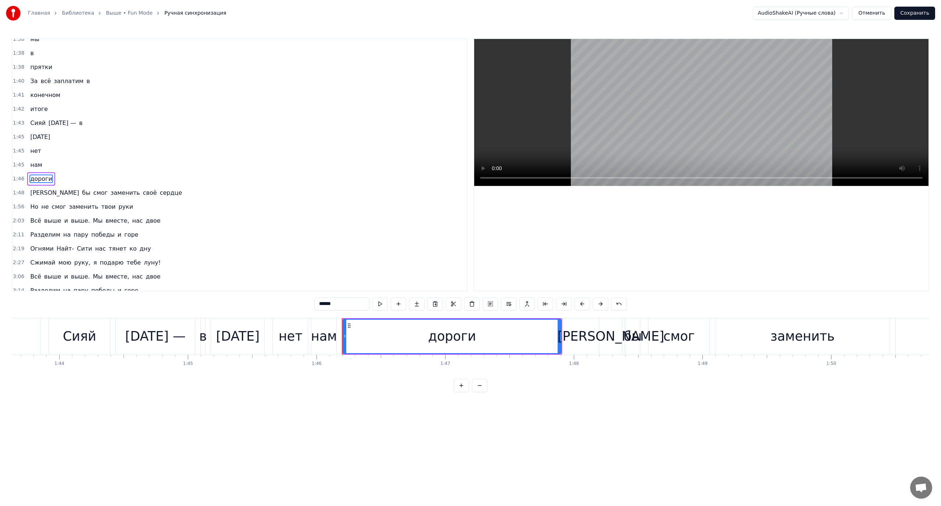
scroll to position [453, 0]
click at [348, 324] on icon at bounding box center [349, 326] width 6 height 6
click at [350, 326] on circle at bounding box center [350, 325] width 0 height 0
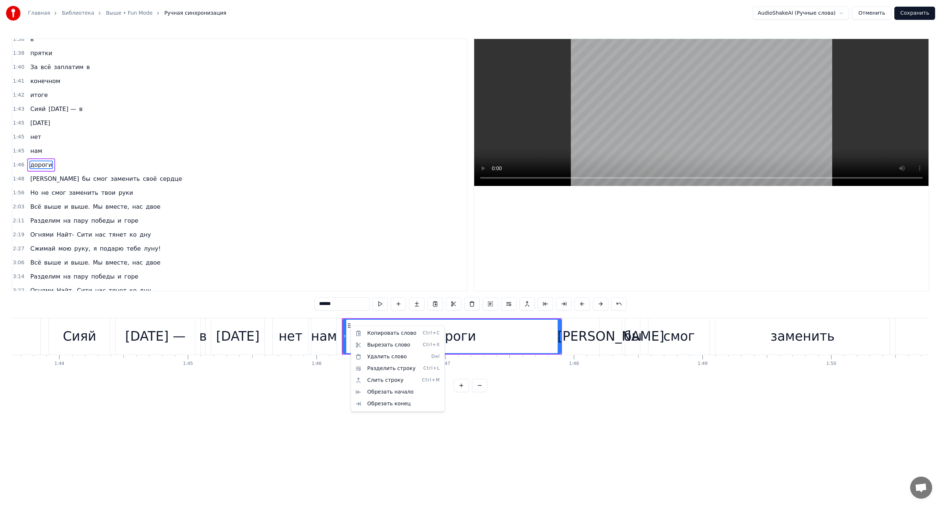
click at [394, 263] on html "Главная Библиотека Выше • Fun Mode Ручная синхронизация AudioShakeAI (Ручные сл…" at bounding box center [470, 202] width 941 height 404
click at [383, 242] on html "Главная Библиотека Выше • Fun Mode Ручная синхронизация AudioShakeAI (Ручные сл…" at bounding box center [470, 202] width 941 height 404
click at [33, 110] on span "Сияй" at bounding box center [37, 109] width 17 height 8
type input "****"
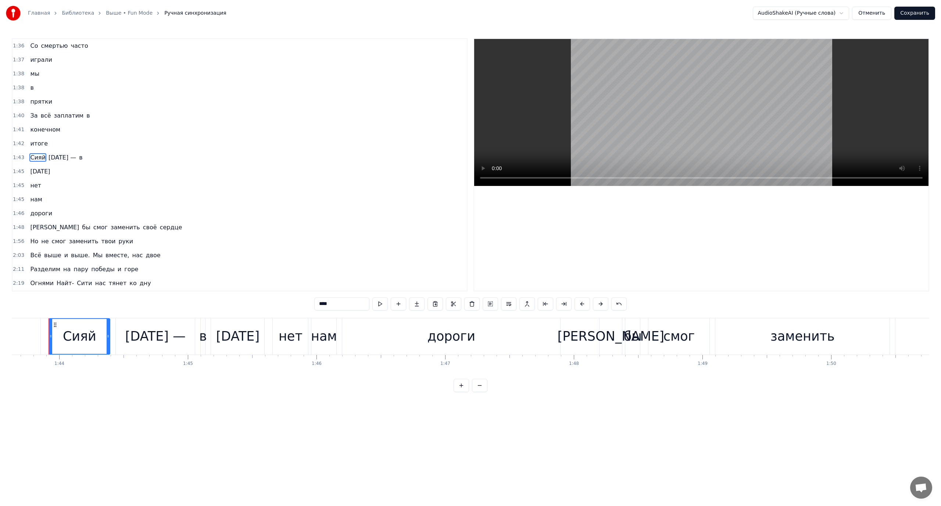
scroll to position [398, 0]
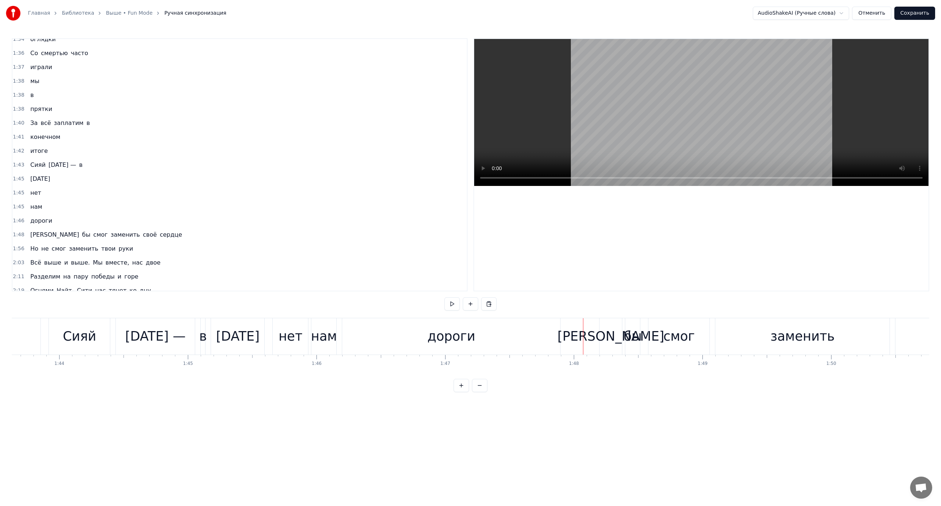
click at [29, 251] on span "Но" at bounding box center [34, 248] width 10 height 8
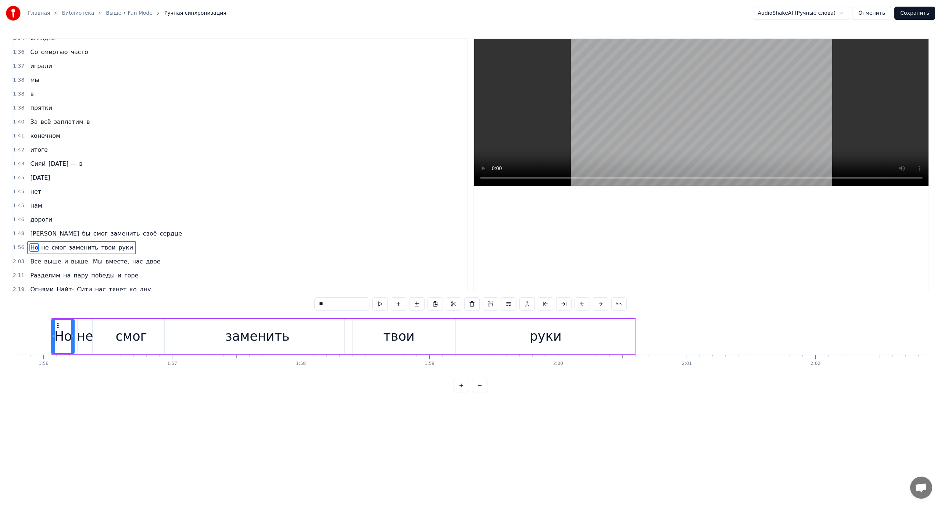
scroll to position [0, 14887]
click at [34, 261] on span "Всё" at bounding box center [35, 261] width 12 height 8
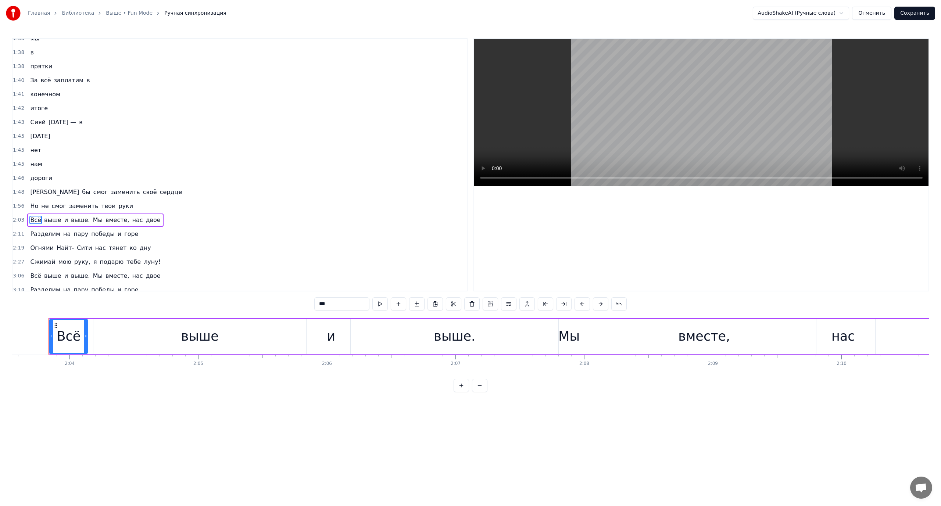
scroll to position [441, 0]
click at [92, 222] on span "Мы" at bounding box center [97, 219] width 11 height 8
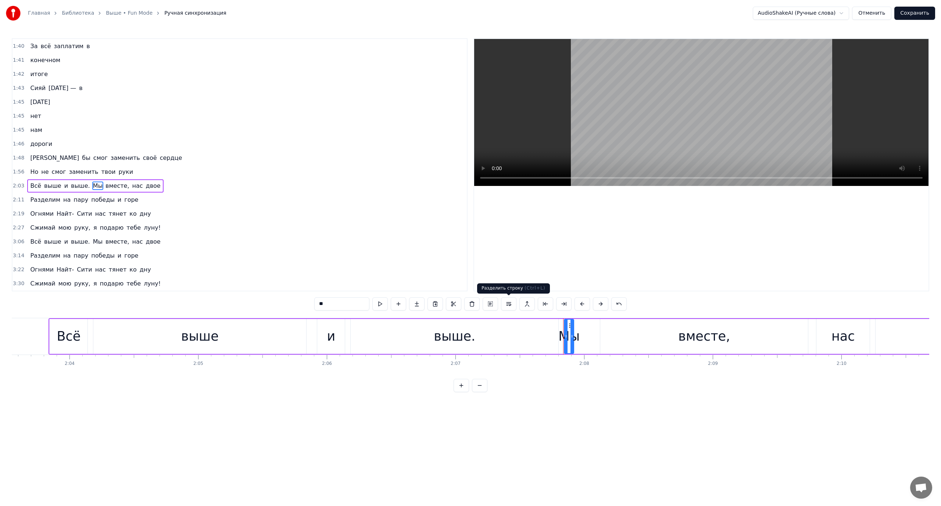
click at [508, 302] on button at bounding box center [508, 303] width 15 height 13
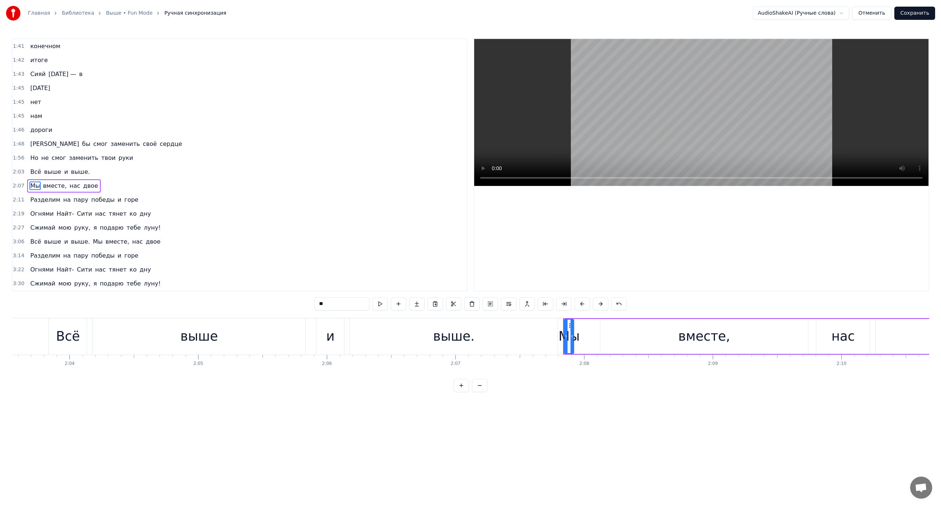
click at [30, 173] on span "Всё" at bounding box center [35, 172] width 12 height 8
type input "***"
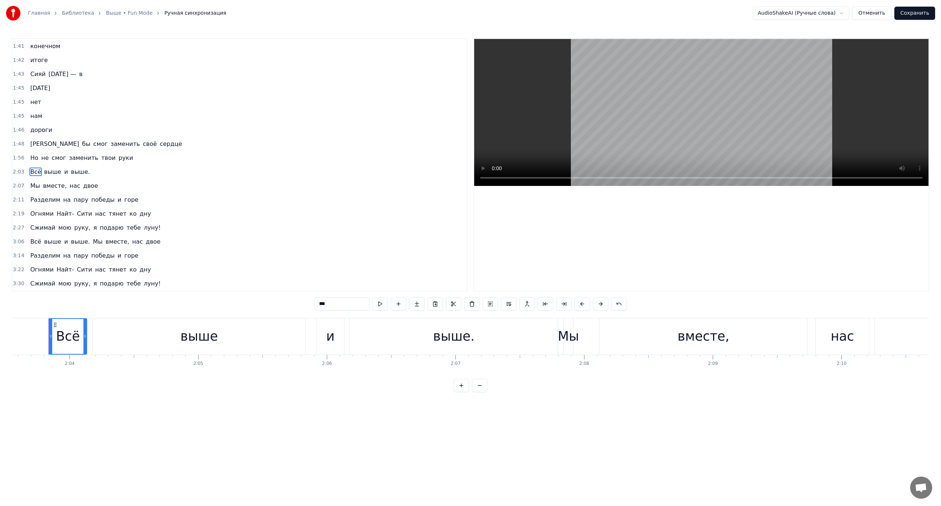
click at [33, 190] on div "Мы вместе, нас двое" at bounding box center [63, 185] width 73 height 13
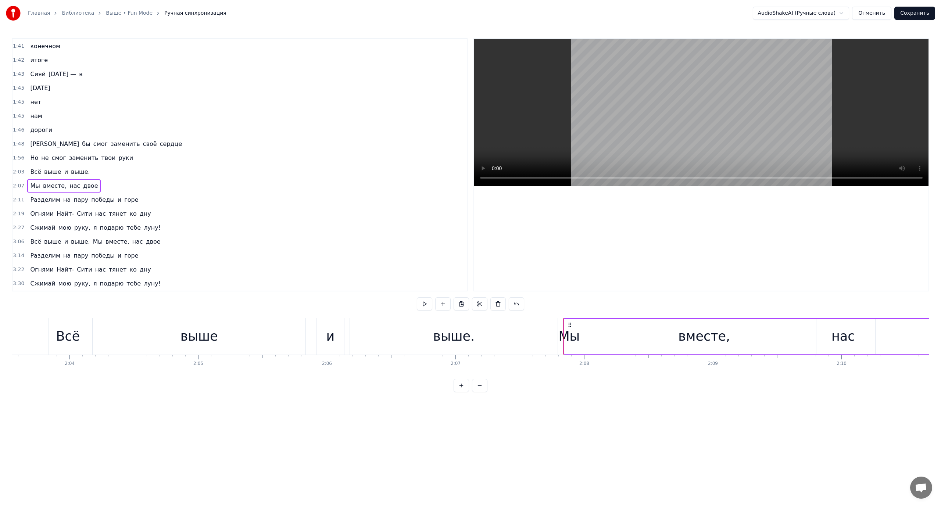
click at [81, 171] on span "выше." at bounding box center [80, 172] width 21 height 8
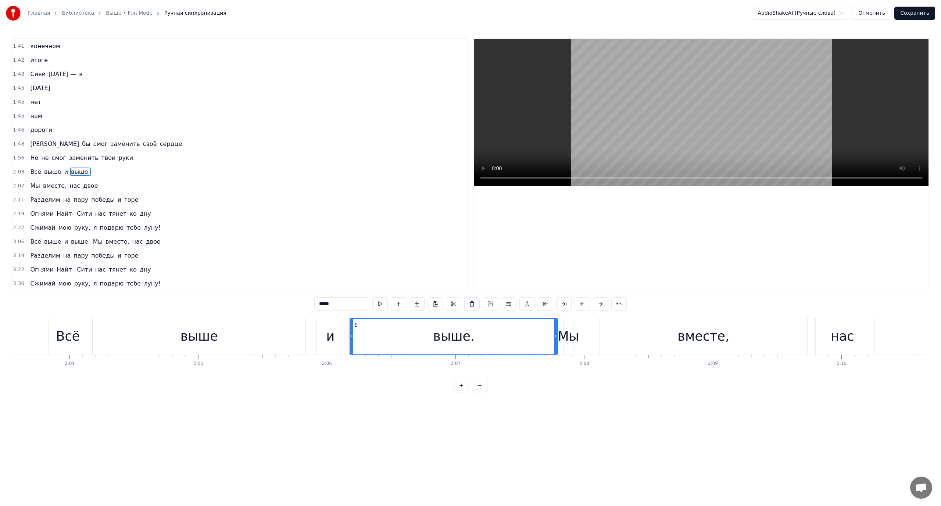
click at [469, 341] on div "выше." at bounding box center [454, 336] width 42 height 19
click at [476, 341] on div "выше." at bounding box center [453, 336] width 207 height 35
click at [37, 199] on span "Разделим" at bounding box center [45, 199] width 32 height 8
type input "********"
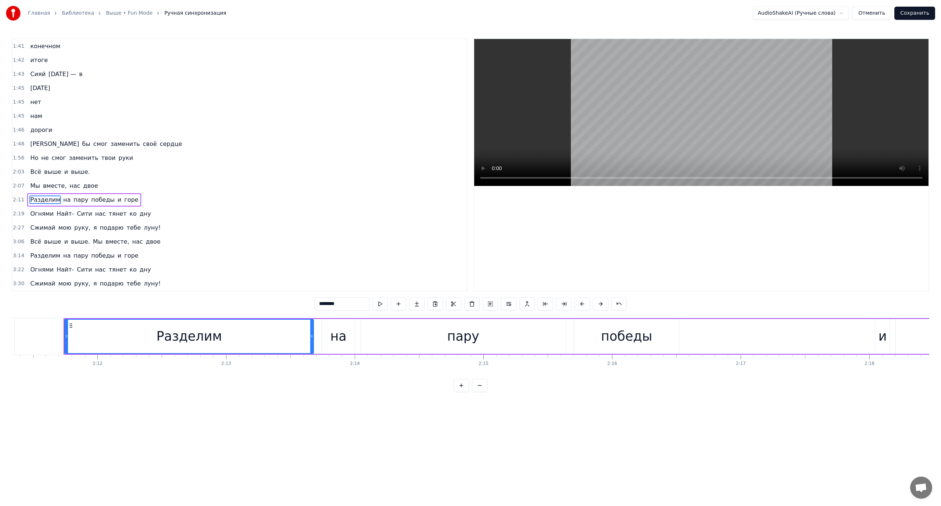
scroll to position [0, 16903]
click at [668, 345] on div "Разделим на пару победы и горе" at bounding box center [529, 336] width 963 height 36
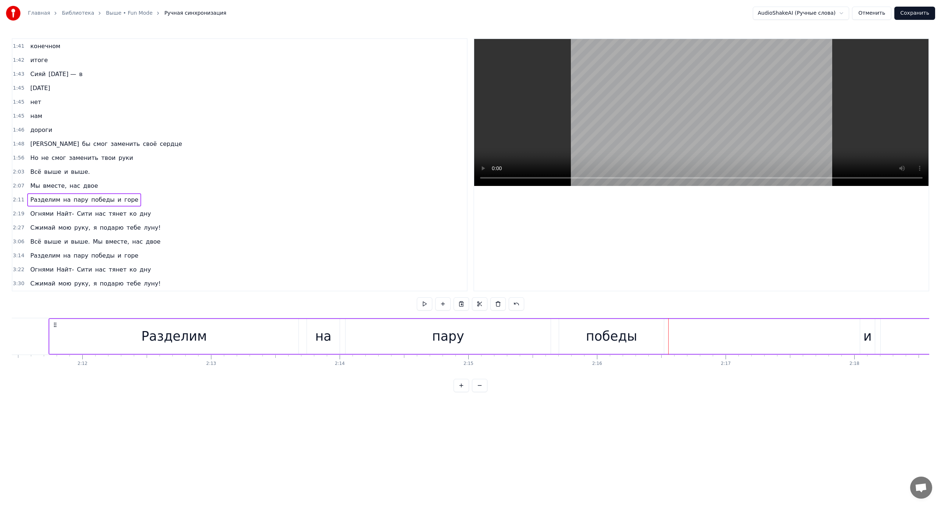
click at [595, 335] on div "победы" at bounding box center [611, 336] width 51 height 19
click at [695, 338] on div "Разделим на пару победы и горе" at bounding box center [529, 336] width 963 height 36
click at [650, 335] on div "победы" at bounding box center [611, 336] width 105 height 35
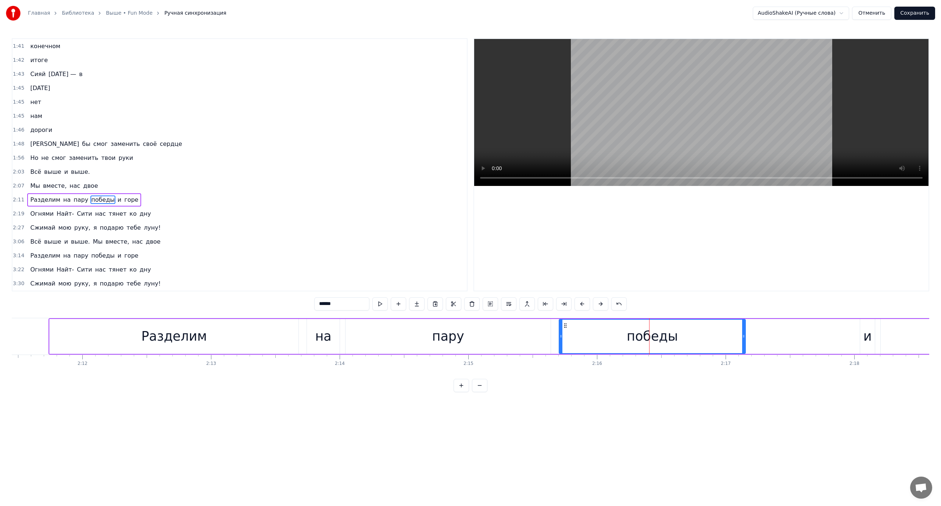
drag, startPoint x: 662, startPoint y: 334, endPoint x: 755, endPoint y: 334, distance: 93.3
click at [745, 334] on icon at bounding box center [743, 336] width 3 height 6
drag, startPoint x: 832, startPoint y: 340, endPoint x: 850, endPoint y: 340, distance: 18.4
click at [833, 340] on div "Разделим на пару победы и горе" at bounding box center [529, 336] width 963 height 36
click at [894, 339] on div "горе" at bounding box center [945, 336] width 130 height 35
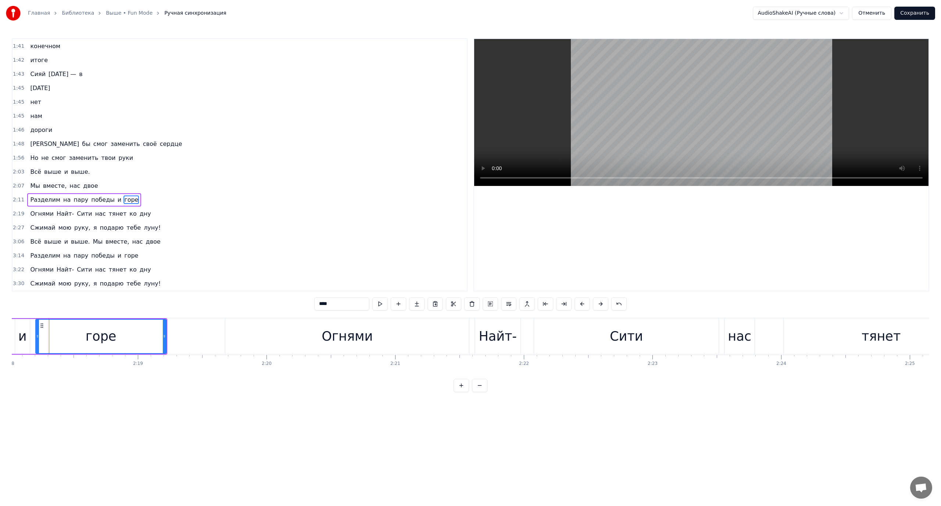
scroll to position [0, 17748]
click at [27, 334] on div "и" at bounding box center [22, 336] width 15 height 35
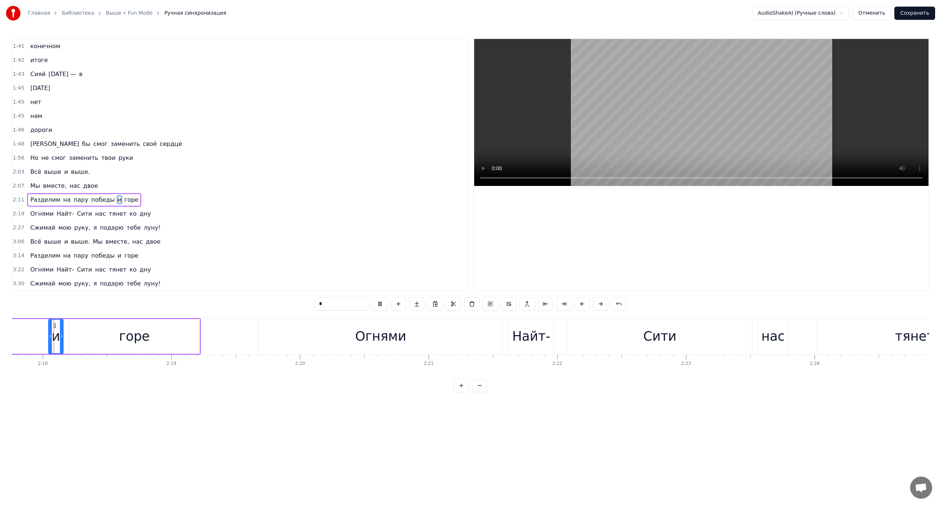
scroll to position [0, 17714]
drag, startPoint x: 52, startPoint y: 335, endPoint x: 0, endPoint y: 335, distance: 51.8
click at [0, 335] on div "Главная Библиотека Выше • Fun Mode Ручная синхронизация AudioShakeAI (Ручные сл…" at bounding box center [470, 196] width 941 height 392
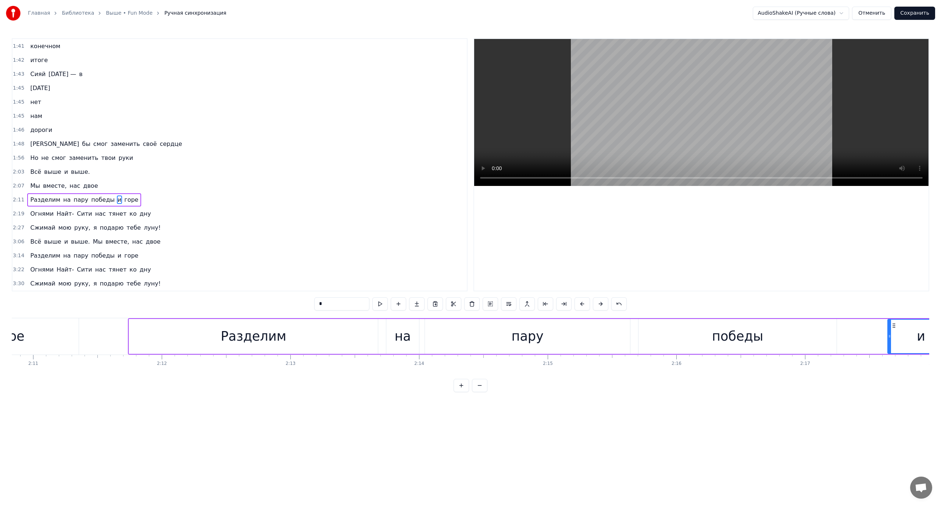
scroll to position [0, 16874]
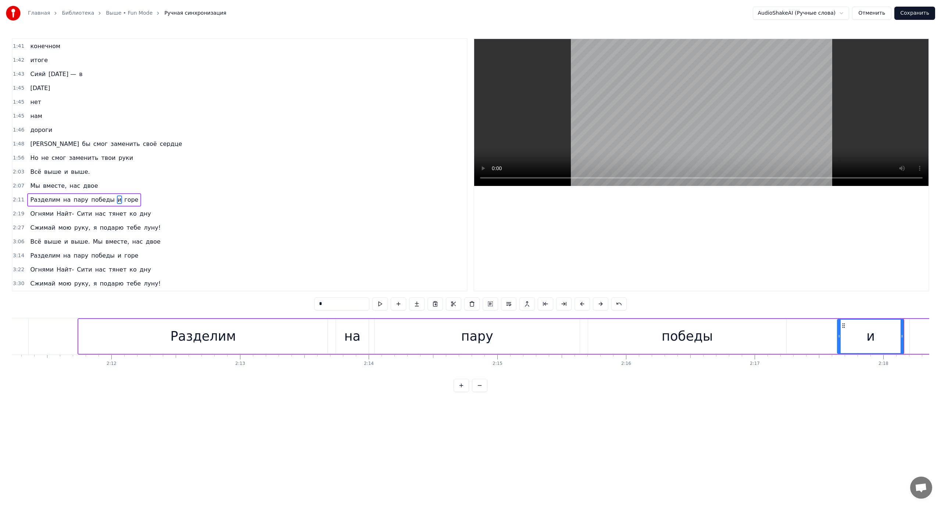
click at [859, 334] on div "и" at bounding box center [870, 336] width 66 height 33
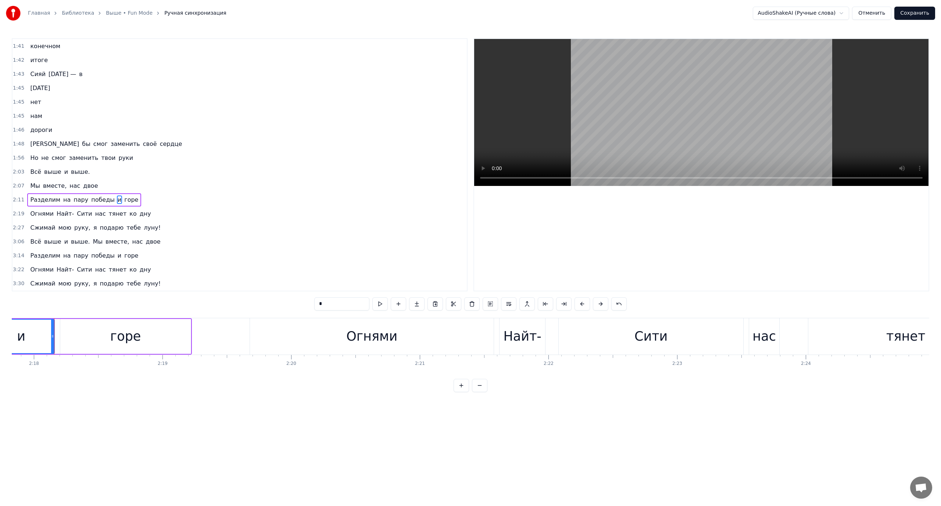
scroll to position [0, 17729]
click at [104, 334] on div "горе" at bounding box center [120, 336] width 130 height 35
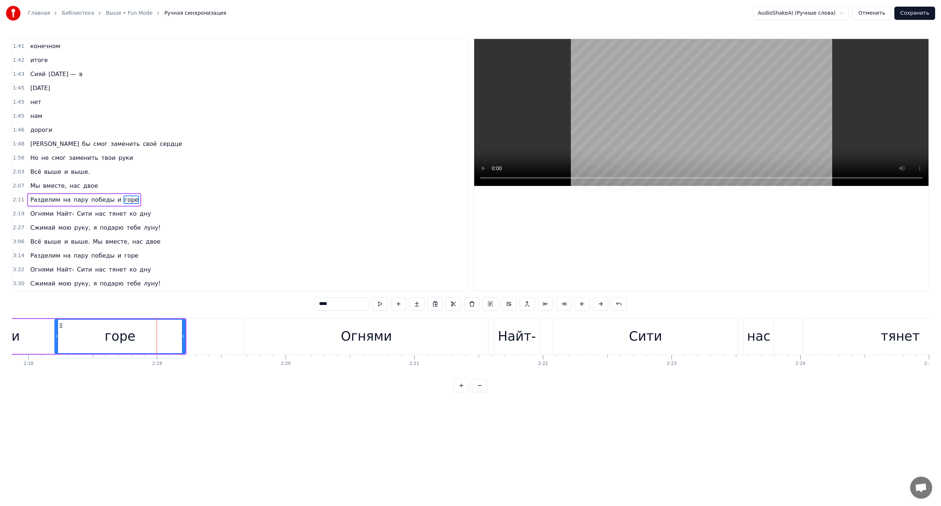
click at [87, 334] on div "горе" at bounding box center [120, 336] width 130 height 33
click at [341, 337] on div "Огнями" at bounding box center [366, 336] width 244 height 36
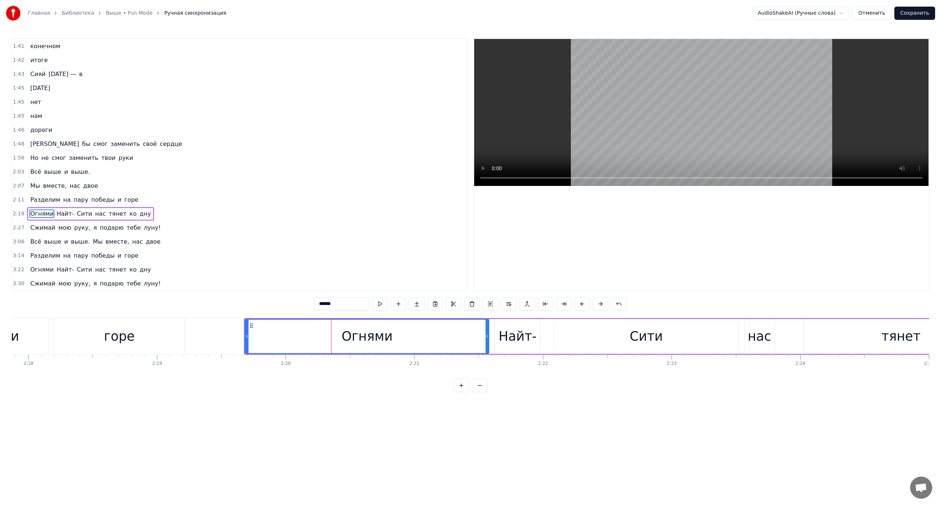
click at [511, 332] on div "Найт-" at bounding box center [517, 336] width 38 height 19
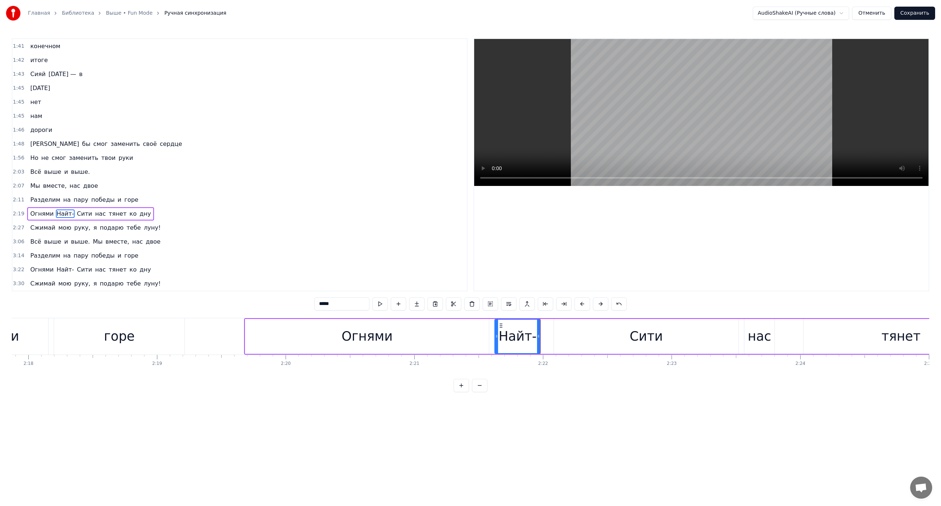
click at [585, 333] on div "Сити" at bounding box center [646, 336] width 184 height 35
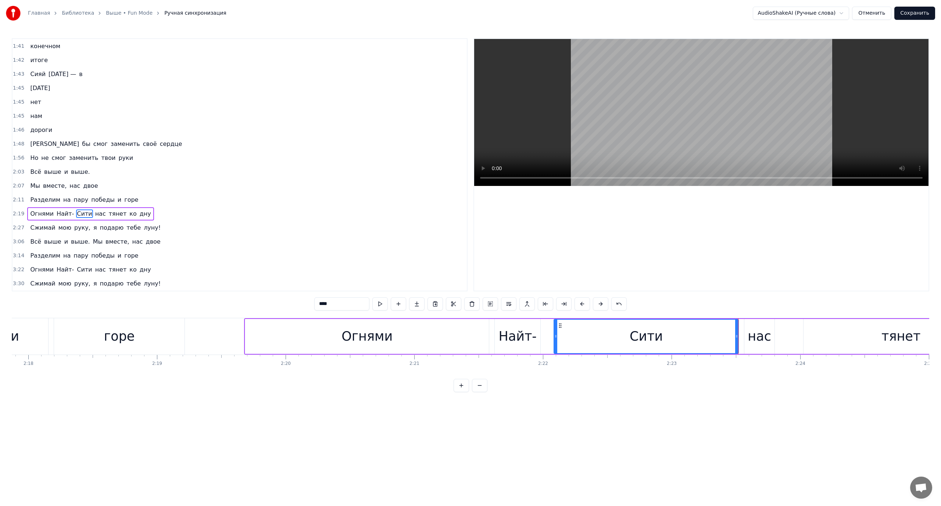
click at [754, 337] on div "нас" at bounding box center [759, 336] width 24 height 19
click at [841, 346] on div "тянет" at bounding box center [900, 336] width 195 height 35
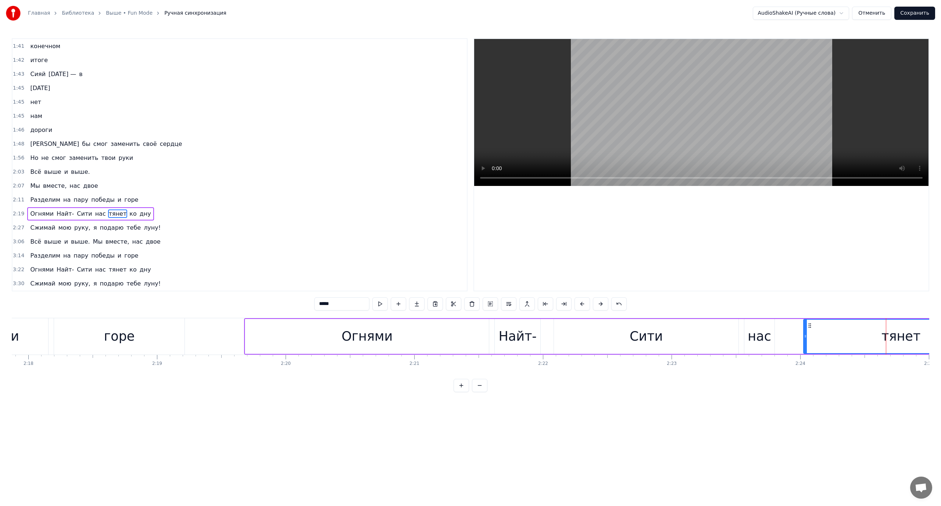
click at [94, 213] on span "нас" at bounding box center [100, 213] width 12 height 8
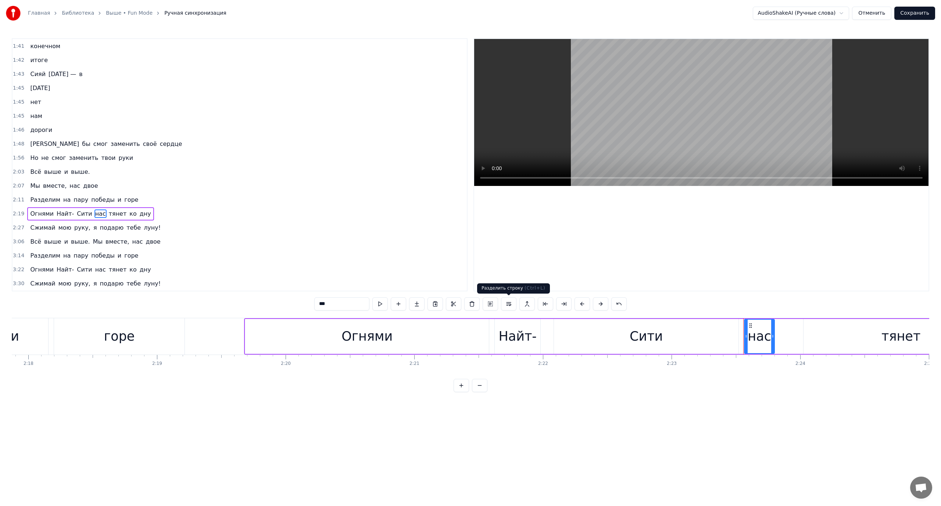
click at [508, 302] on button at bounding box center [508, 303] width 15 height 13
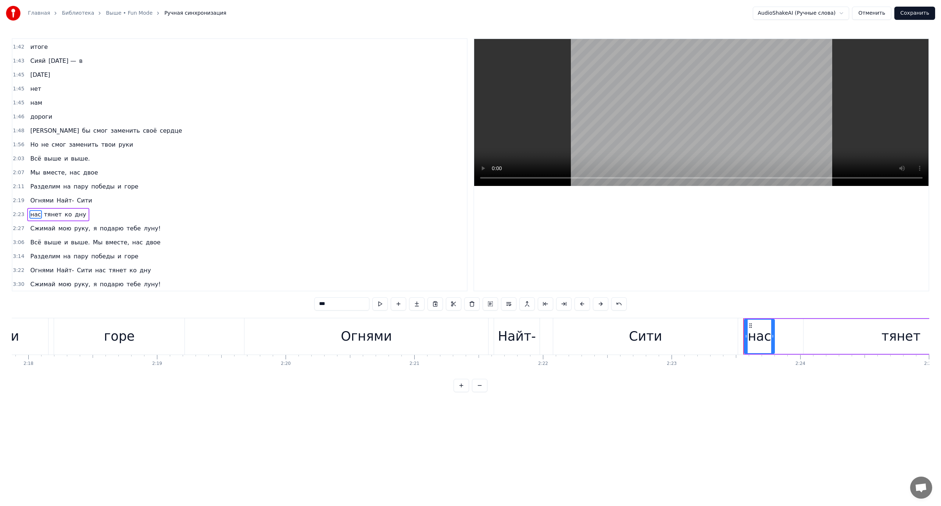
scroll to position [502, 0]
click at [45, 214] on span "тянет" at bounding box center [52, 213] width 19 height 8
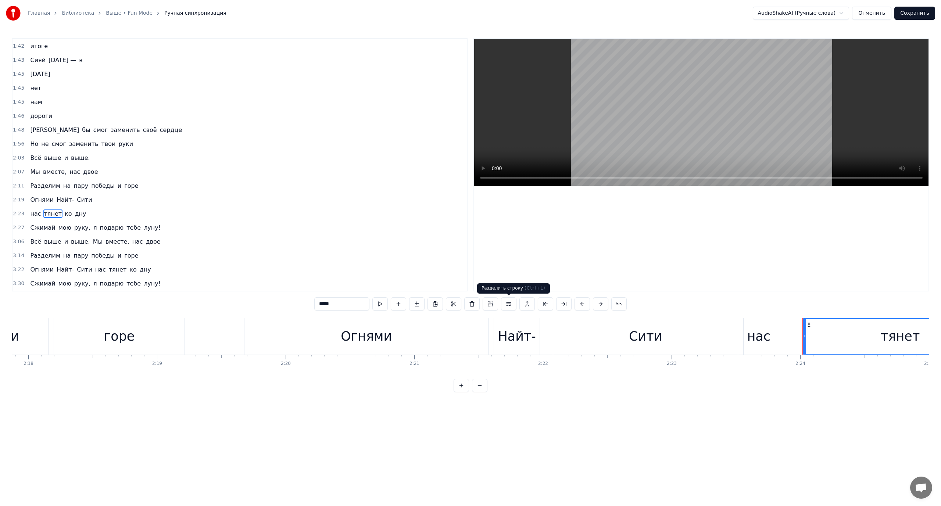
click at [510, 304] on button at bounding box center [508, 303] width 15 height 13
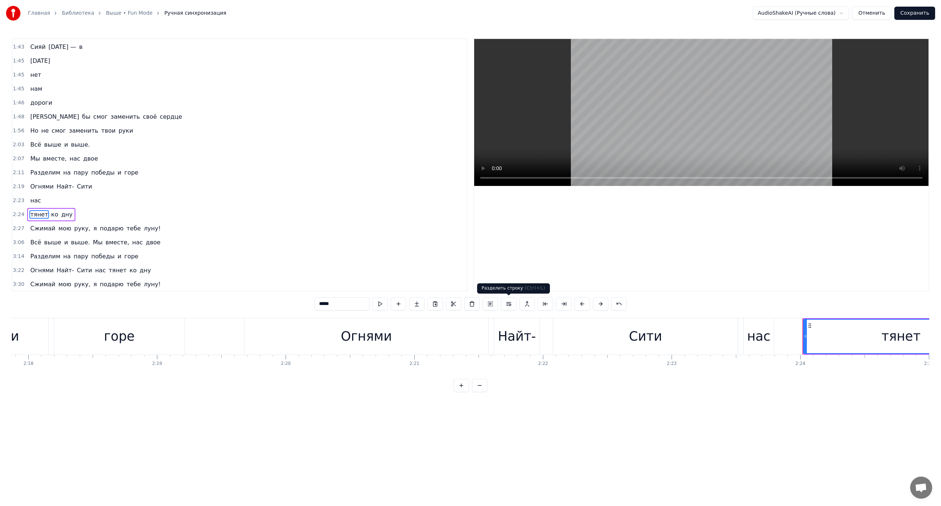
scroll to position [516, 0]
click at [50, 215] on span "ко" at bounding box center [54, 213] width 8 height 8
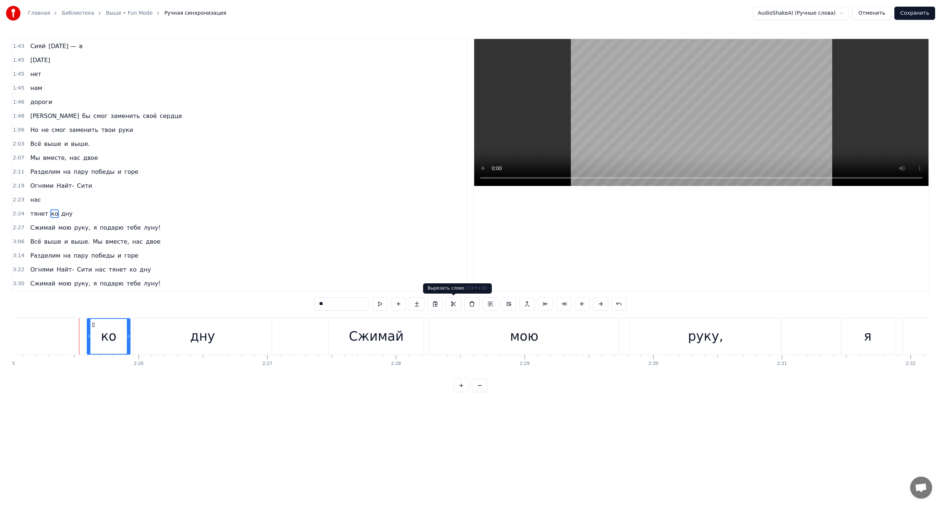
scroll to position [0, 18678]
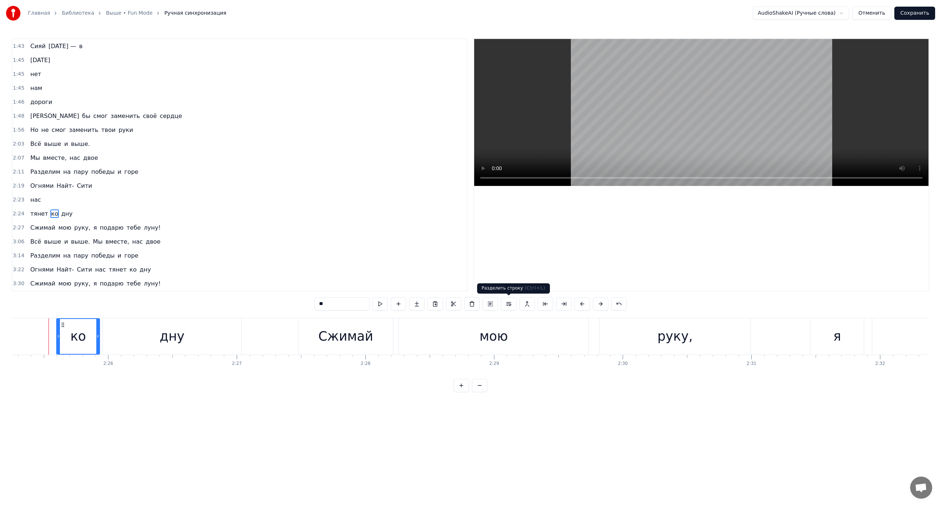
click at [513, 302] on button at bounding box center [508, 303] width 15 height 13
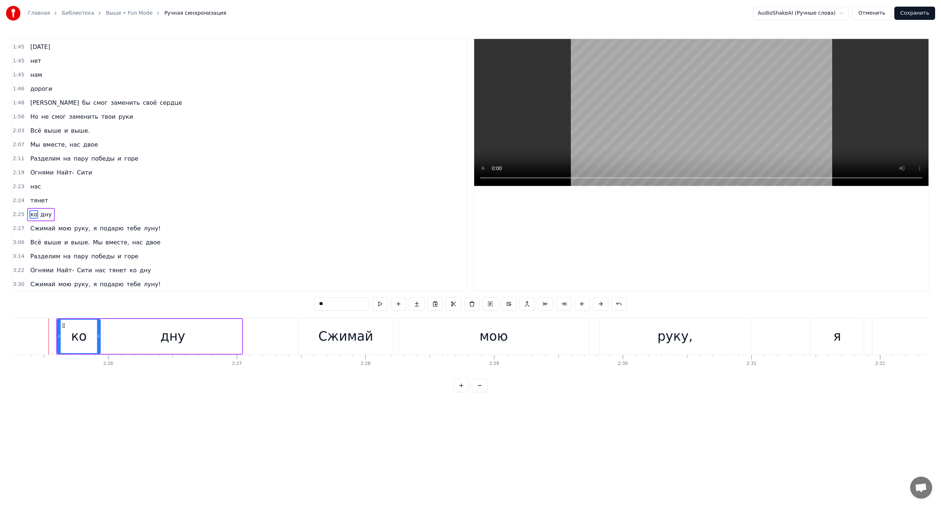
scroll to position [530, 0]
click at [41, 213] on span "дну" at bounding box center [46, 213] width 13 height 8
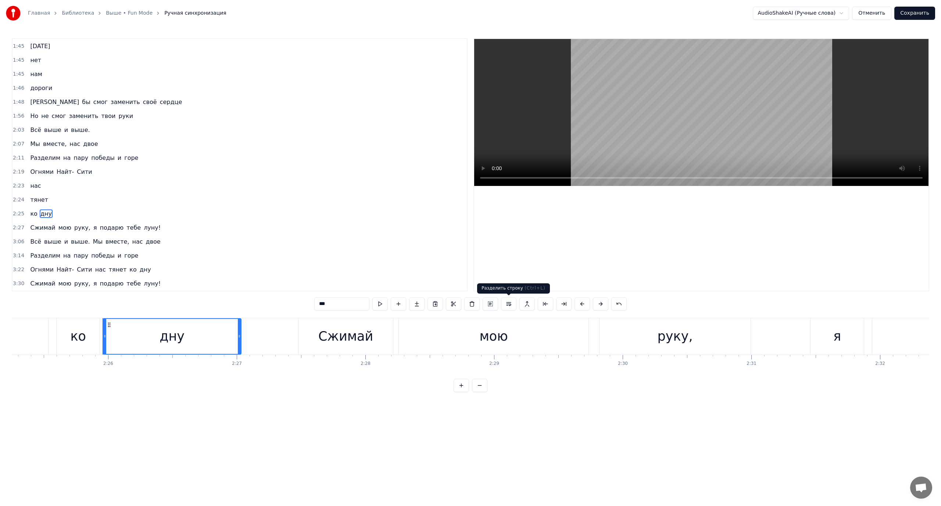
click at [512, 305] on button at bounding box center [508, 303] width 15 height 13
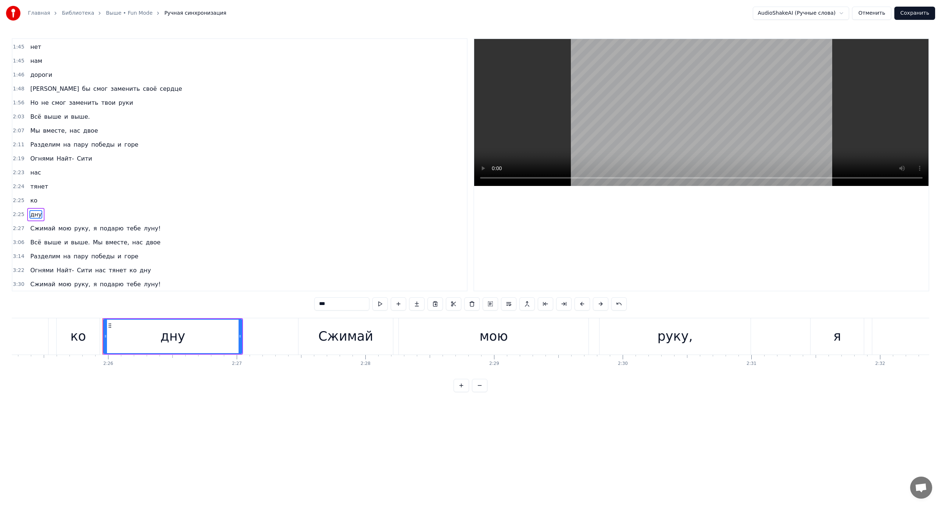
scroll to position [544, 0]
click at [165, 333] on div "дну" at bounding box center [172, 336] width 25 height 19
click at [104, 227] on span "подарю" at bounding box center [111, 227] width 25 height 8
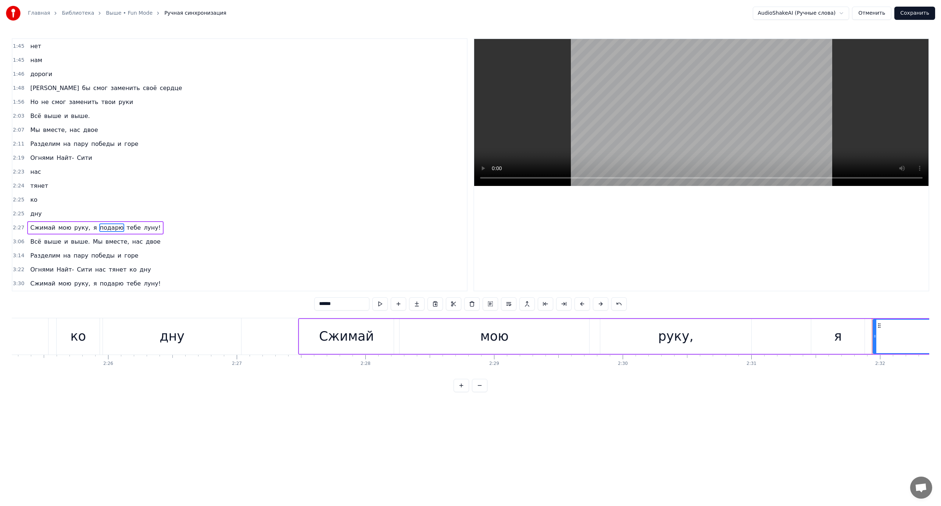
click at [356, 333] on div "Сжимай" at bounding box center [346, 336] width 55 height 19
click at [411, 336] on div "мою" at bounding box center [494, 336] width 190 height 35
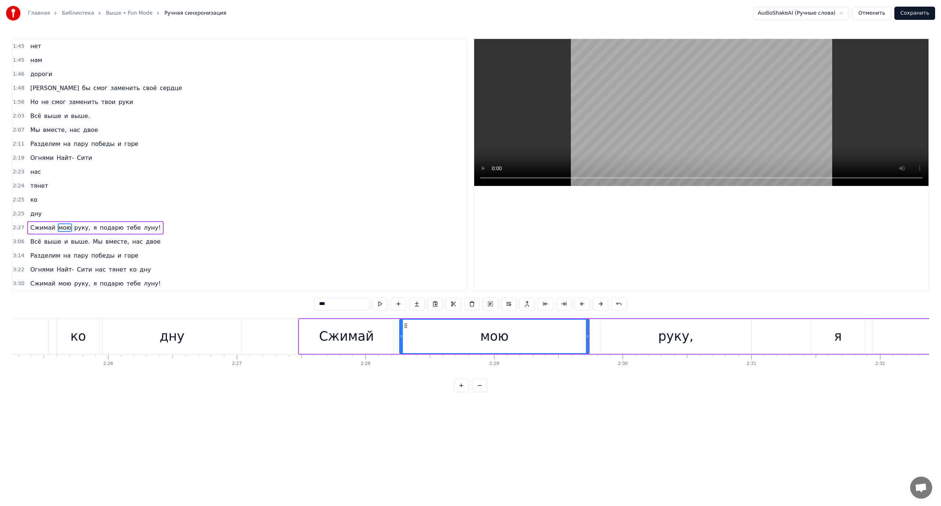
click at [669, 343] on div "руку," at bounding box center [675, 336] width 35 height 19
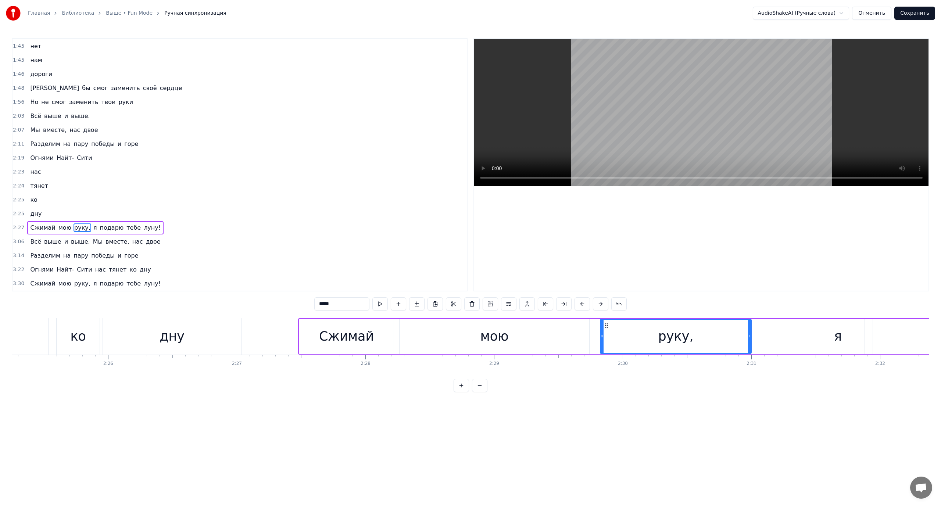
click at [837, 337] on div "я" at bounding box center [838, 336] width 8 height 19
type input "*"
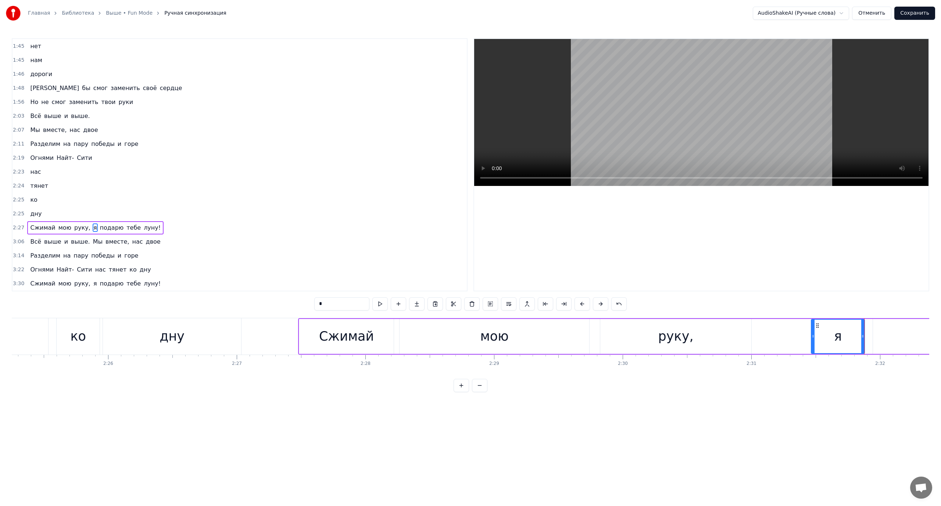
click at [799, 337] on div "Сжимай мою руку, я подарю тебе луну!" at bounding box center [791, 336] width 986 height 36
click at [814, 335] on div "я" at bounding box center [837, 336] width 53 height 35
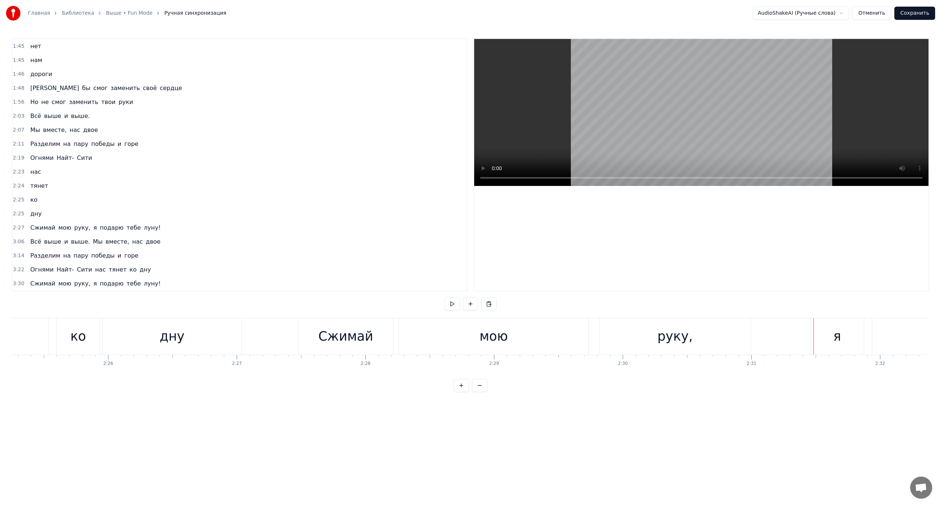
drag, startPoint x: 819, startPoint y: 335, endPoint x: 810, endPoint y: 336, distance: 8.8
click at [820, 335] on div "я" at bounding box center [836, 336] width 53 height 36
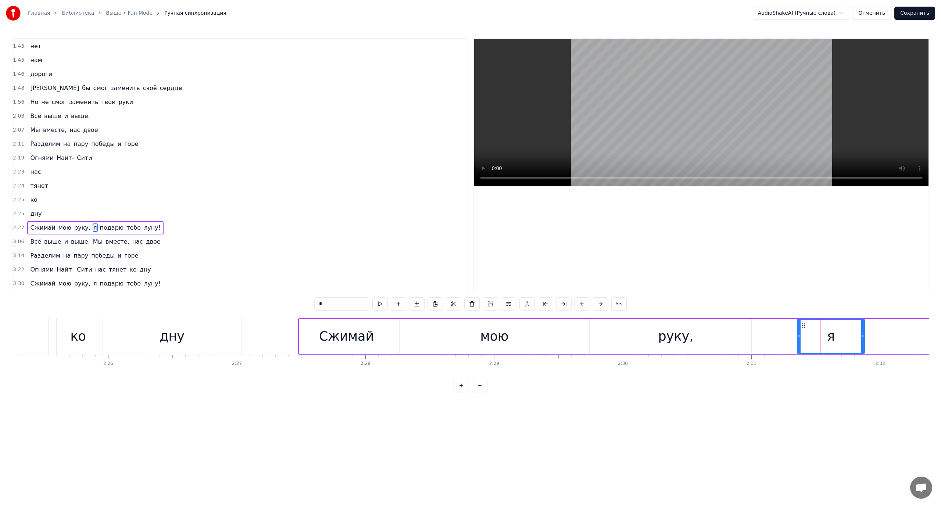
drag, startPoint x: 812, startPoint y: 336, endPoint x: 798, endPoint y: 336, distance: 14.0
click at [798, 336] on icon at bounding box center [798, 336] width 3 height 6
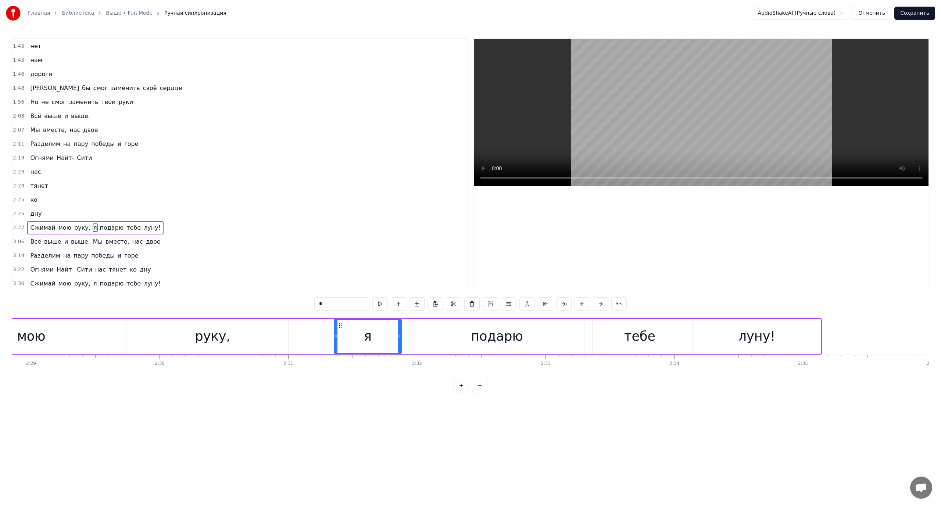
scroll to position [0, 19179]
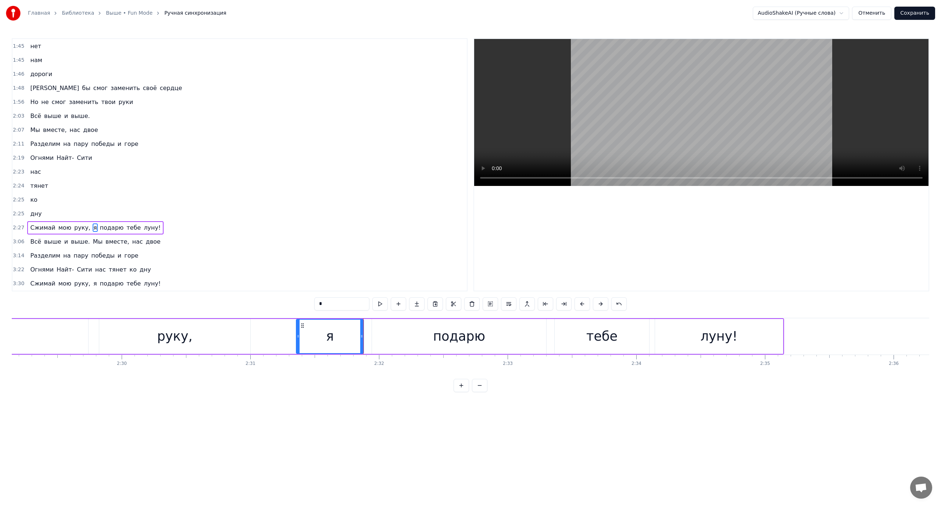
click at [436, 332] on div "подарю" at bounding box center [459, 336] width 52 height 19
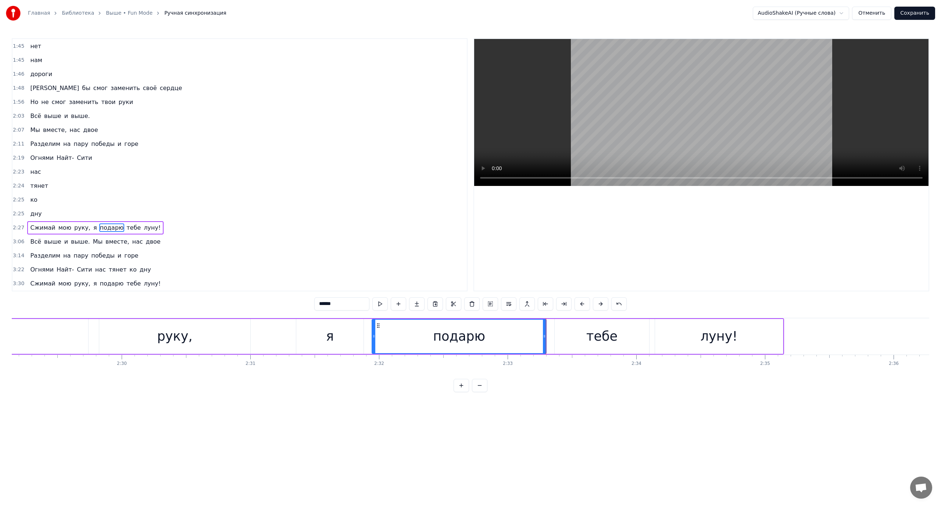
click at [589, 341] on div "тебе" at bounding box center [601, 336] width 31 height 19
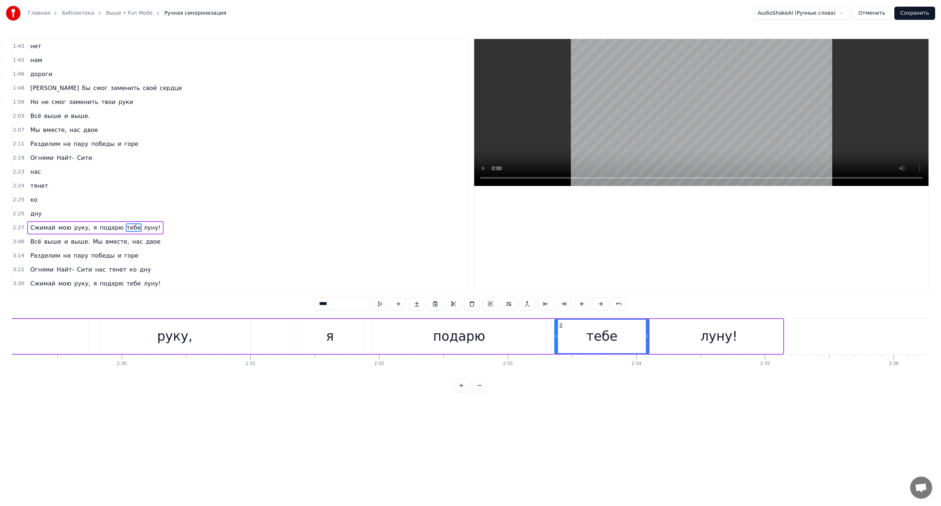
click at [684, 338] on div "луну!" at bounding box center [719, 336] width 128 height 35
click at [93, 228] on span "я" at bounding box center [95, 227] width 5 height 8
click at [105, 231] on span "подарю" at bounding box center [111, 227] width 25 height 8
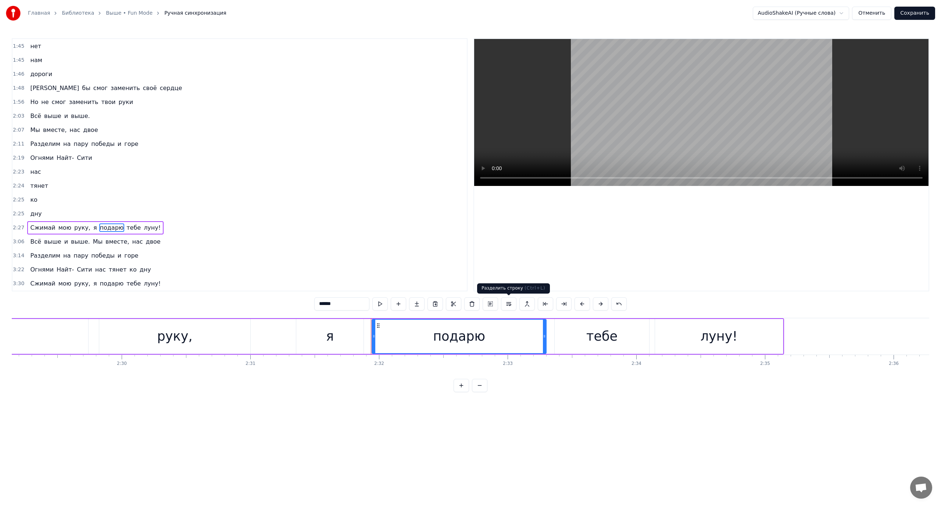
drag, startPoint x: 507, startPoint y: 303, endPoint x: 501, endPoint y: 303, distance: 5.5
click at [507, 303] on button at bounding box center [508, 303] width 15 height 13
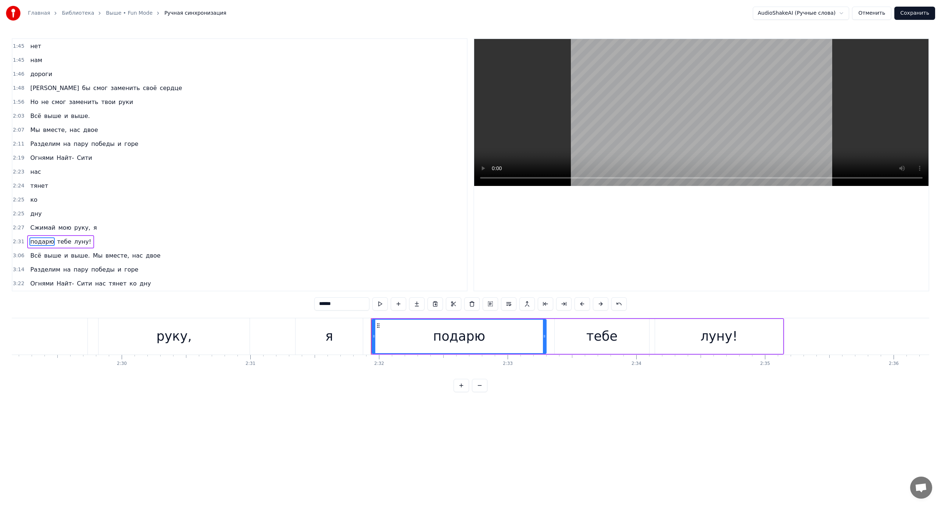
scroll to position [558, 0]
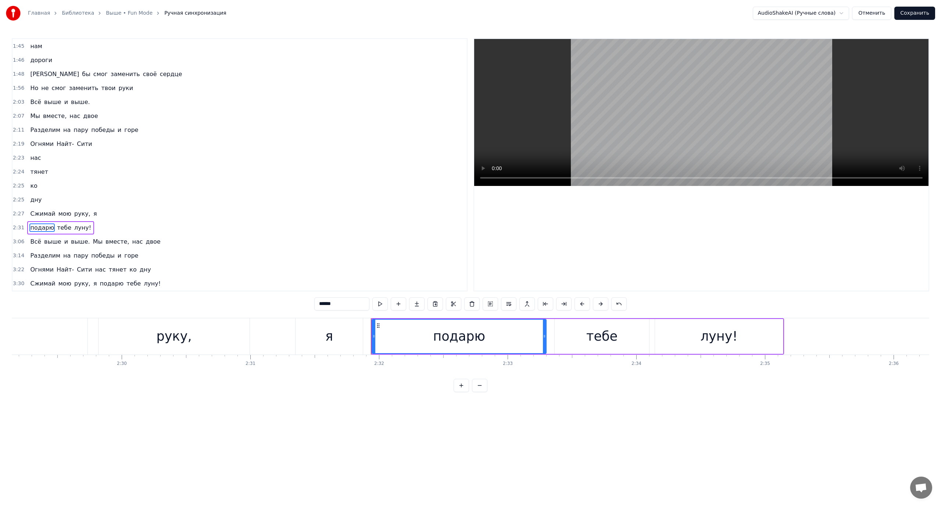
click at [61, 229] on span "тебе" at bounding box center [64, 227] width 16 height 8
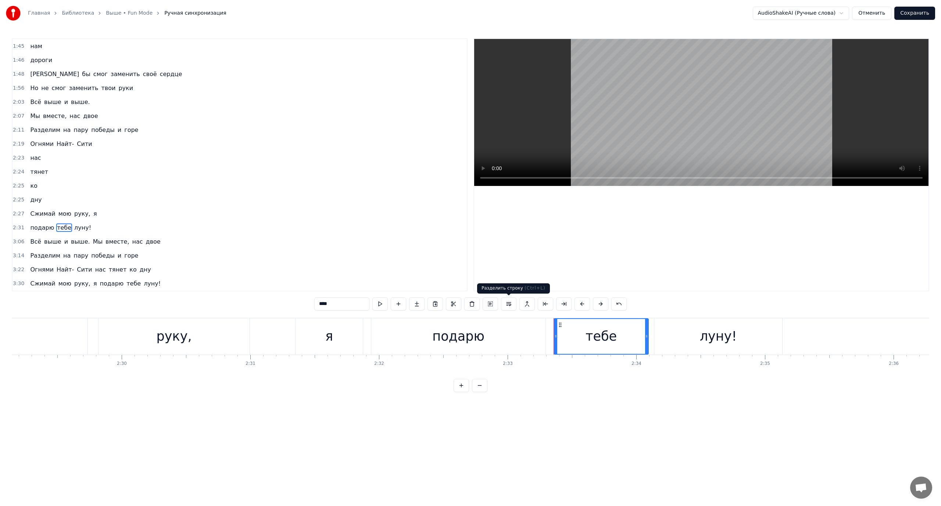
drag, startPoint x: 510, startPoint y: 304, endPoint x: 453, endPoint y: 298, distance: 57.3
click at [510, 304] on button at bounding box center [508, 303] width 15 height 13
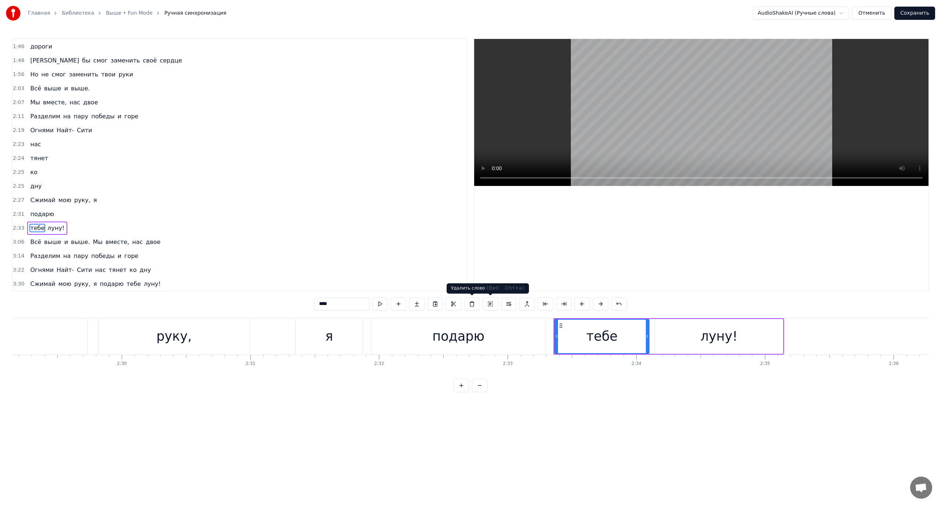
scroll to position [572, 0]
click at [48, 229] on span "луну!" at bounding box center [56, 227] width 18 height 8
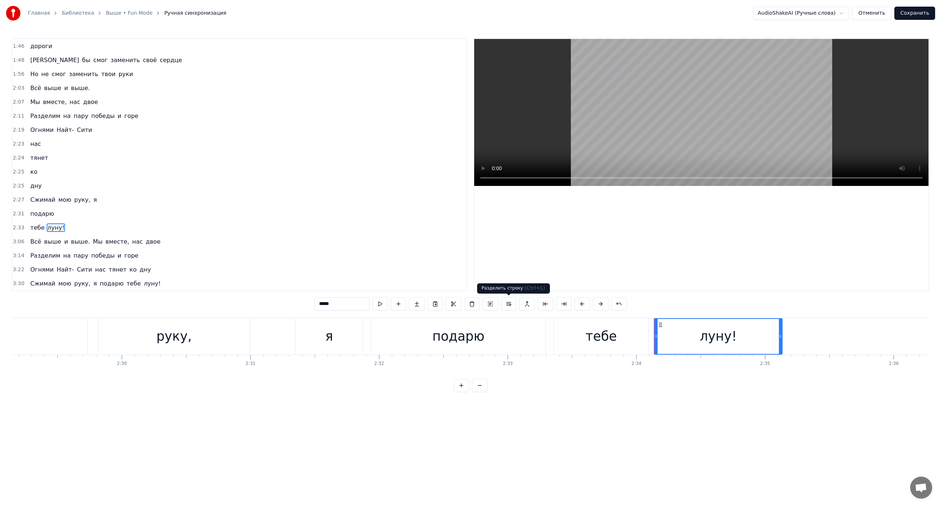
click at [508, 306] on button at bounding box center [508, 303] width 15 height 13
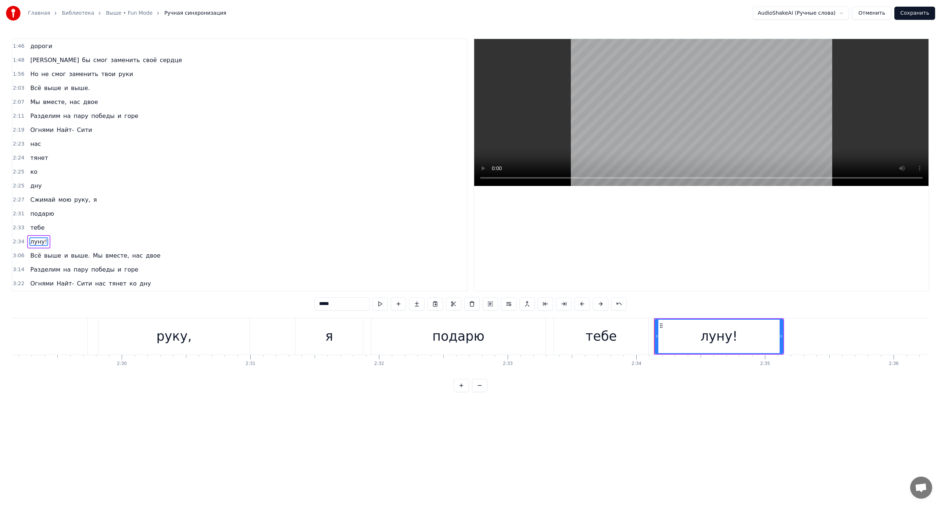
scroll to position [586, 0]
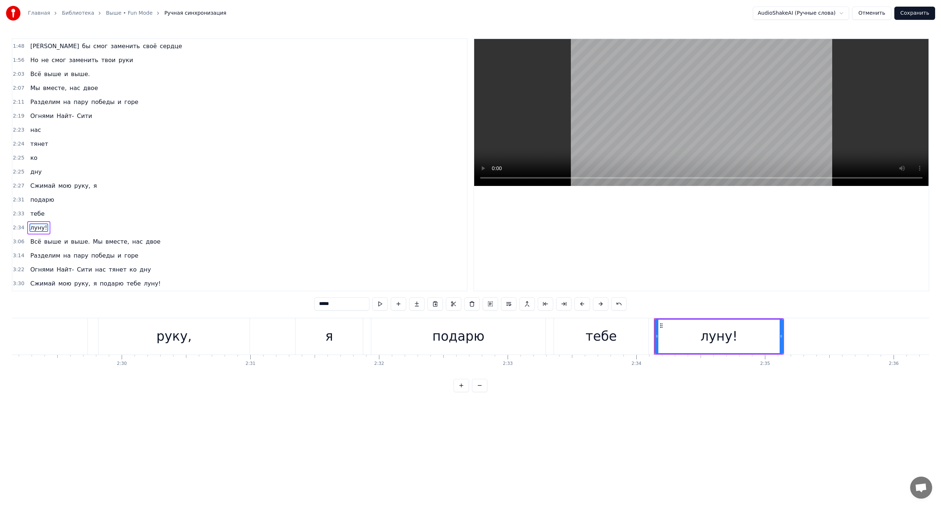
click at [310, 330] on div "я" at bounding box center [328, 336] width 67 height 36
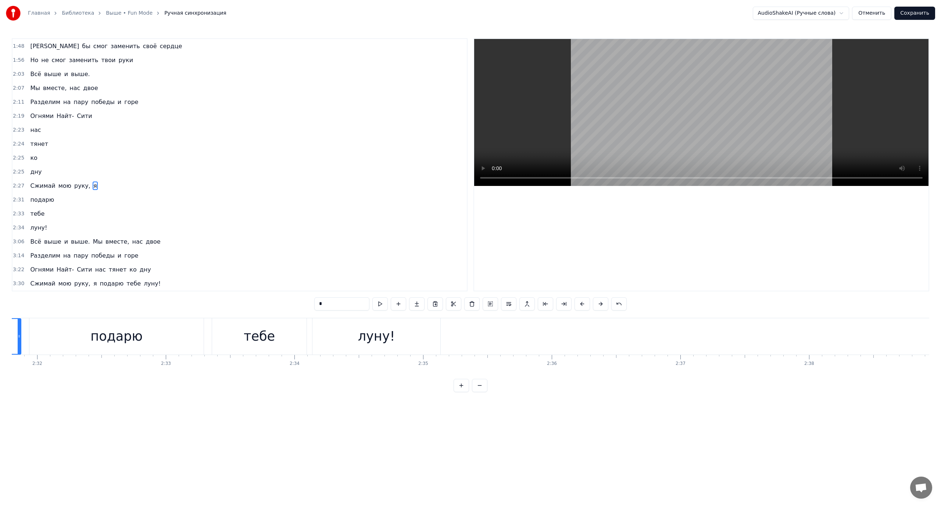
scroll to position [0, 19533]
click at [35, 244] on span "Всё" at bounding box center [35, 241] width 12 height 8
click at [52, 242] on span "выше" at bounding box center [52, 241] width 19 height 8
click at [41, 254] on span "Разделим" at bounding box center [45, 255] width 32 height 8
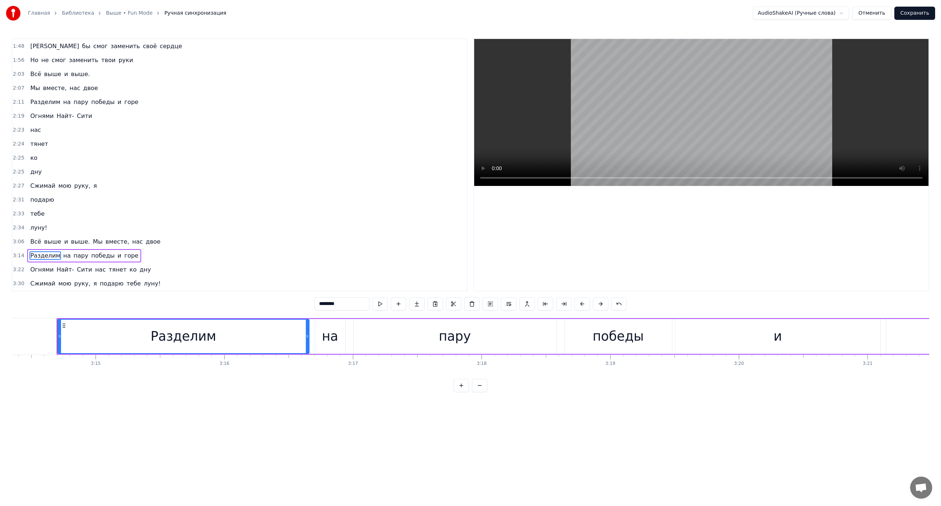
scroll to position [0, 24999]
click at [29, 240] on span "Всё" at bounding box center [35, 241] width 12 height 8
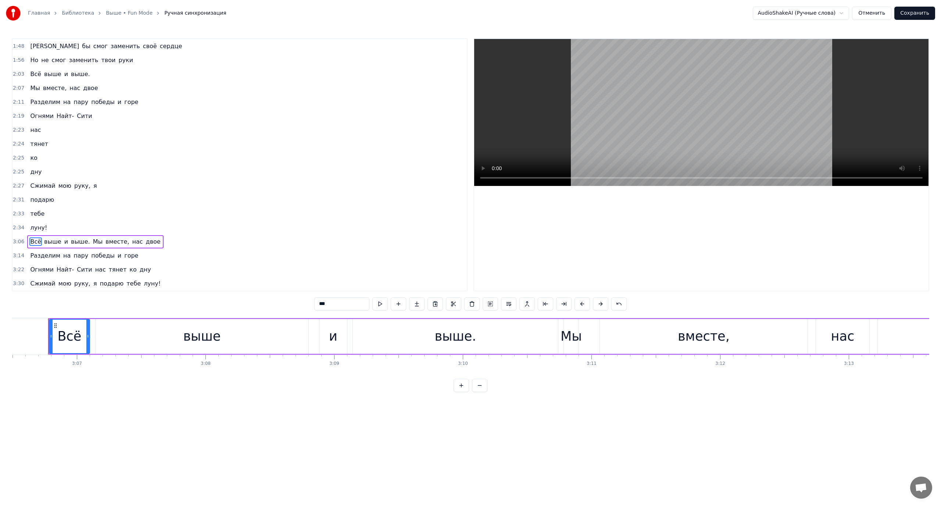
scroll to position [0, 23981]
click at [148, 334] on div "выше" at bounding box center [202, 336] width 213 height 35
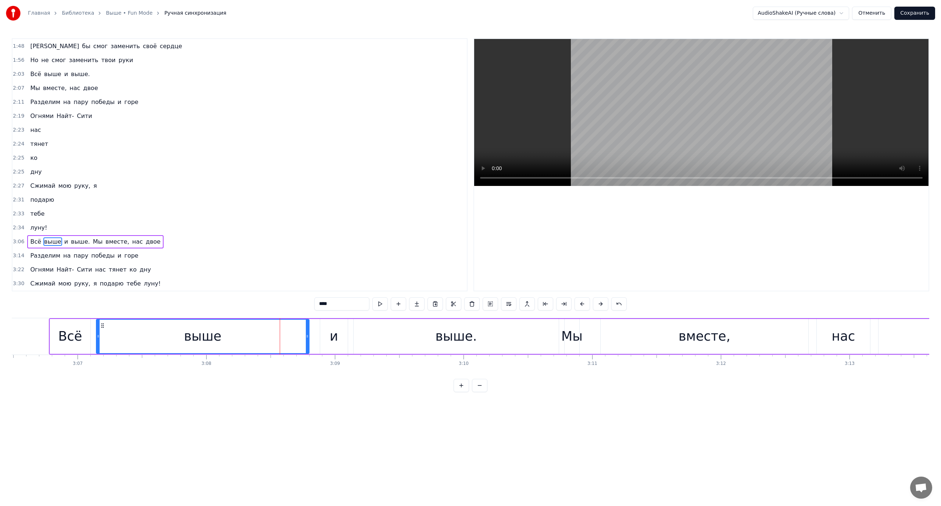
click at [472, 336] on div "выше." at bounding box center [456, 336] width 42 height 19
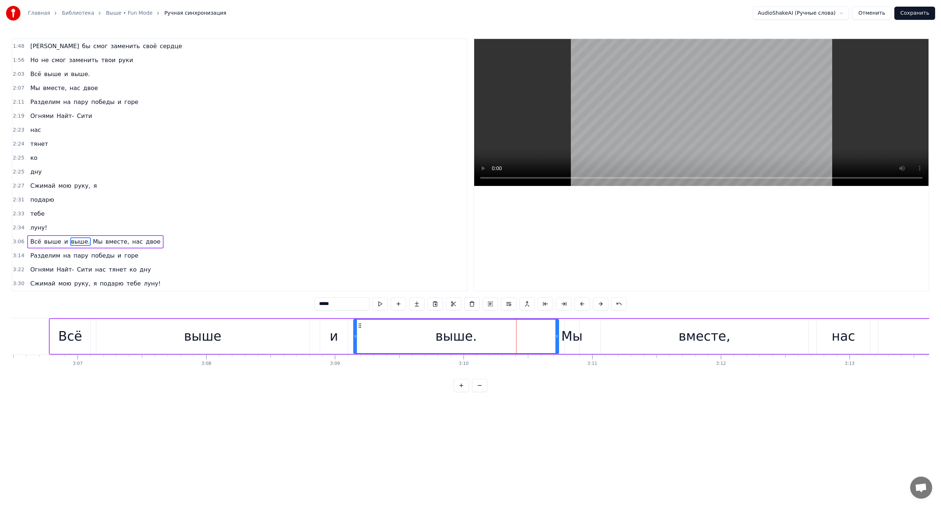
click at [571, 339] on div "Мы" at bounding box center [571, 336] width 21 height 19
click at [655, 345] on div "вместе," at bounding box center [704, 336] width 208 height 35
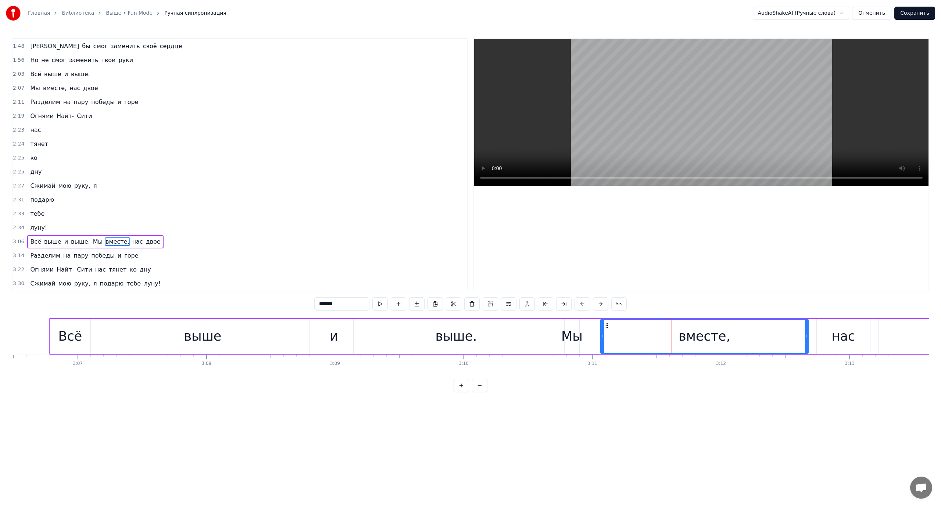
click at [92, 242] on span "Мы" at bounding box center [97, 241] width 11 height 8
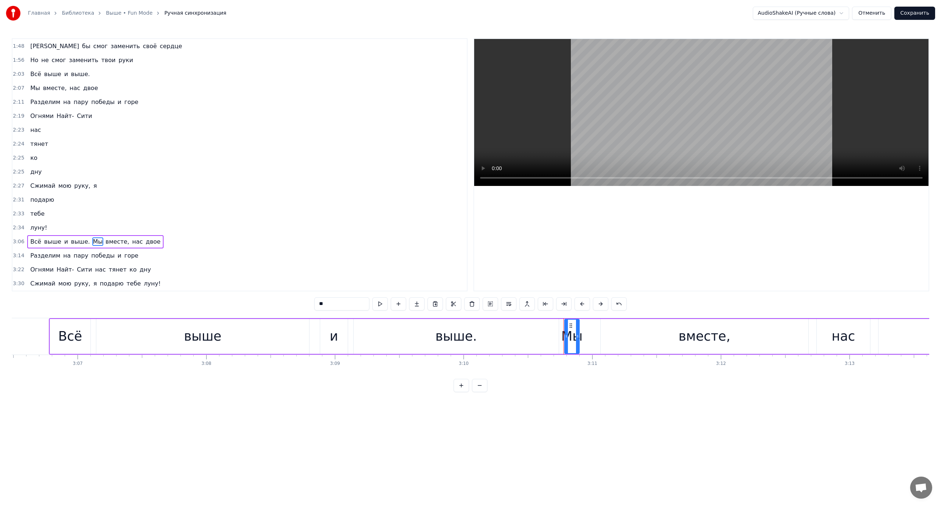
click at [105, 241] on span "вместе," at bounding box center [117, 241] width 25 height 8
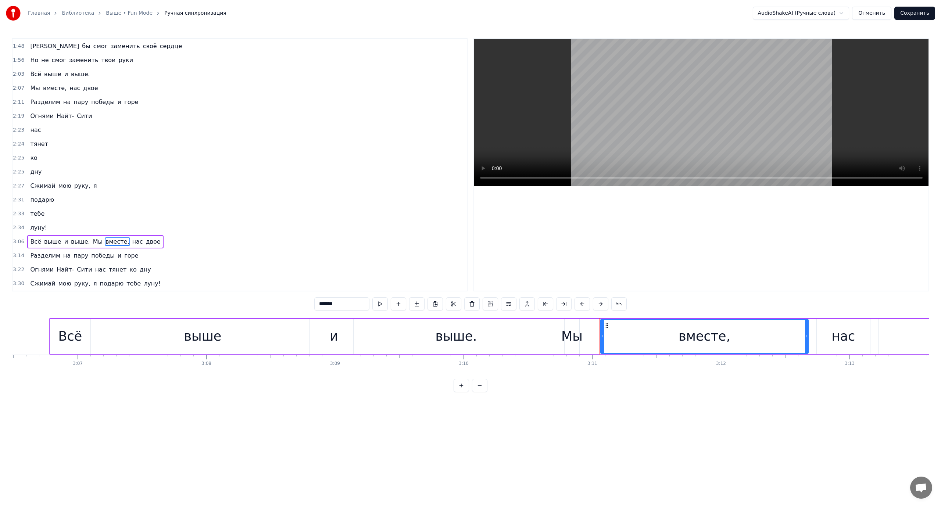
click at [92, 240] on span "Мы" at bounding box center [97, 241] width 11 height 8
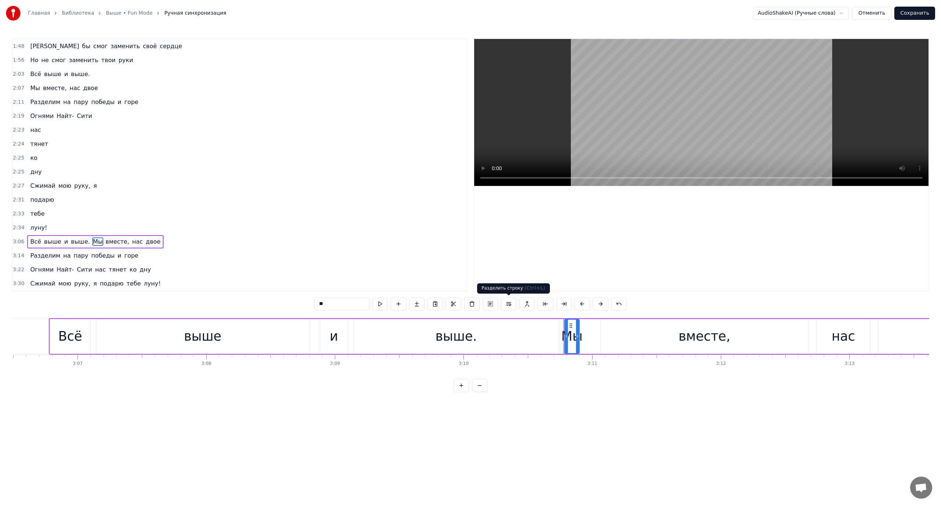
click at [510, 303] on button at bounding box center [508, 303] width 15 height 13
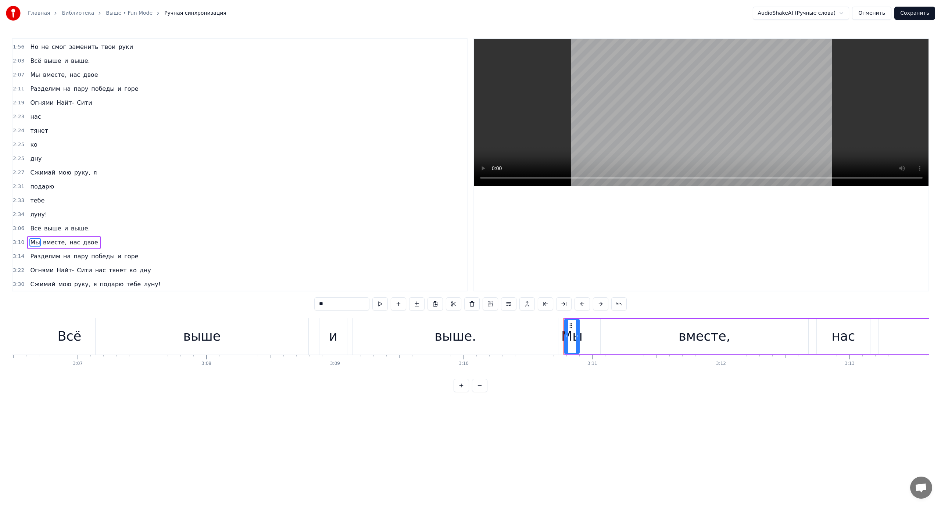
scroll to position [600, 0]
click at [42, 241] on span "вместе," at bounding box center [54, 241] width 25 height 8
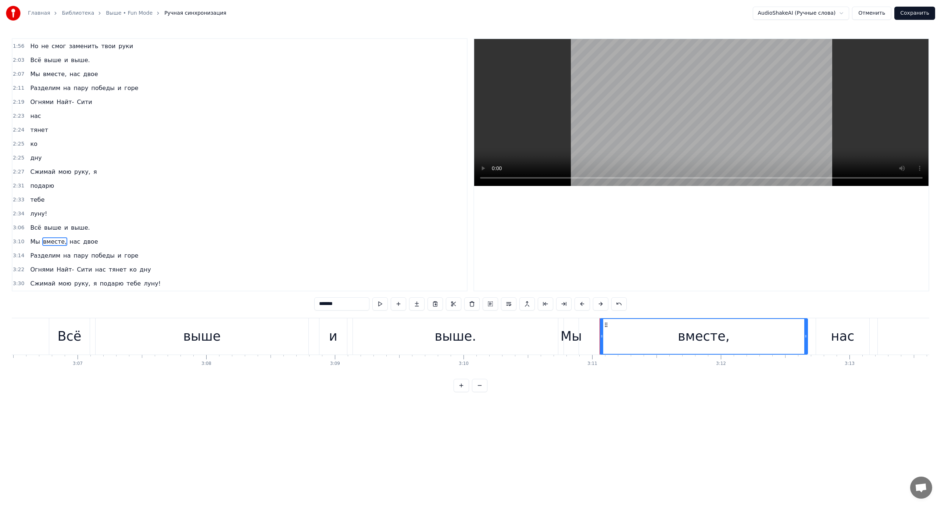
click at [33, 240] on span "Мы" at bounding box center [34, 241] width 11 height 8
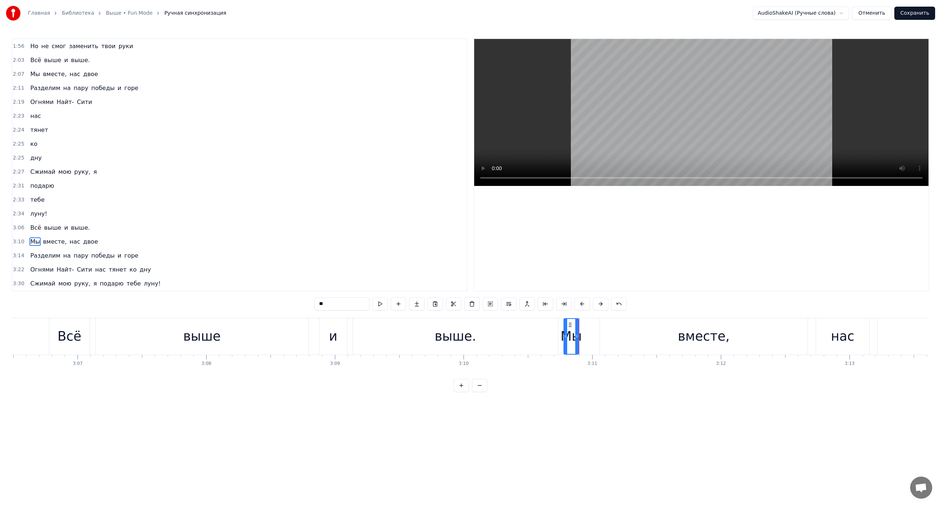
click at [34, 255] on span "Разделим" at bounding box center [45, 255] width 32 height 8
click at [36, 269] on span "Огнями" at bounding box center [41, 269] width 25 height 8
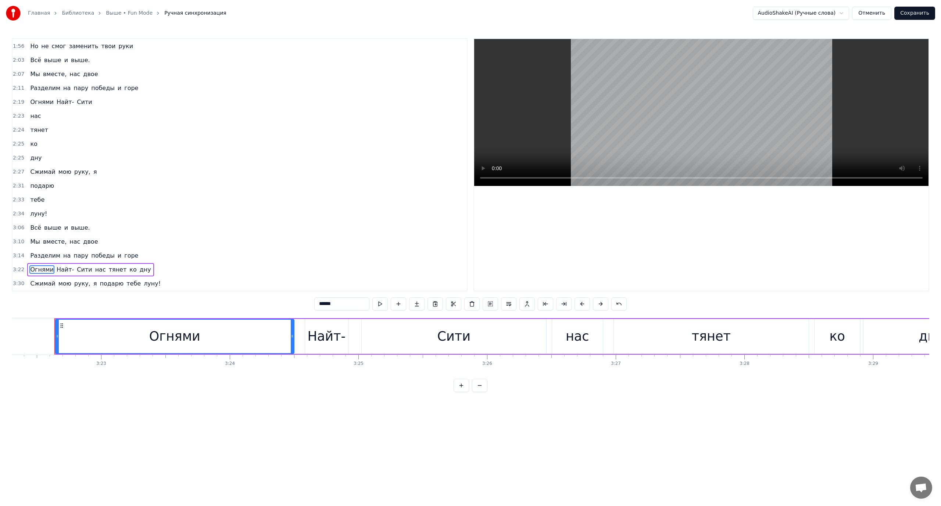
scroll to position [0, 26020]
click at [94, 270] on span "нас" at bounding box center [100, 269] width 12 height 8
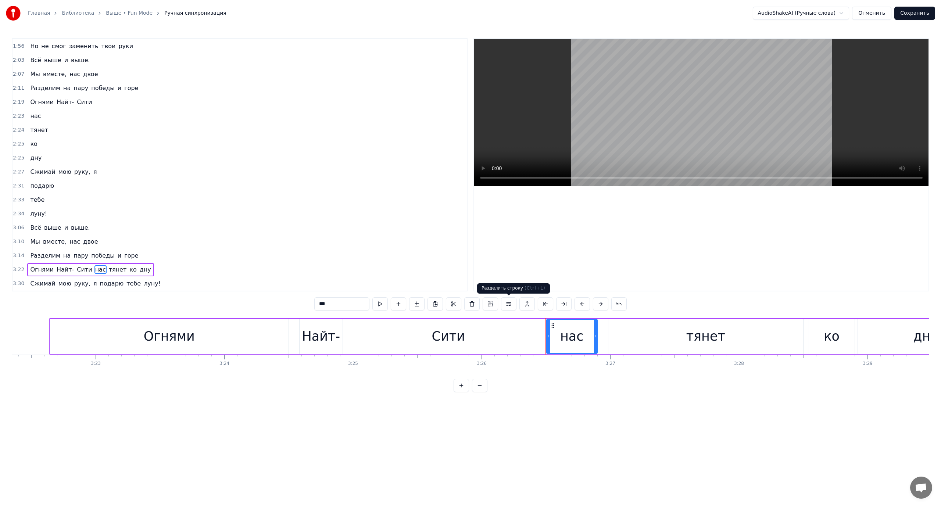
click at [510, 305] on button at bounding box center [508, 303] width 15 height 13
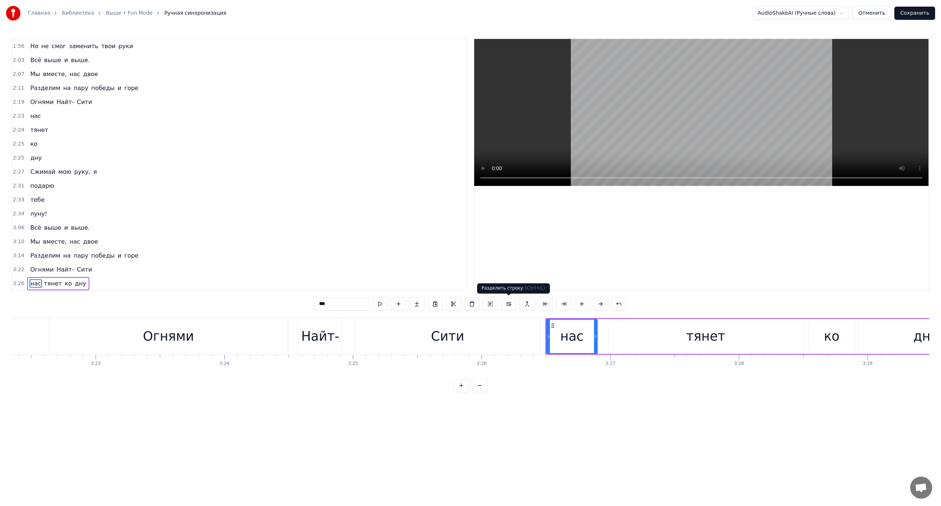
scroll to position [614, 0]
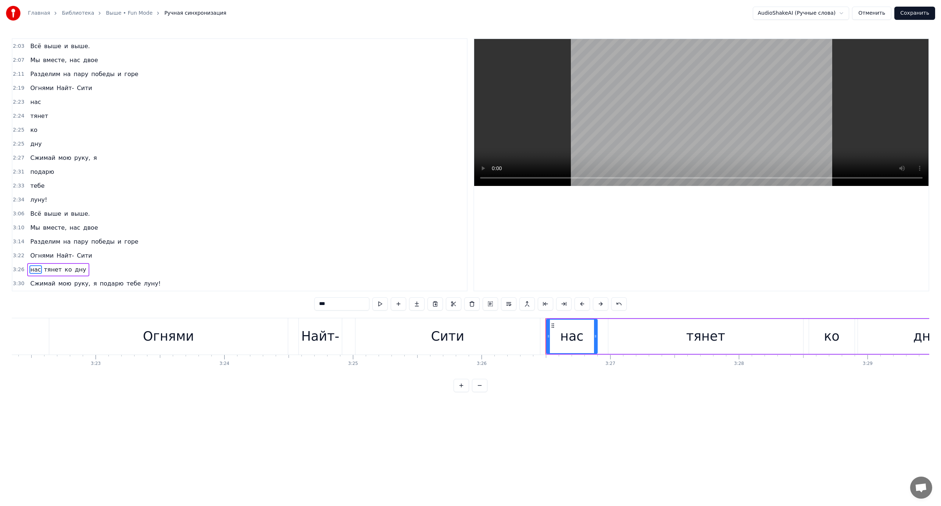
click at [48, 269] on span "тянет" at bounding box center [52, 269] width 19 height 8
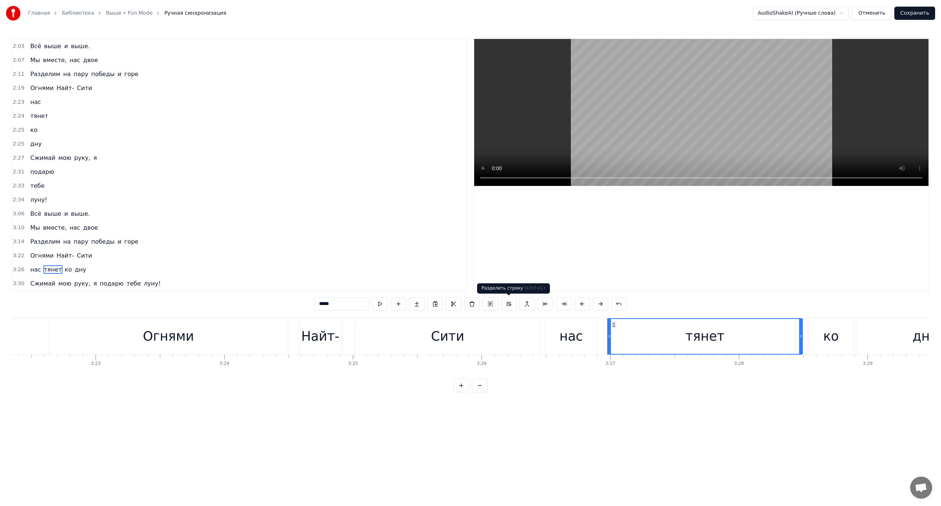
drag, startPoint x: 508, startPoint y: 302, endPoint x: 476, endPoint y: 299, distance: 32.5
click at [509, 303] on button at bounding box center [508, 303] width 15 height 13
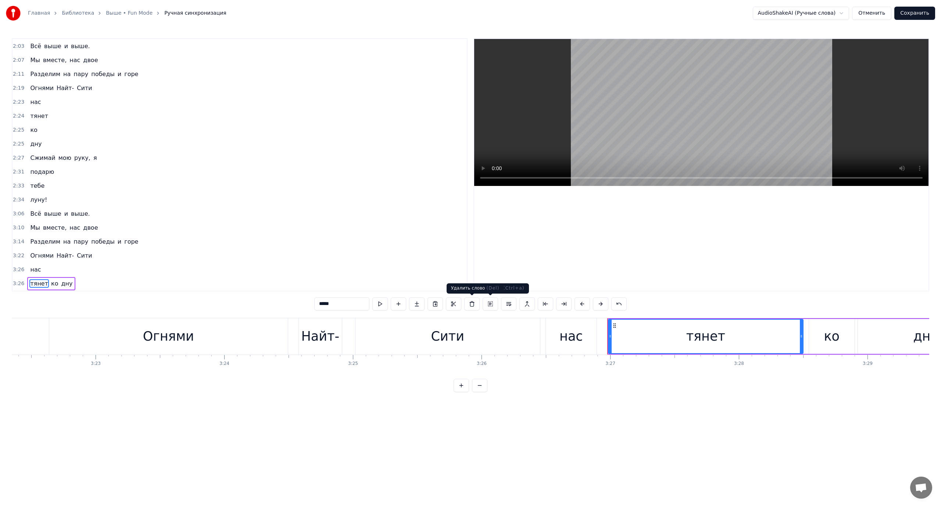
scroll to position [628, 0]
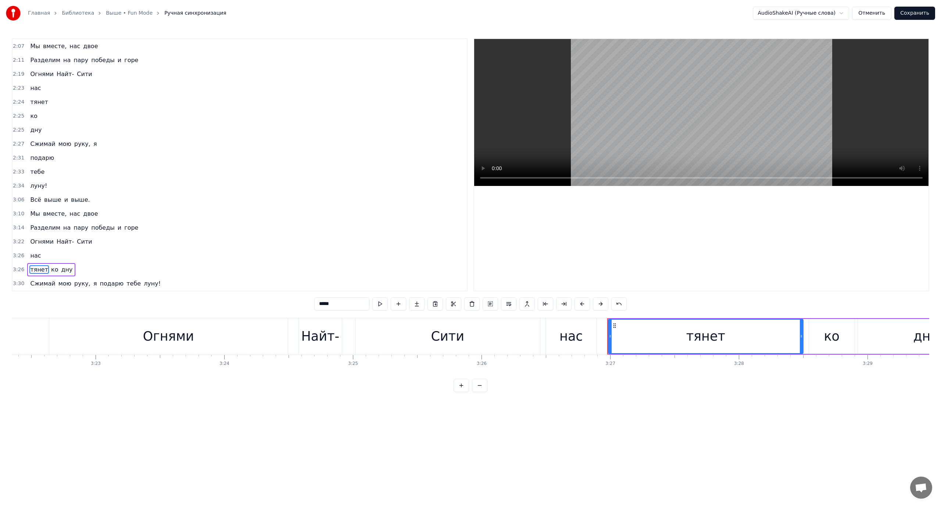
click at [50, 269] on span "ко" at bounding box center [54, 269] width 8 height 8
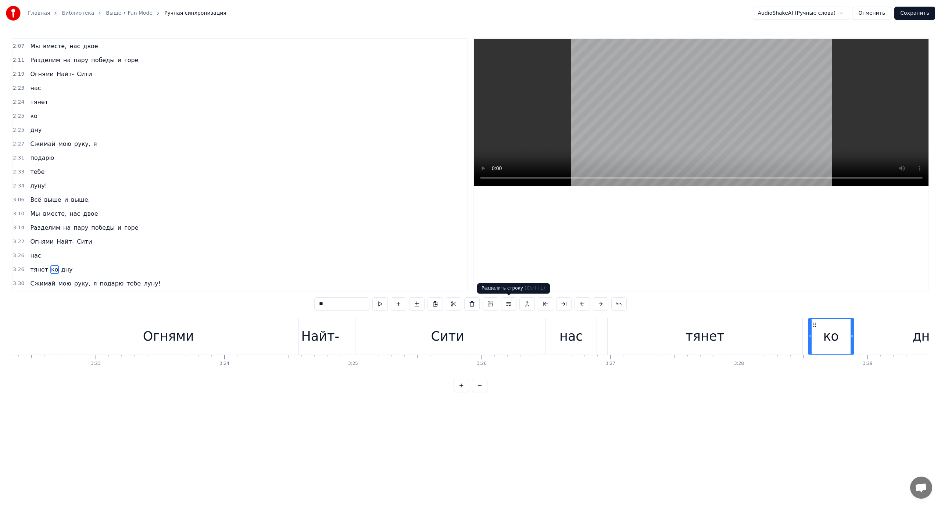
click at [510, 303] on button at bounding box center [508, 303] width 15 height 13
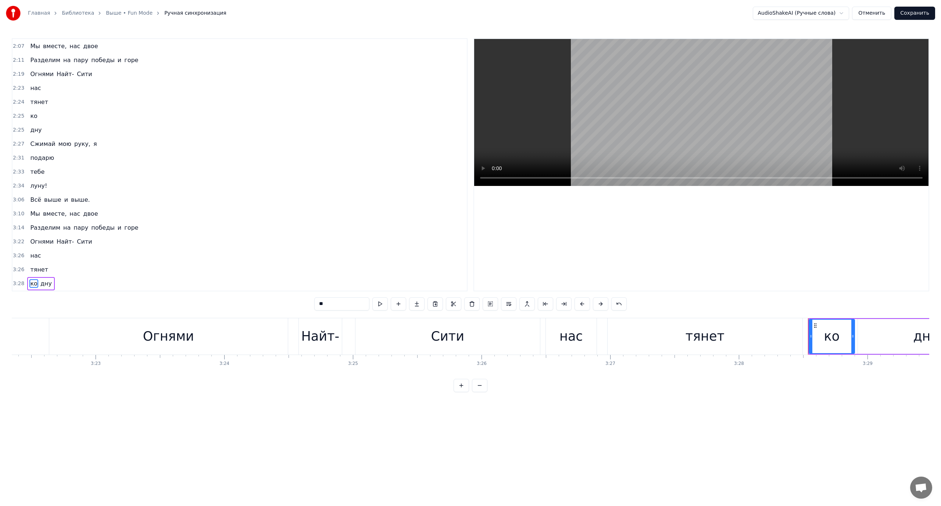
scroll to position [642, 0]
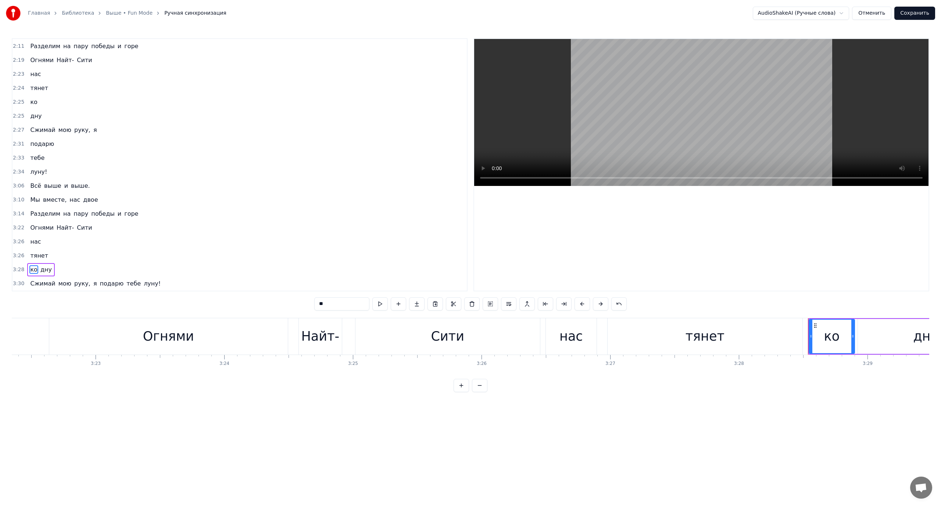
click at [40, 270] on span "дну" at bounding box center [46, 269] width 13 height 8
click at [511, 304] on button at bounding box center [508, 303] width 15 height 13
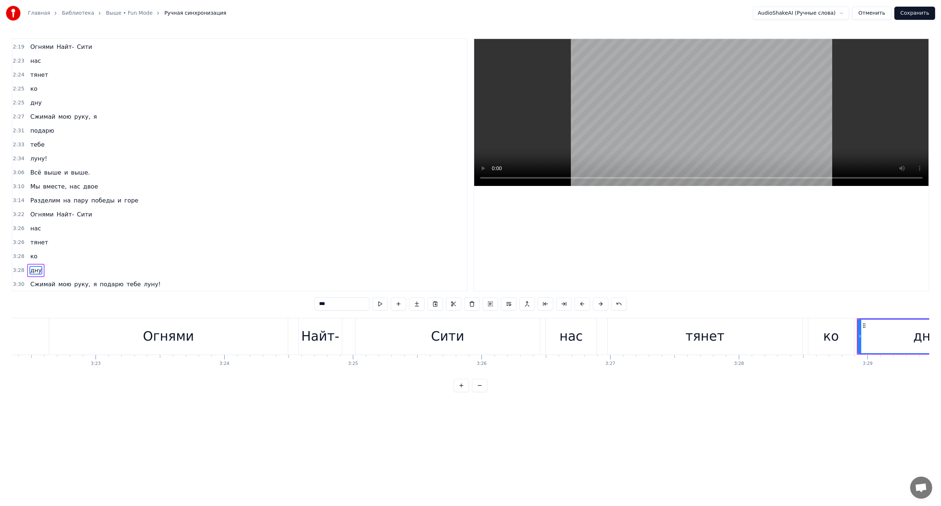
scroll to position [656, 0]
click at [34, 285] on span "Сжимай" at bounding box center [42, 283] width 26 height 8
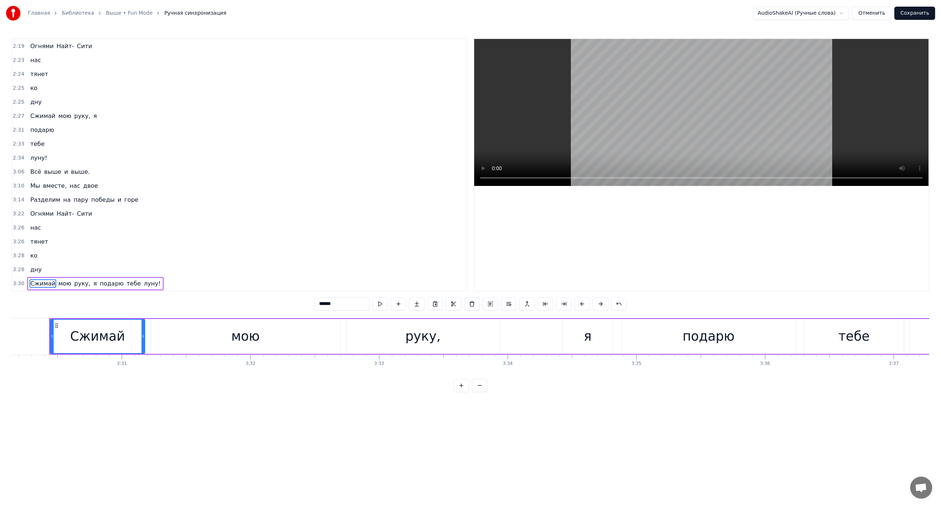
scroll to position [0, 27023]
click at [104, 285] on span "подарю" at bounding box center [111, 283] width 25 height 8
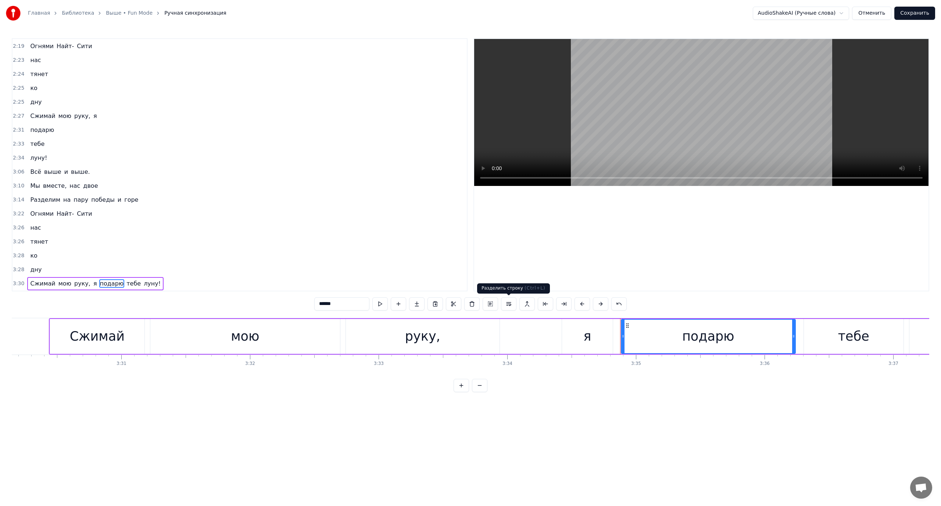
click at [505, 303] on button at bounding box center [508, 303] width 15 height 13
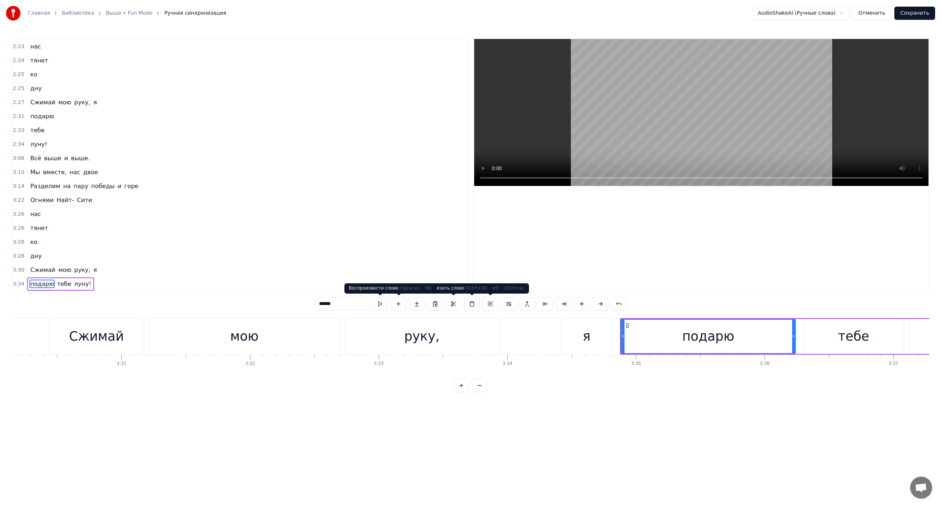
scroll to position [670, 0]
click at [57, 283] on span "тебе" at bounding box center [64, 283] width 16 height 8
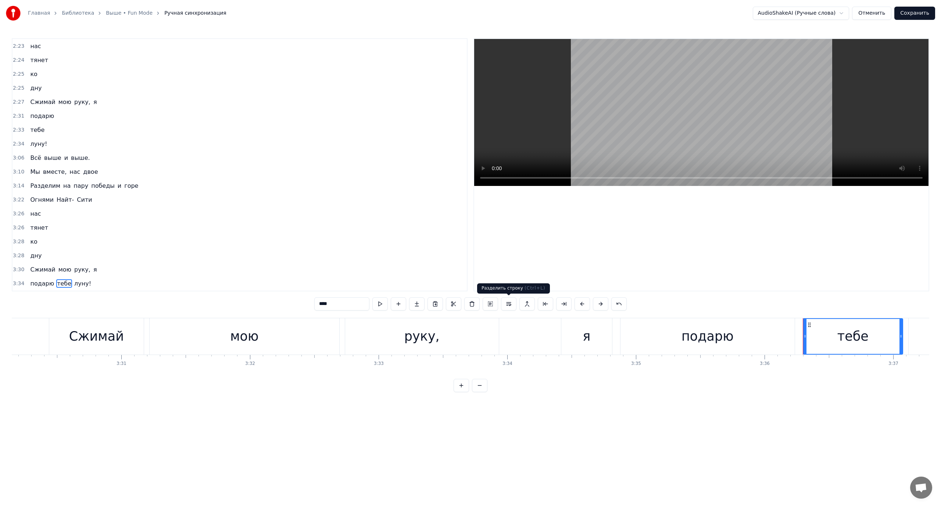
click at [507, 306] on button at bounding box center [508, 303] width 15 height 13
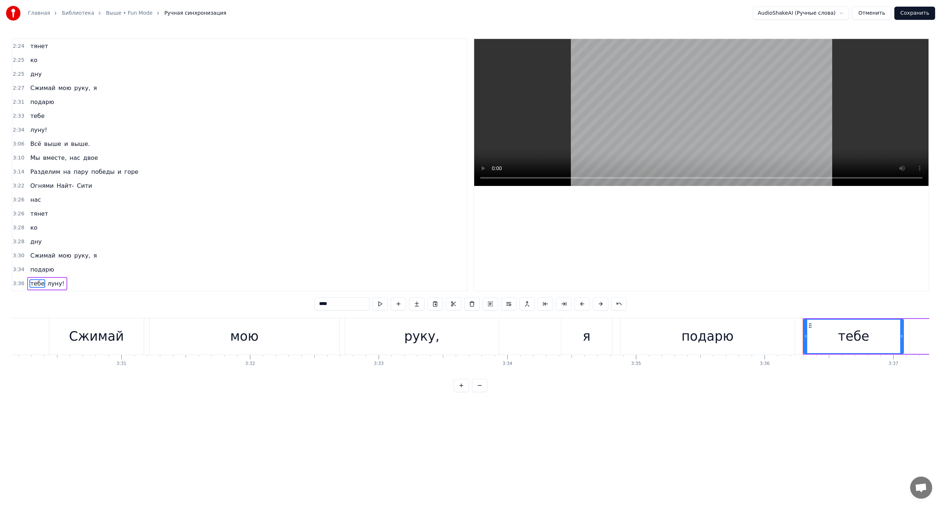
click at [47, 281] on span "луну!" at bounding box center [56, 283] width 18 height 8
type input "*****"
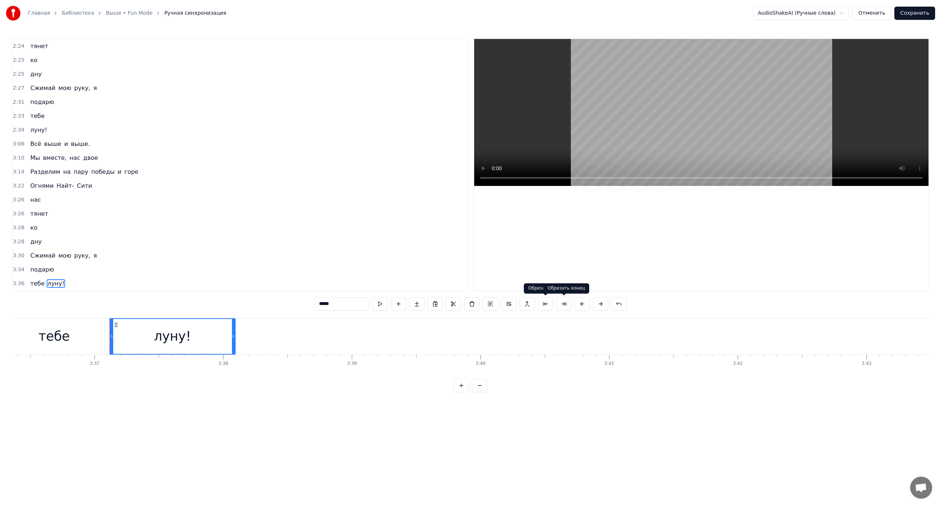
scroll to position [0, 27882]
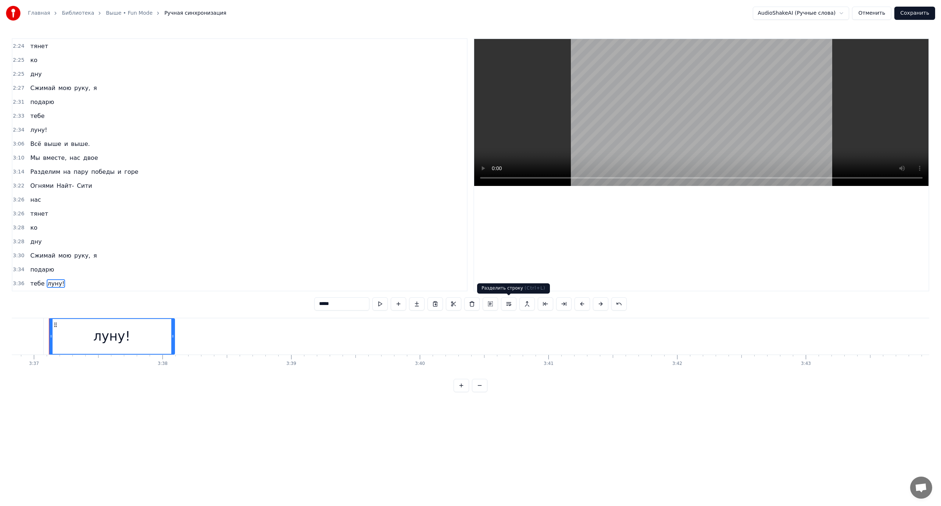
click at [506, 303] on button at bounding box center [508, 303] width 15 height 13
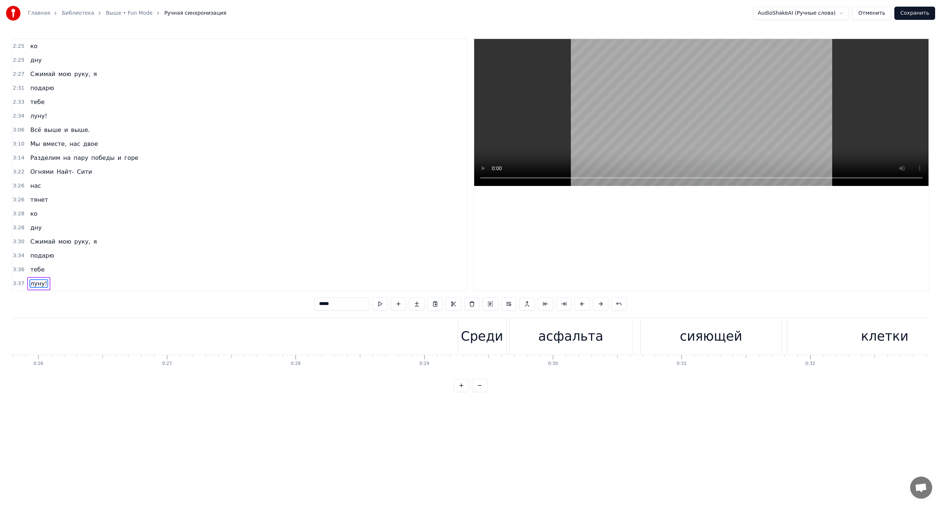
scroll to position [0, 3342]
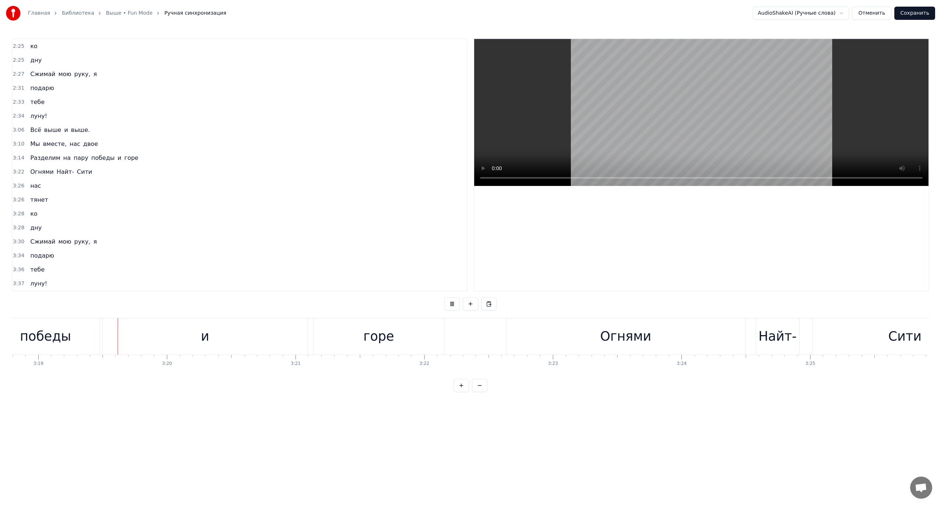
scroll to position [0, 25564]
drag, startPoint x: 134, startPoint y: 328, endPoint x: 118, endPoint y: 334, distance: 16.7
click at [133, 329] on div "и" at bounding box center [204, 336] width 205 height 36
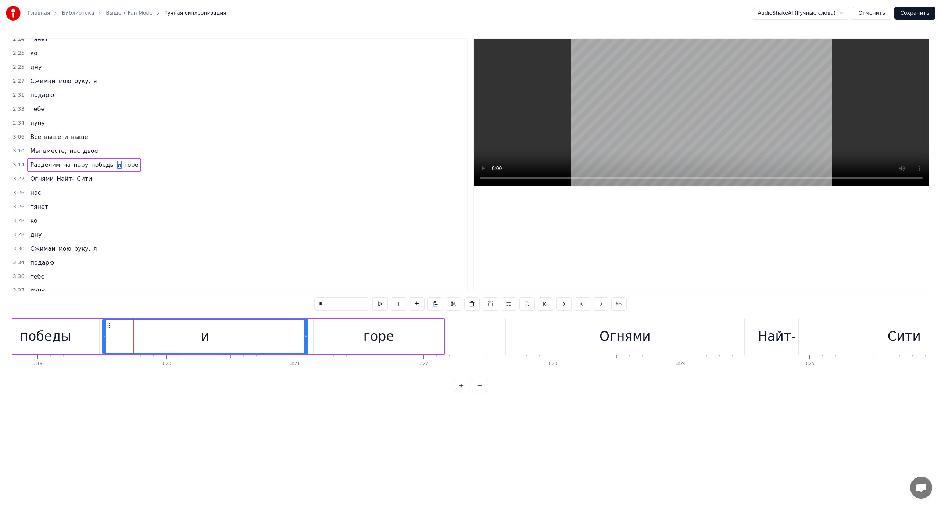
click at [104, 333] on icon at bounding box center [104, 336] width 3 height 6
drag, startPoint x: 104, startPoint y: 334, endPoint x: 245, endPoint y: 341, distance: 140.9
click at [245, 341] on div at bounding box center [245, 336] width 3 height 33
click at [117, 165] on span "и" at bounding box center [119, 165] width 5 height 8
click at [508, 302] on button at bounding box center [508, 303] width 15 height 13
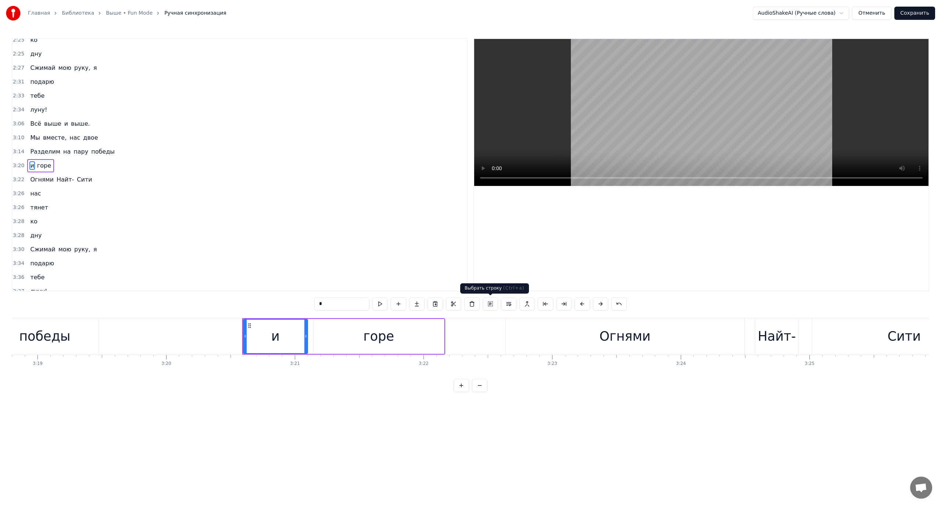
scroll to position [705, 0]
click at [35, 152] on span "Разделим" at bounding box center [45, 151] width 32 height 8
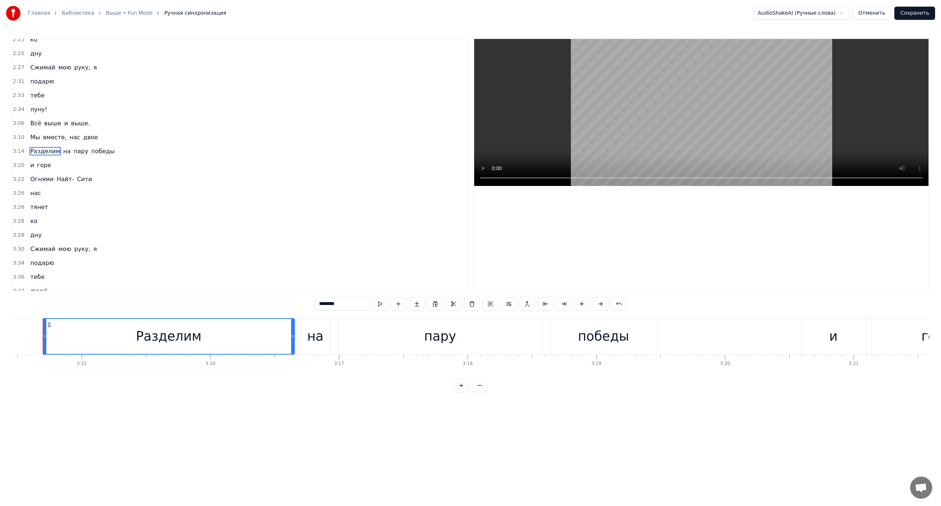
scroll to position [0, 24999]
click at [41, 167] on span "горе" at bounding box center [43, 165] width 15 height 8
type input "****"
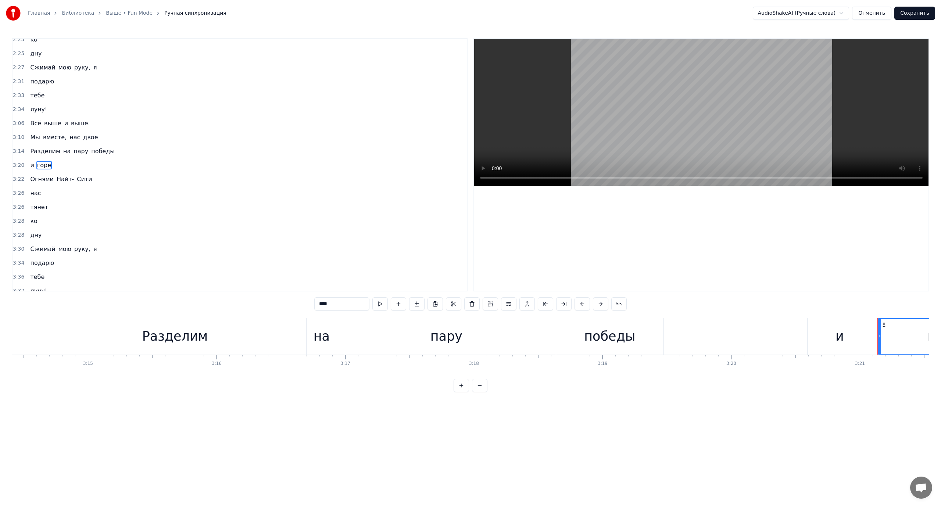
scroll to position [705, 0]
click at [509, 304] on button at bounding box center [508, 303] width 15 height 13
click at [27, 134] on div "Разделим на пару победы" at bounding box center [72, 136] width 90 height 13
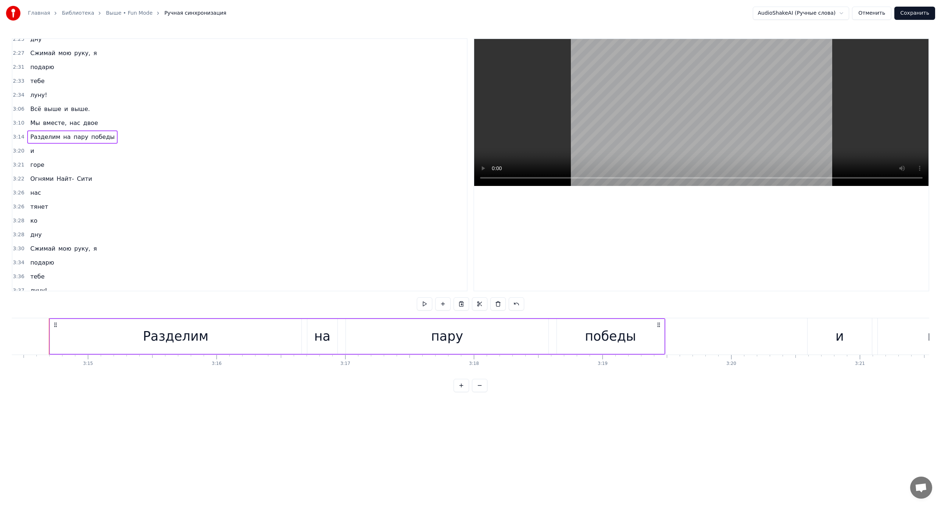
click at [29, 152] on span "и" at bounding box center [31, 151] width 5 height 8
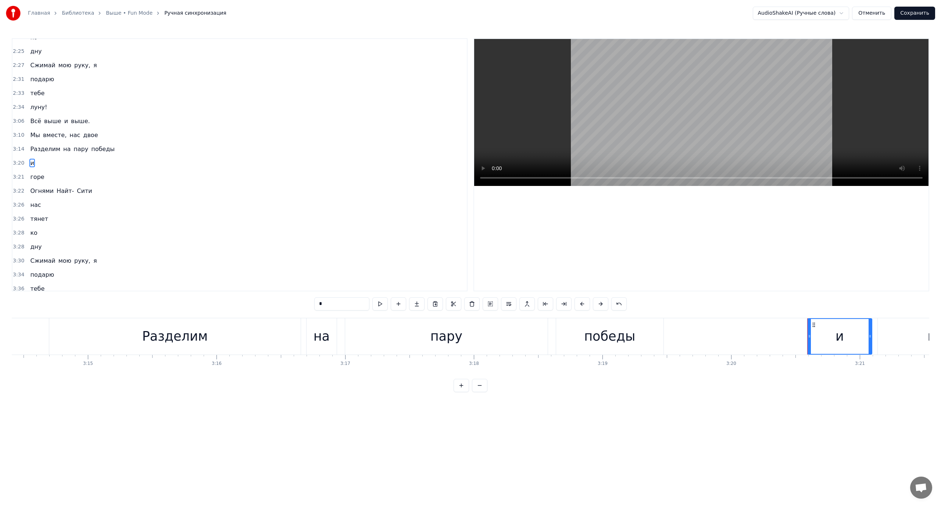
scroll to position [705, 0]
click at [33, 177] on span "горе" at bounding box center [36, 179] width 15 height 8
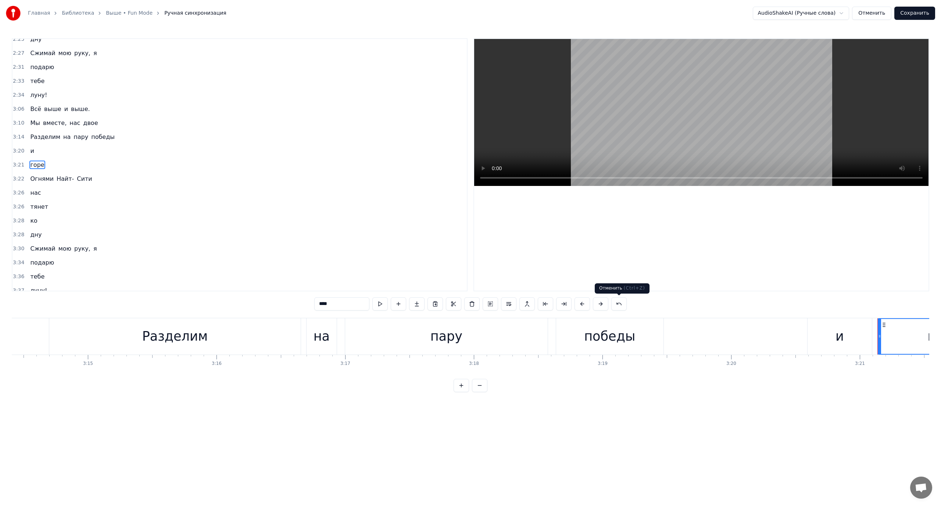
click at [619, 303] on button at bounding box center [618, 303] width 15 height 13
click at [611, 303] on button at bounding box center [609, 303] width 15 height 13
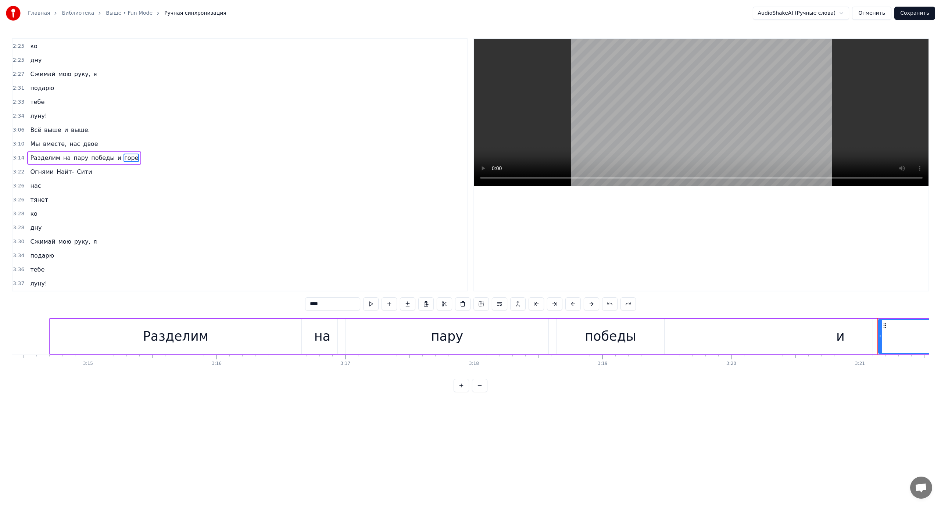
click at [73, 159] on span "пару" at bounding box center [81, 158] width 16 height 8
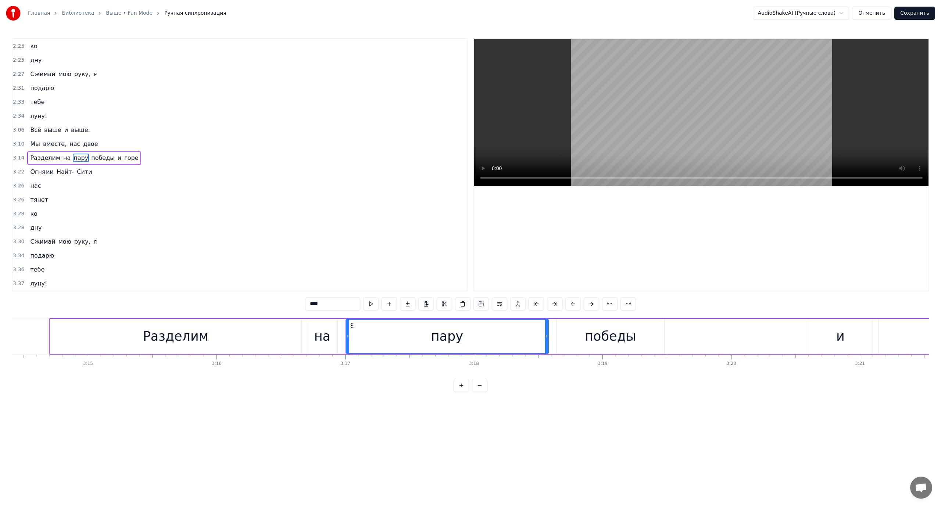
scroll to position [691, 0]
click at [123, 166] on span "горе" at bounding box center [130, 165] width 15 height 8
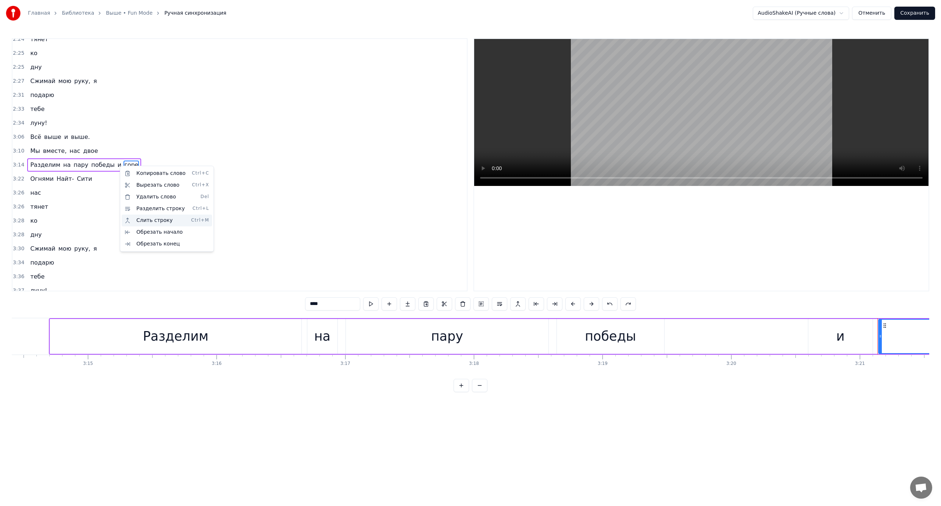
click at [152, 223] on div "Слить строку Ctrl+M" at bounding box center [167, 221] width 90 height 12
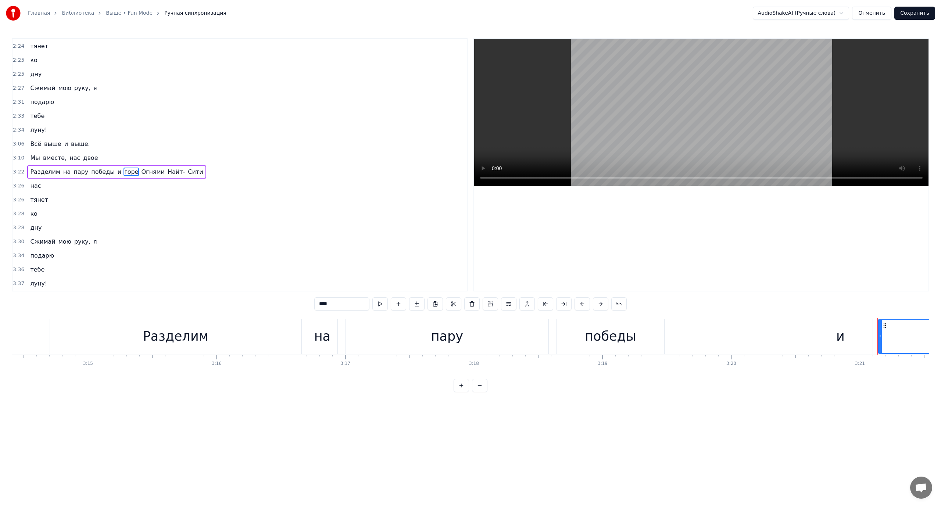
click at [45, 172] on span "Разделим" at bounding box center [45, 172] width 32 height 8
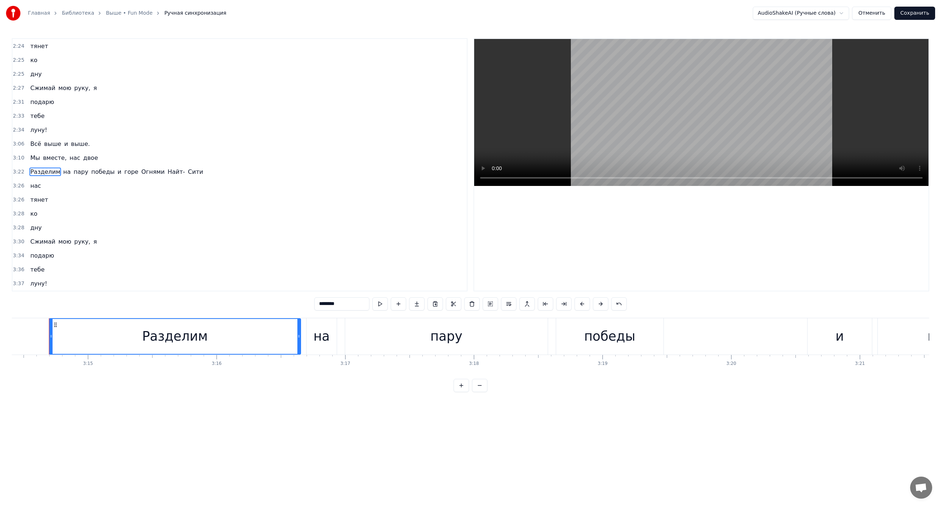
click at [62, 171] on span "на" at bounding box center [66, 172] width 9 height 8
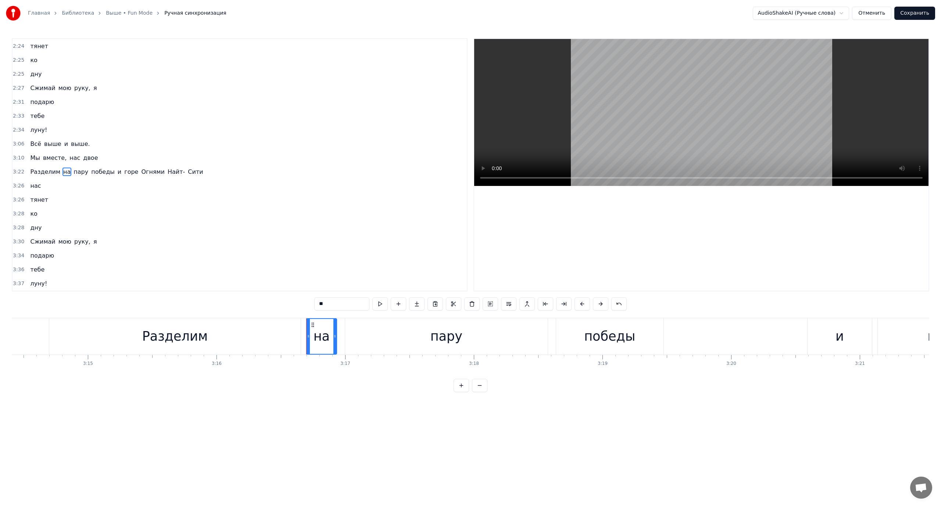
click at [117, 171] on span "и" at bounding box center [119, 172] width 5 height 8
click at [510, 303] on button at bounding box center [508, 303] width 15 height 13
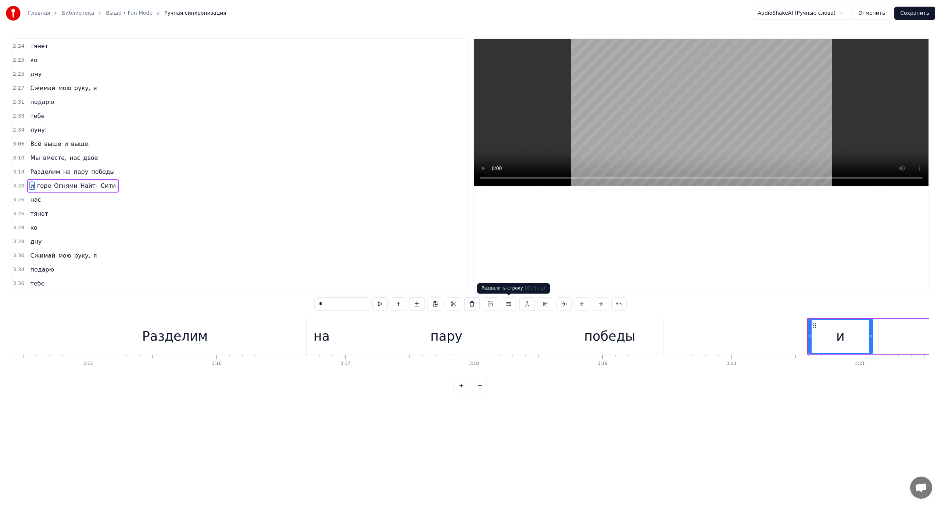
scroll to position [698, 0]
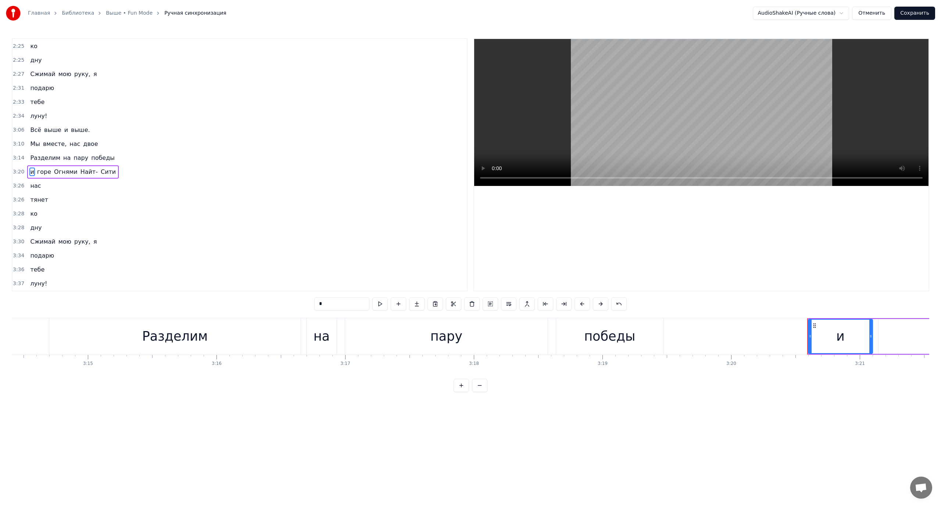
click at [39, 159] on span "Разделим" at bounding box center [45, 158] width 32 height 8
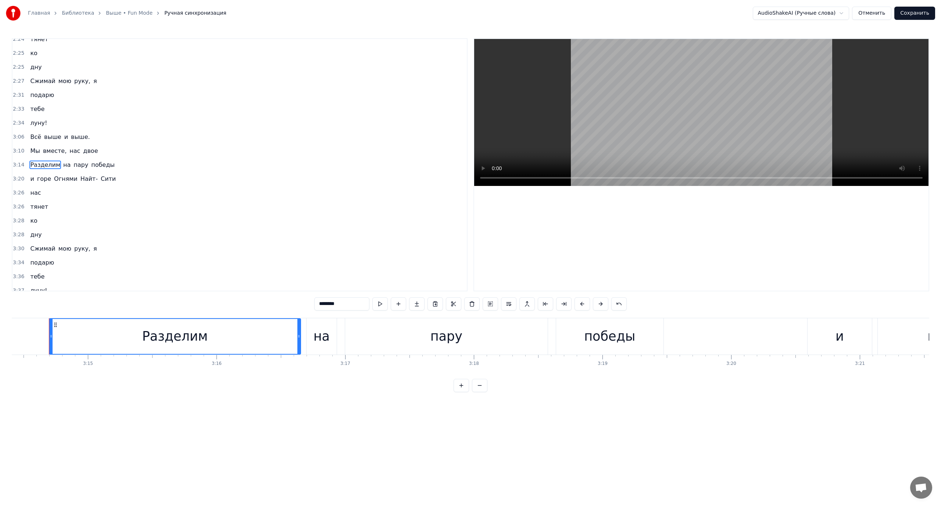
click at [29, 176] on span "и" at bounding box center [31, 179] width 5 height 8
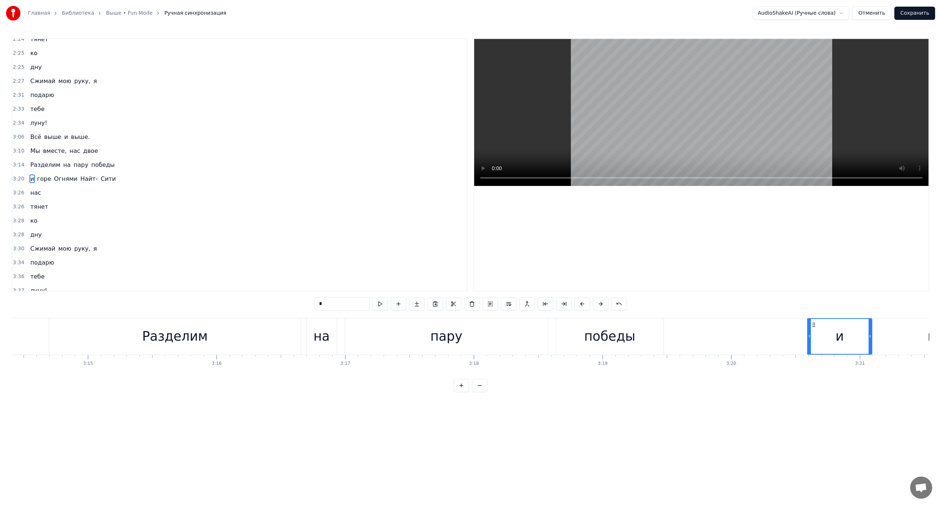
scroll to position [698, 0]
click at [36, 157] on span "Разделим" at bounding box center [45, 158] width 32 height 8
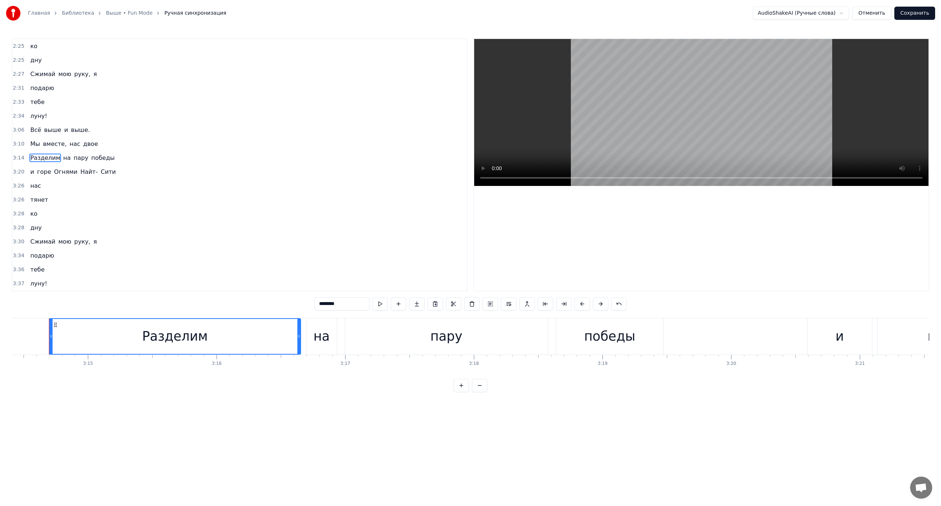
scroll to position [691, 0]
click at [618, 303] on button at bounding box center [618, 303] width 15 height 13
click at [140, 171] on span "Огнями" at bounding box center [152, 172] width 25 height 8
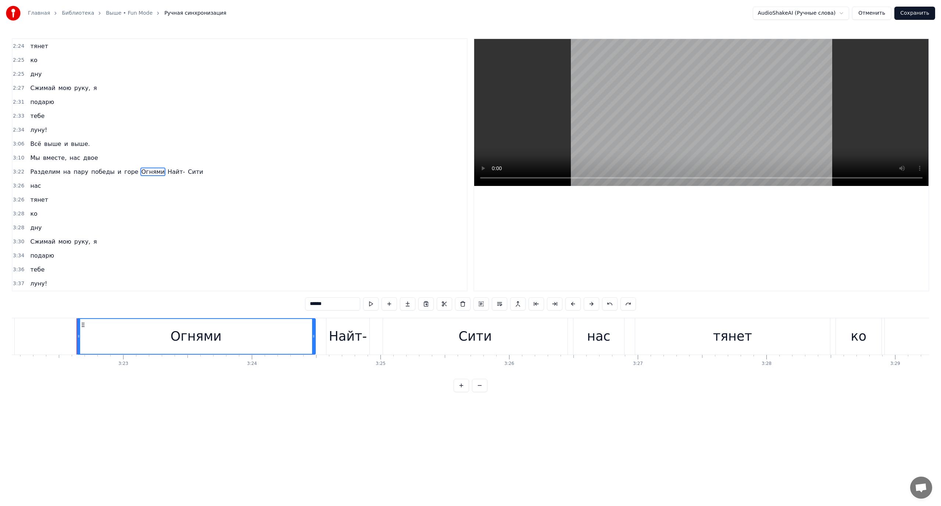
scroll to position [0, 26020]
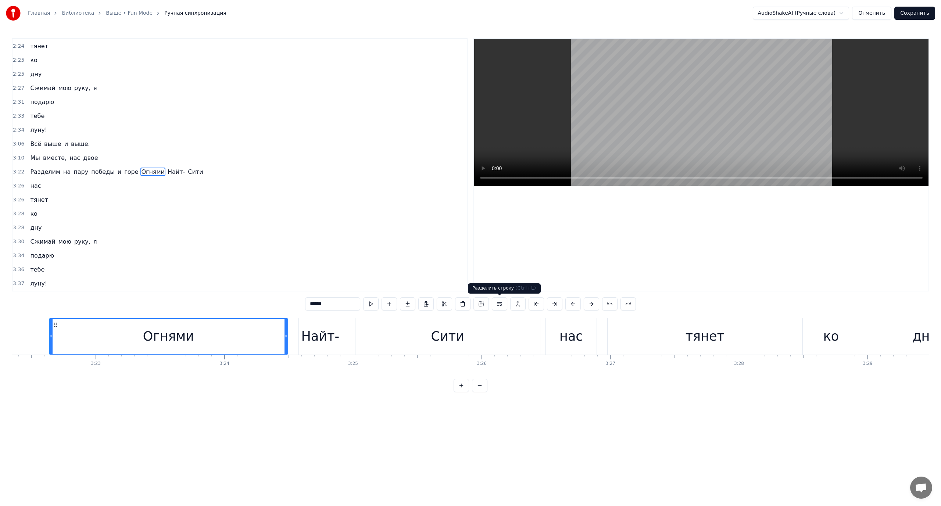
click at [501, 303] on button at bounding box center [499, 303] width 15 height 13
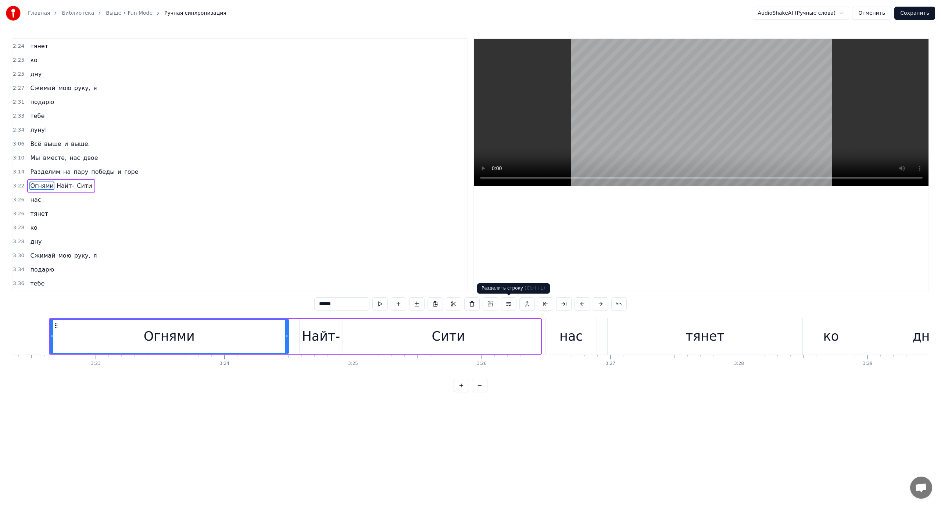
scroll to position [698, 0]
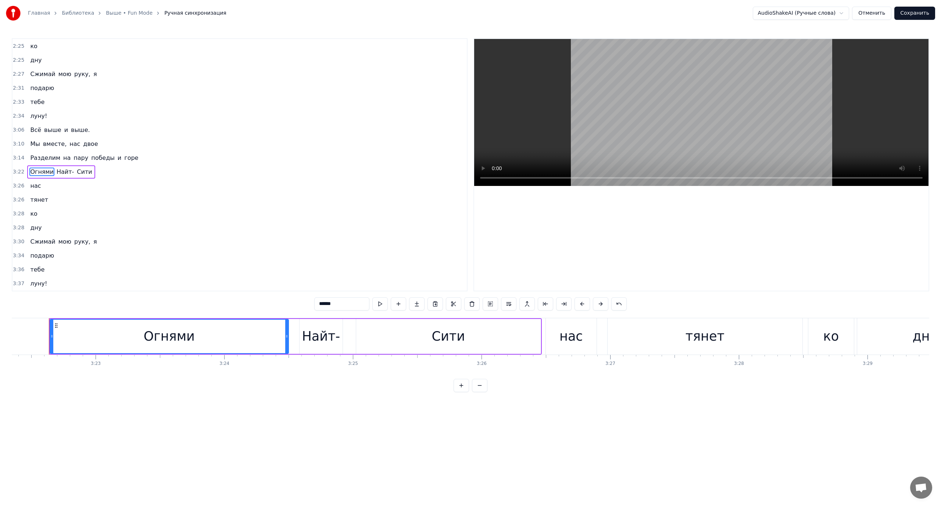
click at [37, 159] on span "Разделим" at bounding box center [45, 158] width 32 height 8
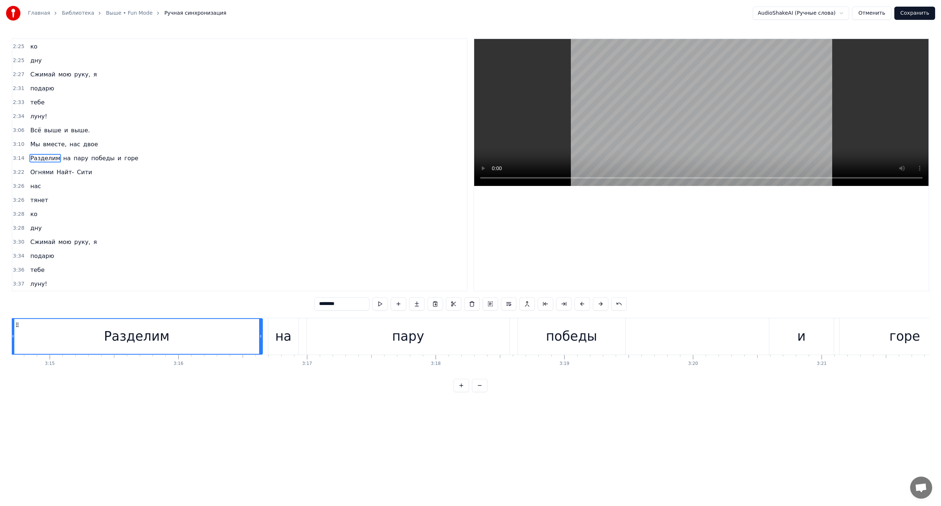
scroll to position [0, 24999]
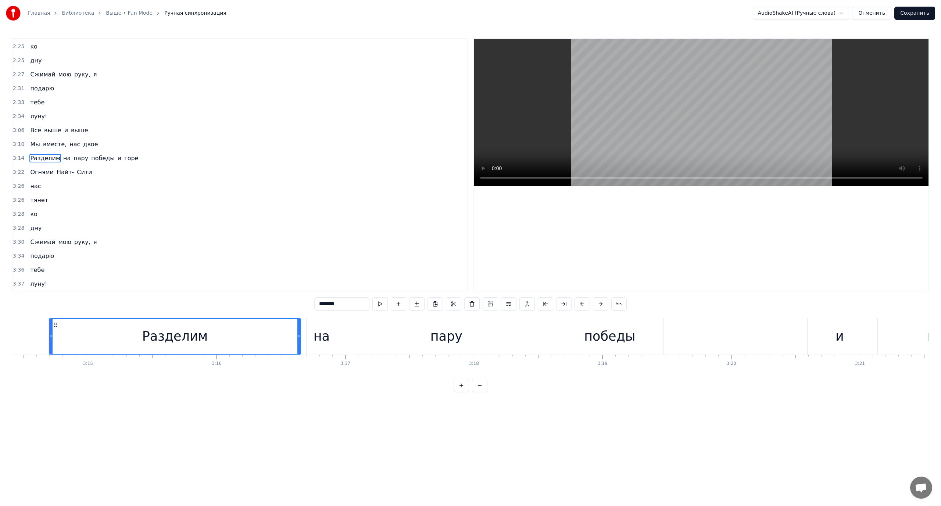
click at [624, 338] on div "победы" at bounding box center [609, 336] width 51 height 19
type input "******"
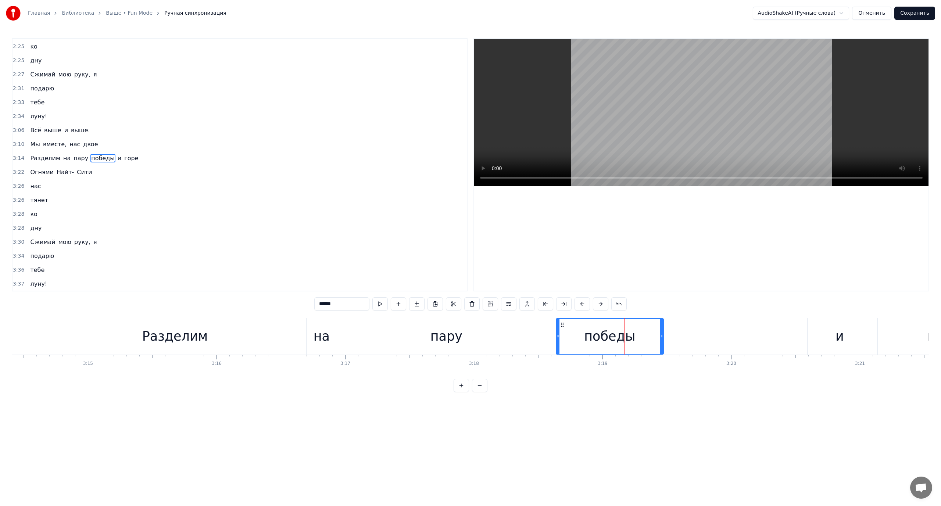
scroll to position [691, 0]
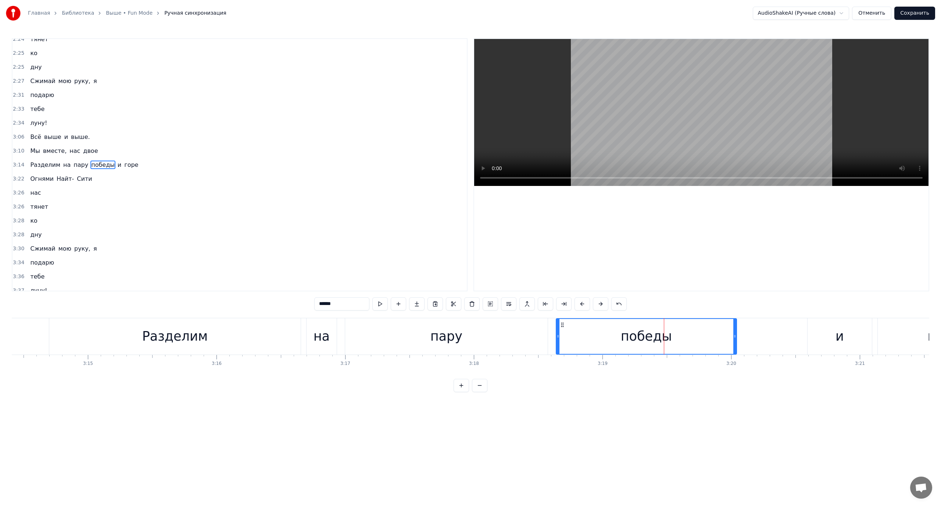
drag, startPoint x: 662, startPoint y: 335, endPoint x: 735, endPoint y: 335, distance: 73.1
click at [735, 335] on icon at bounding box center [734, 336] width 3 height 6
click at [614, 333] on div "победы" at bounding box center [646, 336] width 180 height 35
drag, startPoint x: 734, startPoint y: 335, endPoint x: 786, endPoint y: 336, distance: 51.4
click at [786, 336] on icon at bounding box center [785, 336] width 3 height 6
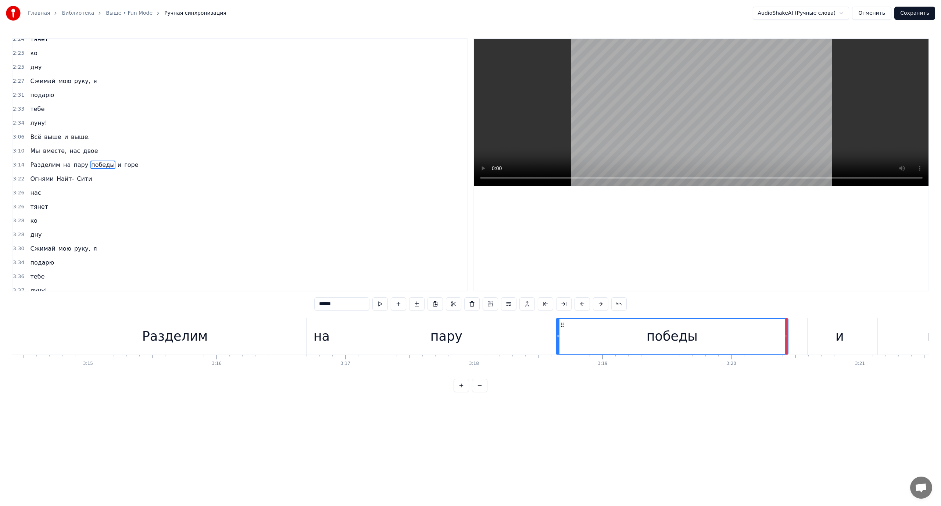
click at [562, 329] on div "победы" at bounding box center [671, 336] width 231 height 35
click at [791, 334] on div "Разделим на пару победы и горе" at bounding box center [529, 336] width 961 height 36
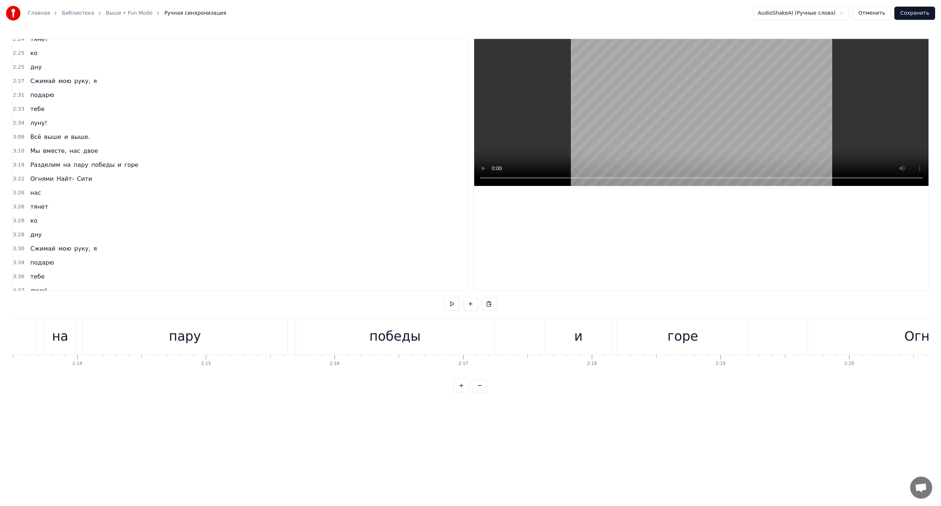
scroll to position [0, 17141]
click at [390, 340] on div "победы" at bounding box center [420, 336] width 198 height 36
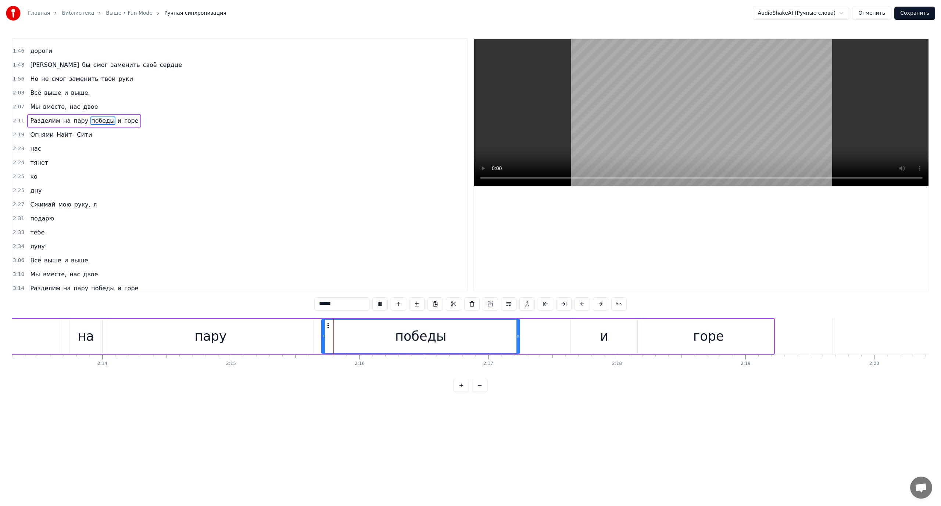
scroll to position [523, 0]
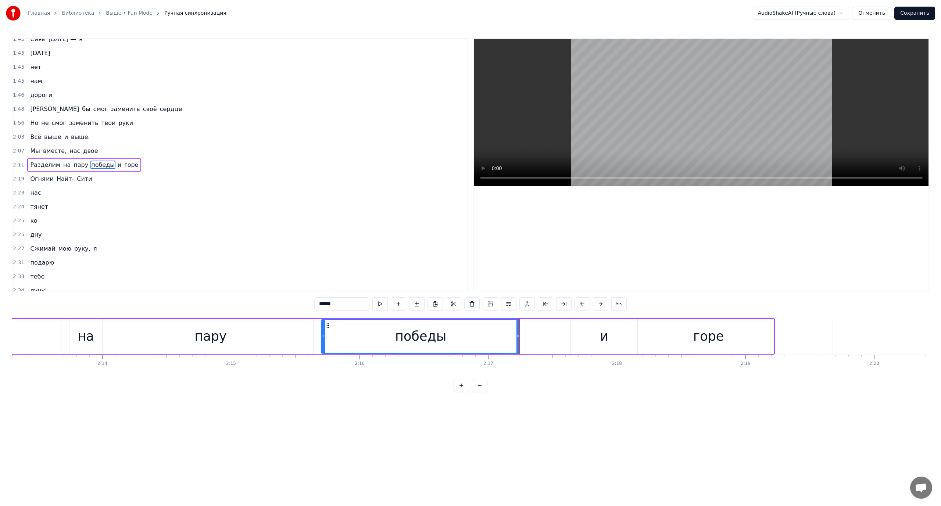
click at [531, 330] on div "Разделим на пару победы и горе" at bounding box center [292, 336] width 963 height 36
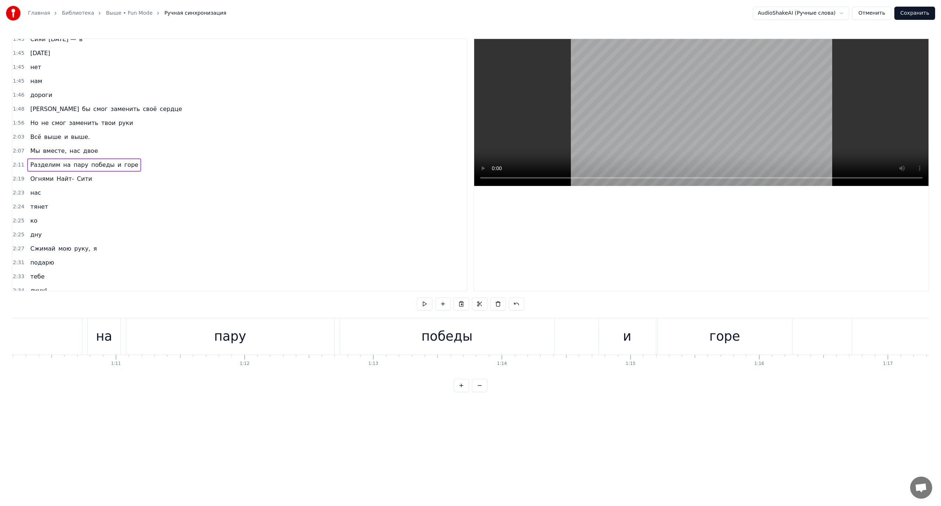
scroll to position [0, 8887]
click at [33, 332] on div "Разделим" at bounding box center [96, 336] width 249 height 36
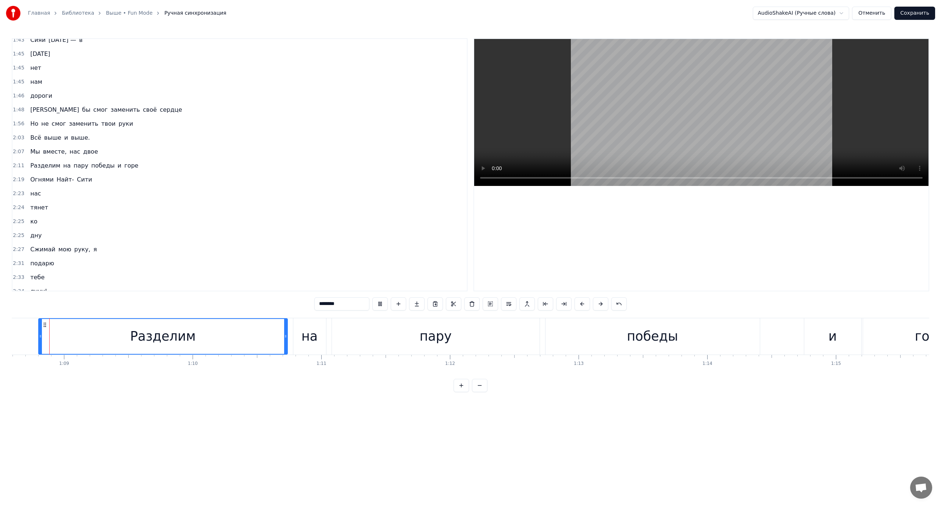
scroll to position [0, 8810]
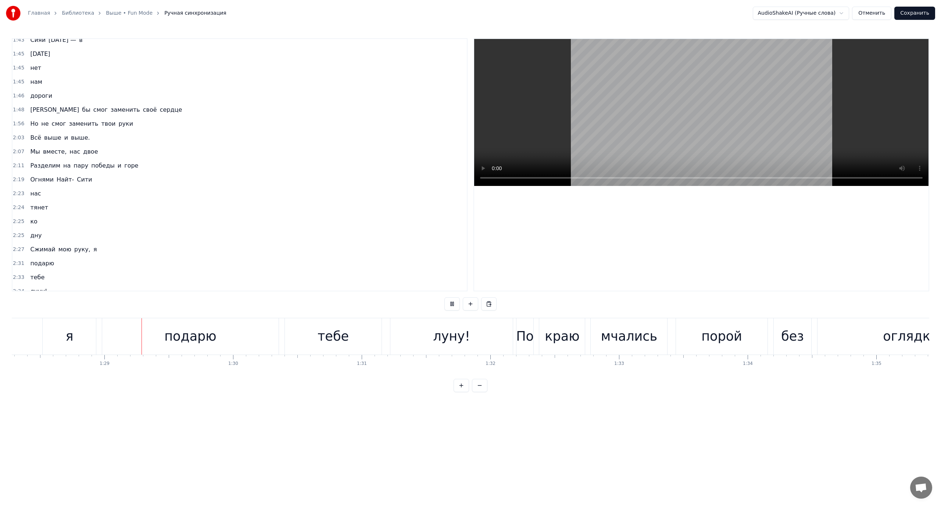
scroll to position [0, 11353]
click at [923, 12] on button "Сохранить" at bounding box center [914, 13] width 41 height 13
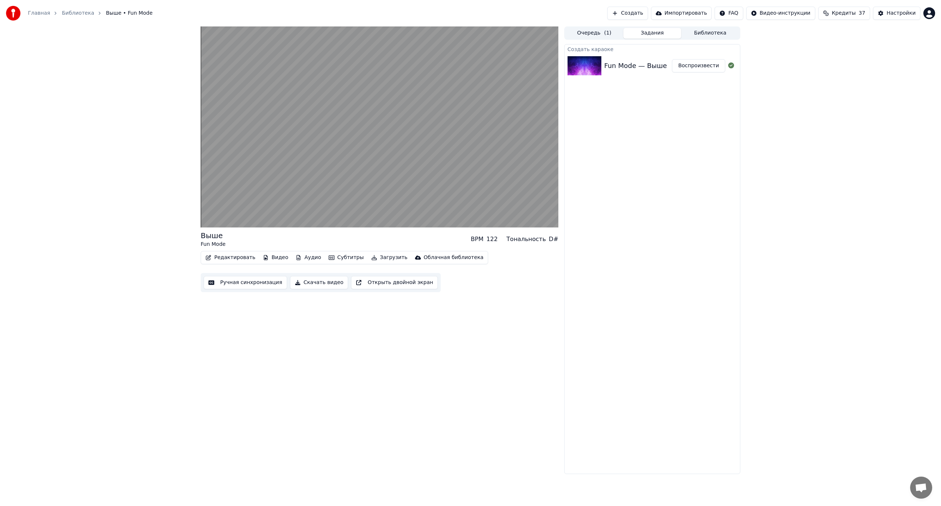
click at [315, 283] on button "Скачать видео" at bounding box center [319, 282] width 58 height 13
click at [269, 258] on button "Видео" at bounding box center [276, 257] width 32 height 10
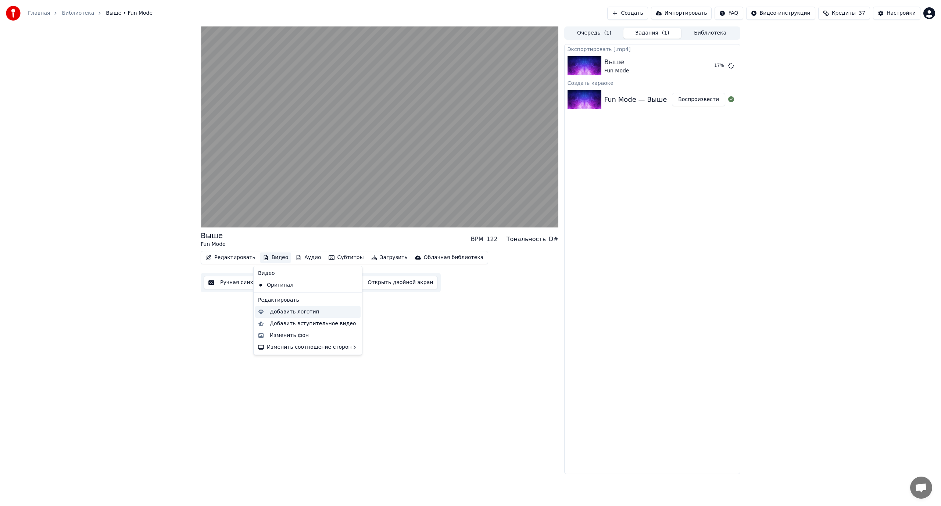
click at [285, 310] on div "Добавить логотип" at bounding box center [295, 311] width 50 height 7
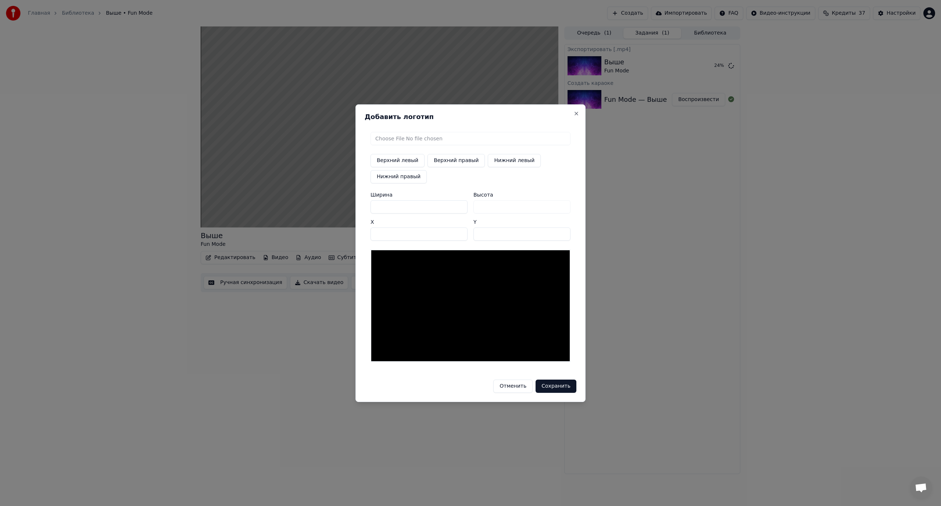
click at [405, 178] on button "Нижний правый" at bounding box center [398, 176] width 56 height 13
type input "****"
type input "***"
click at [432, 137] on input "file" at bounding box center [470, 138] width 200 height 13
type input "**********"
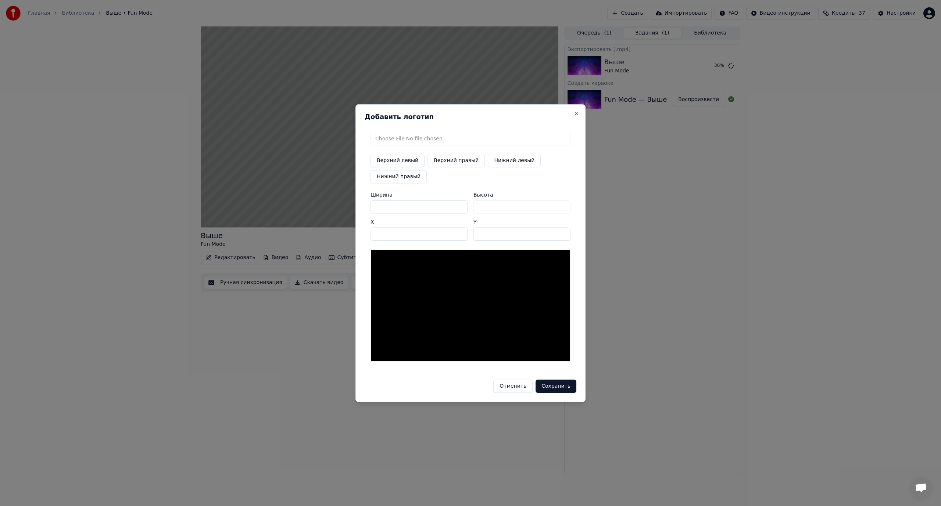
type input "***"
drag, startPoint x: 391, startPoint y: 207, endPoint x: 360, endPoint y: 208, distance: 30.9
click at [361, 208] on div "Добавить логотип Верхний левый Верхний правый Нижний левый Нижний правый Ширина…" at bounding box center [470, 253] width 230 height 298
type input "*"
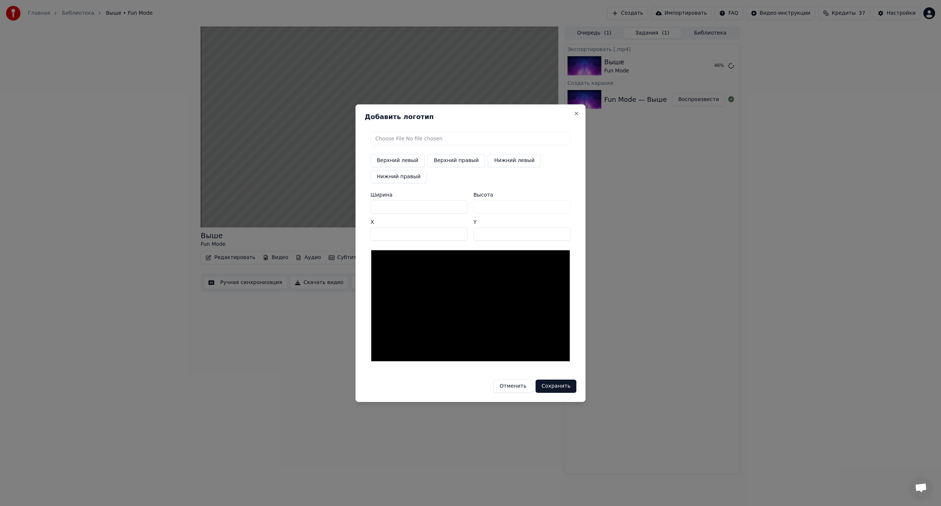
type input "**"
type input "***"
type input "**"
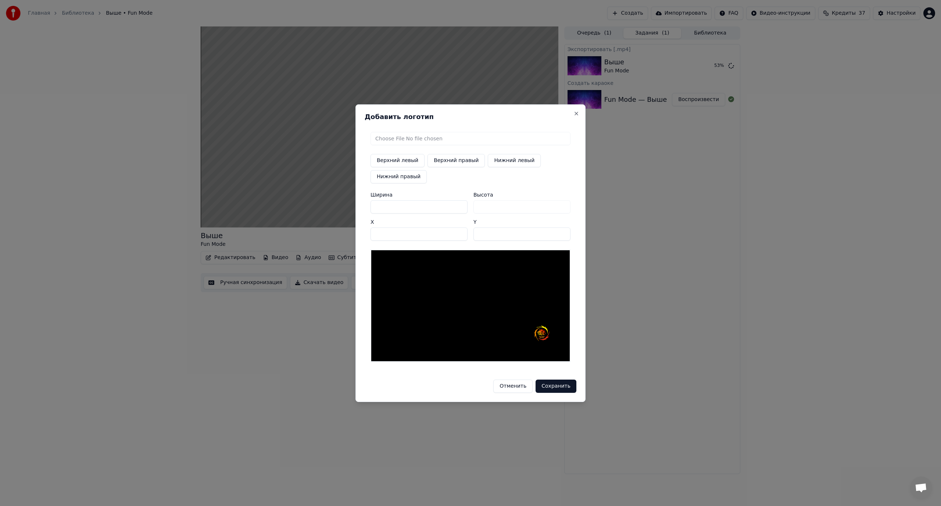
type input "**"
type input "*"
type input "**"
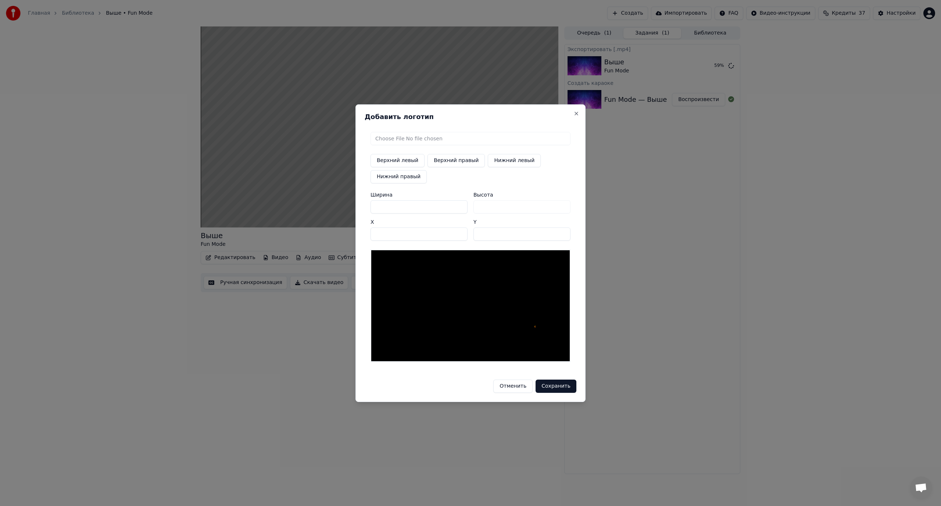
type input "***"
drag, startPoint x: 467, startPoint y: 300, endPoint x: 524, endPoint y: 310, distance: 58.2
click at [524, 310] on div at bounding box center [470, 305] width 200 height 112
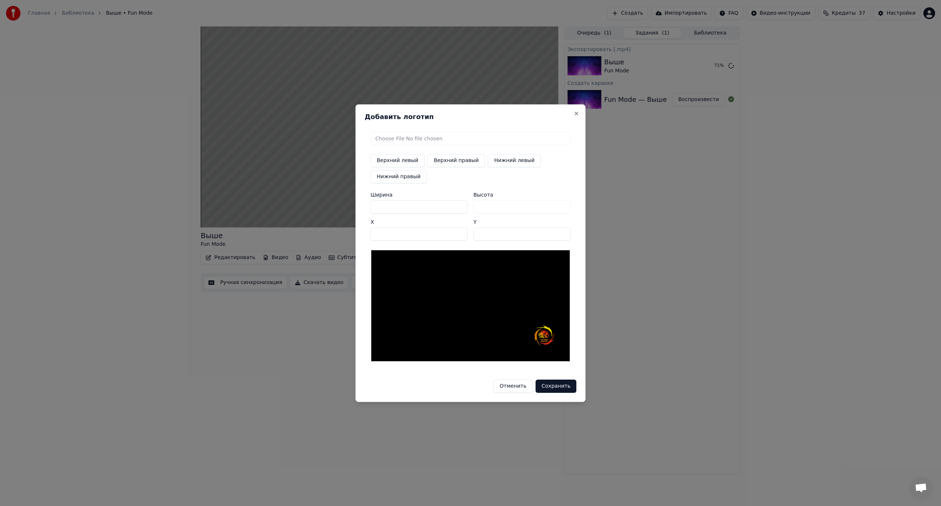
click at [545, 335] on img at bounding box center [544, 336] width 20 height 20
click at [396, 232] on input "****" at bounding box center [418, 233] width 97 height 13
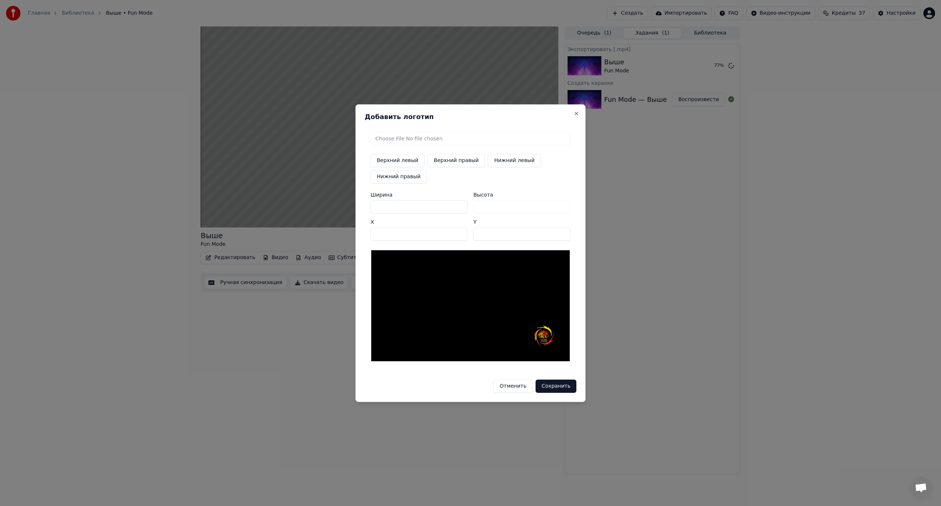
click at [460, 235] on input "****" at bounding box center [418, 233] width 97 height 13
type input "****"
click at [460, 231] on input "****" at bounding box center [418, 233] width 97 height 13
click at [564, 236] on input "***" at bounding box center [521, 233] width 97 height 13
click at [563, 233] on input "***" at bounding box center [521, 233] width 97 height 13
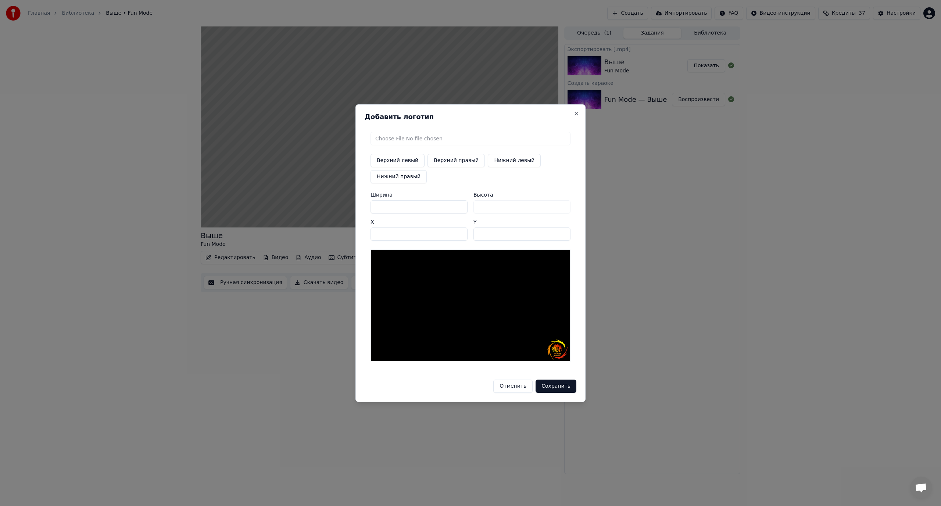
click at [562, 233] on input "***" at bounding box center [521, 233] width 97 height 13
click at [561, 232] on input "***" at bounding box center [521, 233] width 97 height 13
click at [561, 231] on input "***" at bounding box center [521, 233] width 97 height 13
type input "***"
click at [562, 231] on input "***" at bounding box center [521, 233] width 97 height 13
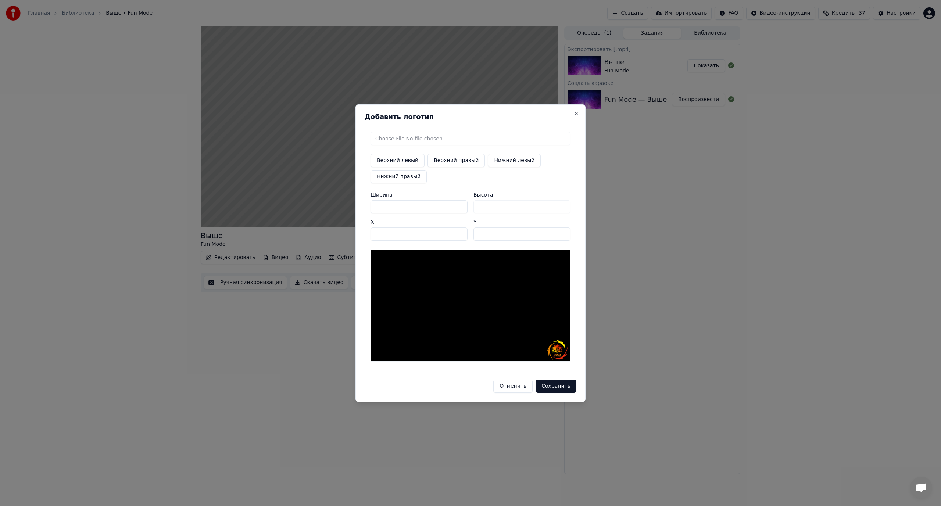
click at [460, 232] on input "****" at bounding box center [418, 233] width 97 height 13
type input "****"
click at [460, 232] on input "****" at bounding box center [418, 233] width 97 height 13
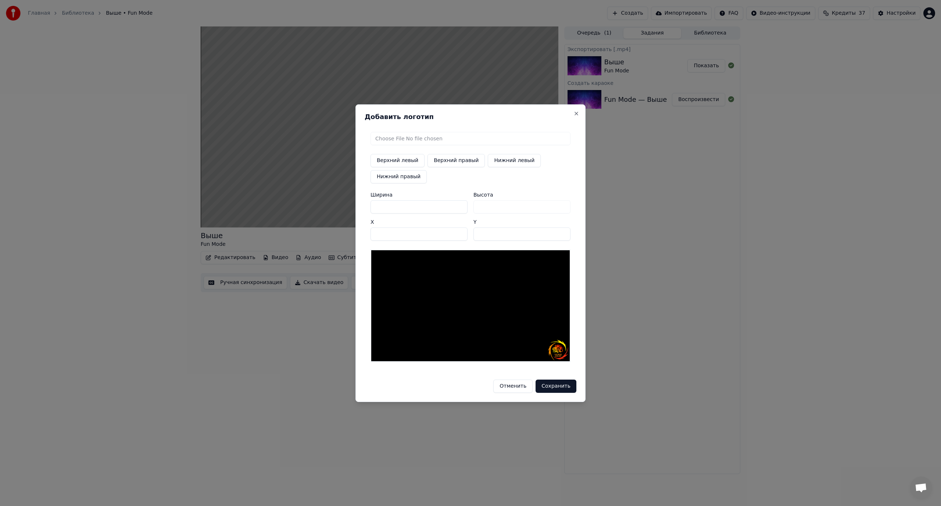
type input "***"
click at [563, 232] on input "***" at bounding box center [521, 233] width 97 height 13
click at [560, 385] on button "Сохранить" at bounding box center [555, 386] width 41 height 13
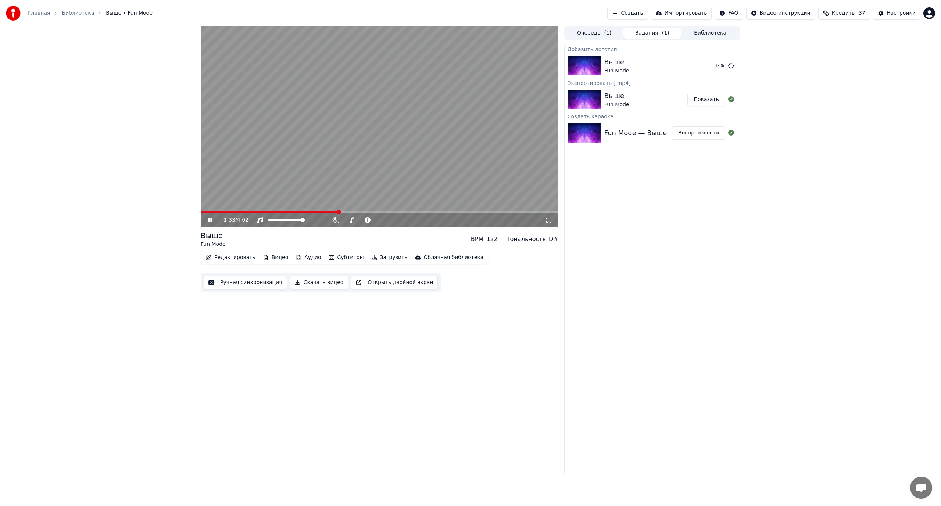
click at [211, 219] on icon at bounding box center [210, 220] width 4 height 4
click at [608, 61] on div "Выше" at bounding box center [616, 62] width 25 height 10
click at [546, 221] on icon at bounding box center [548, 220] width 7 height 6
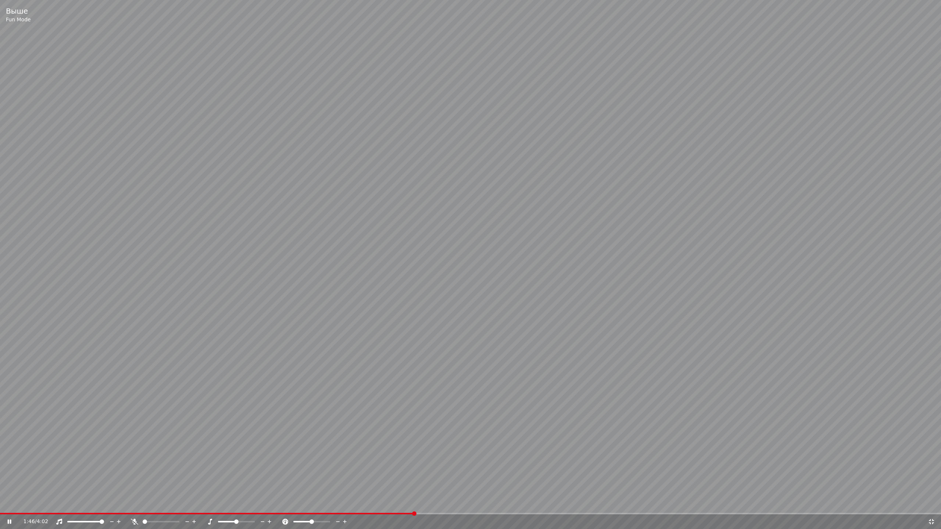
click at [929, 506] on icon at bounding box center [930, 521] width 5 height 5
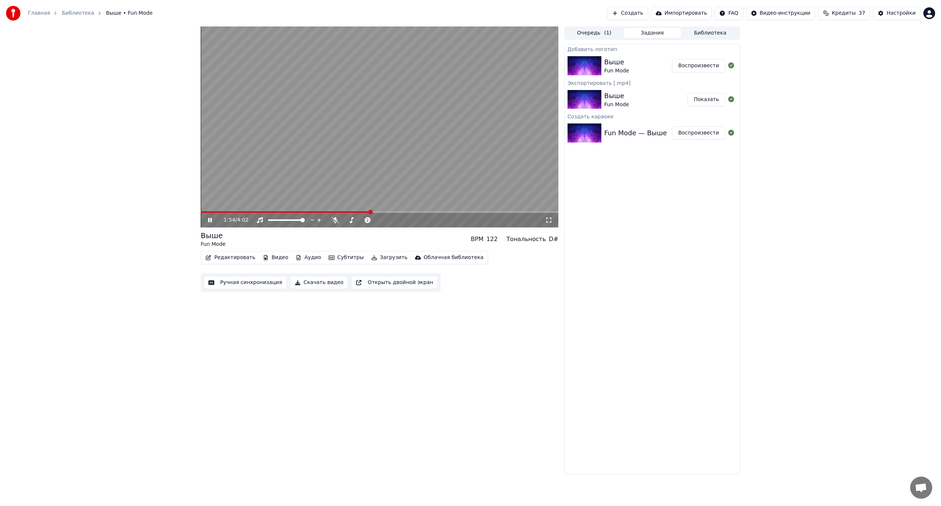
click at [697, 61] on button "Воспроизвести" at bounding box center [698, 65] width 53 height 13
click at [269, 212] on span at bounding box center [379, 211] width 357 height 1
click at [550, 220] on icon at bounding box center [548, 220] width 7 height 6
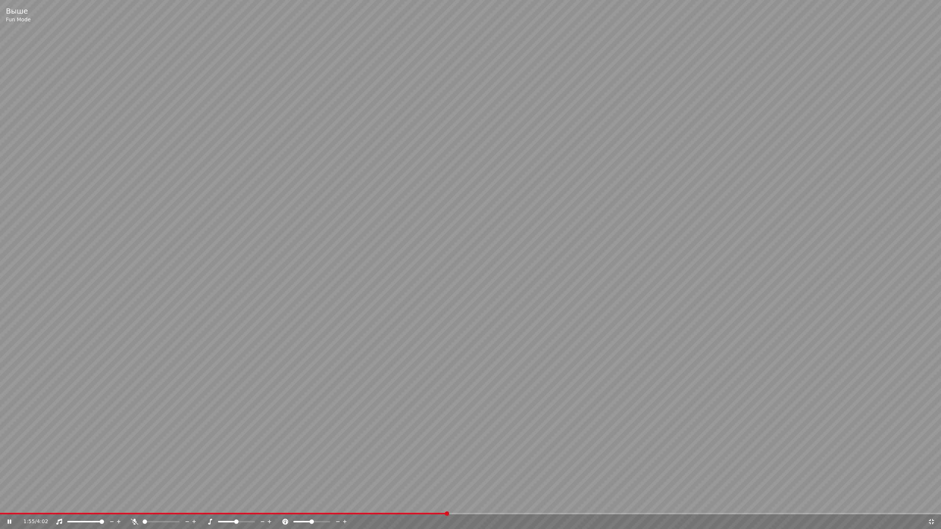
click at [931, 506] on icon at bounding box center [930, 522] width 7 height 6
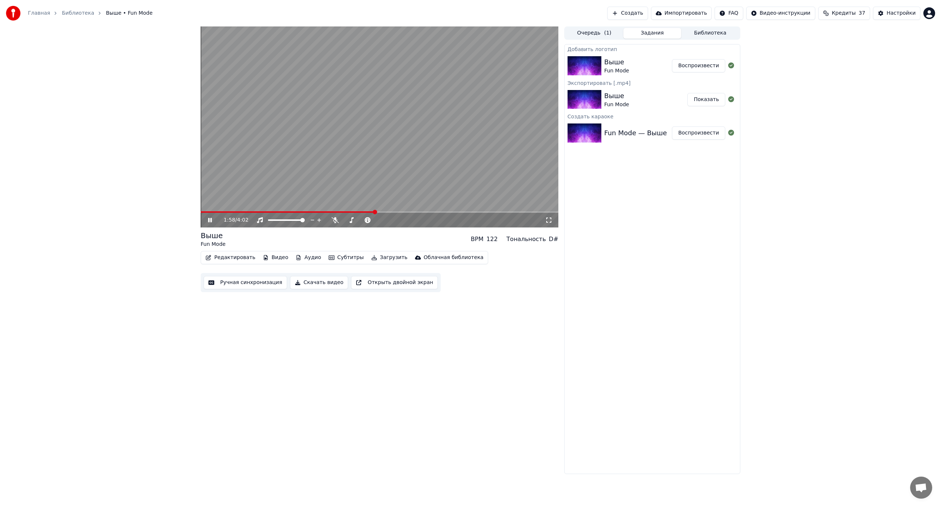
click at [311, 282] on button "Скачать видео" at bounding box center [319, 282] width 58 height 13
